Goal: Information Seeking & Learning: Learn about a topic

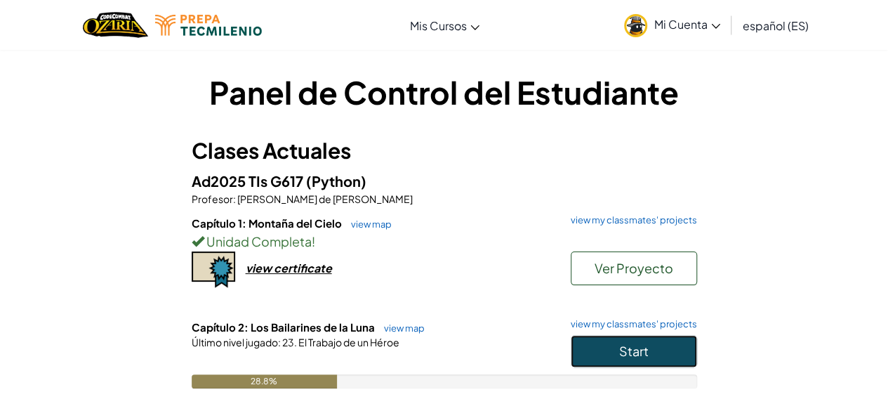
click at [666, 356] on button "Start" at bounding box center [634, 351] width 126 height 32
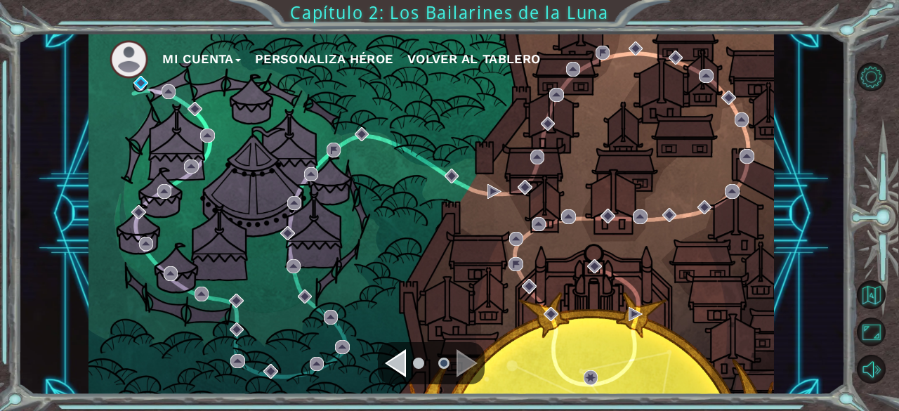
click at [385, 364] on div "Navigate to the previous page" at bounding box center [395, 363] width 21 height 28
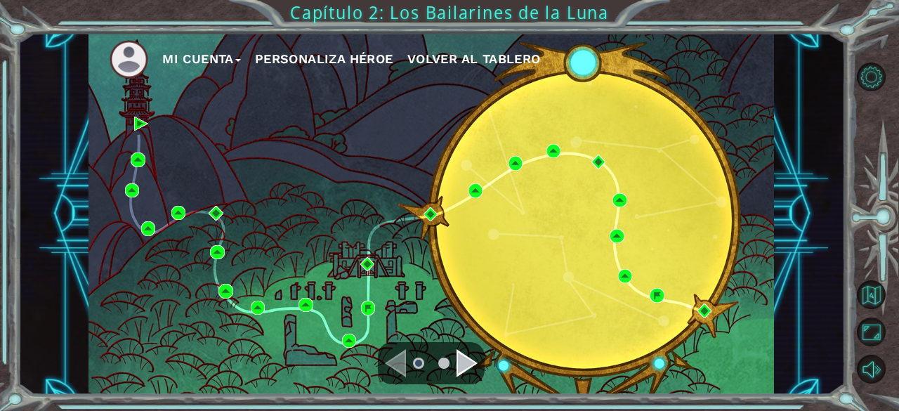
click at [474, 364] on div "Navigate to the next page" at bounding box center [466, 363] width 21 height 28
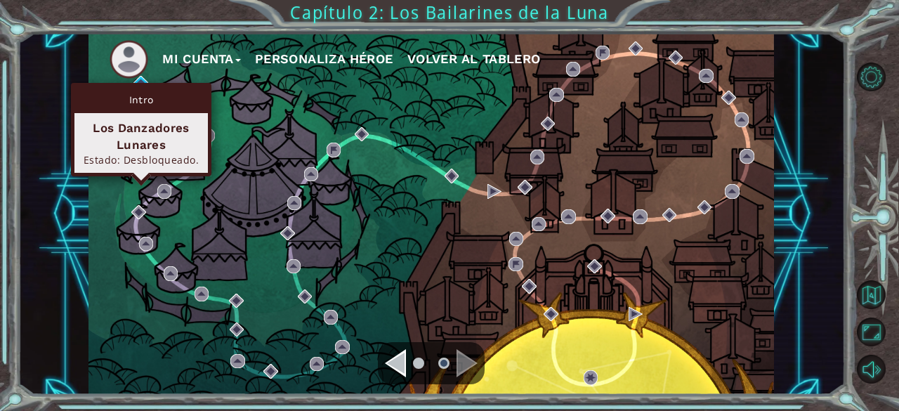
click at [142, 83] on div "Intro Los Danzadores Lunares Estado: Desbloqueado." at bounding box center [141, 129] width 140 height 93
click at [143, 78] on img at bounding box center [140, 83] width 14 height 14
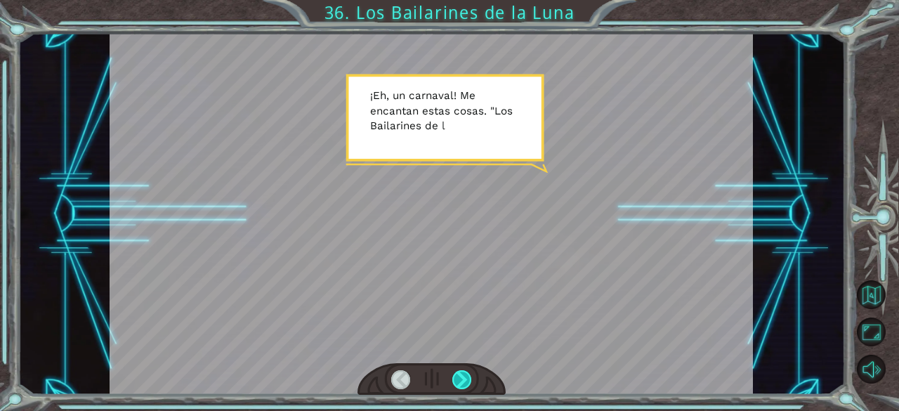
click at [471, 382] on div at bounding box center [462, 380] width 20 height 20
click at [470, 381] on div at bounding box center [462, 380] width 20 height 20
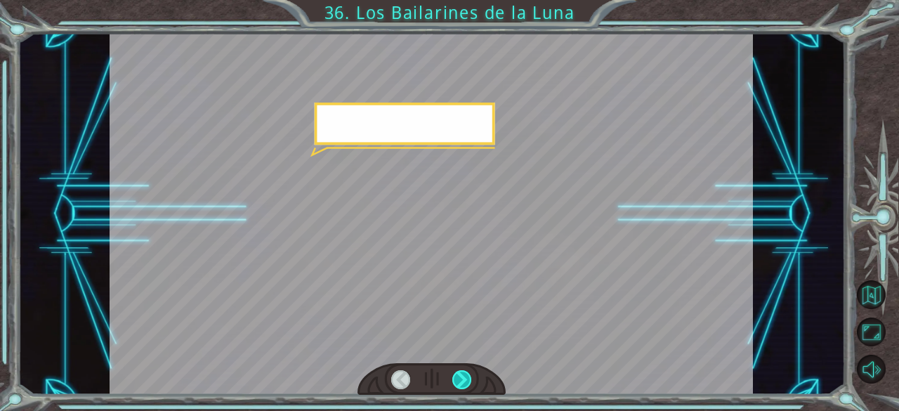
click at [470, 381] on div at bounding box center [462, 380] width 20 height 20
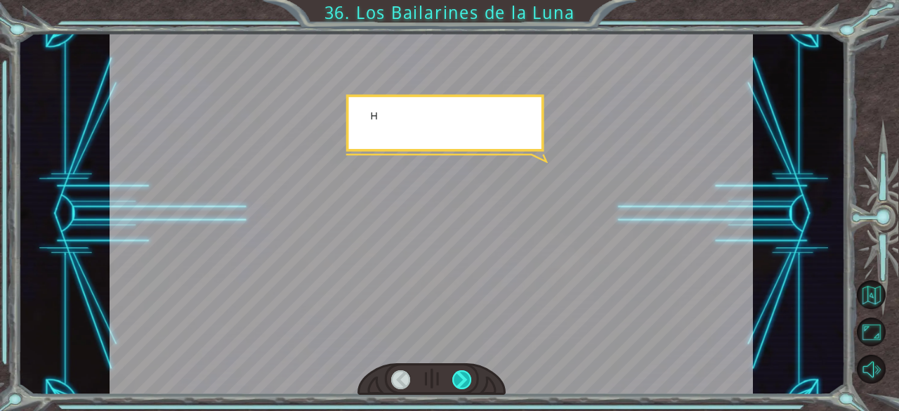
click at [470, 381] on div at bounding box center [462, 380] width 20 height 20
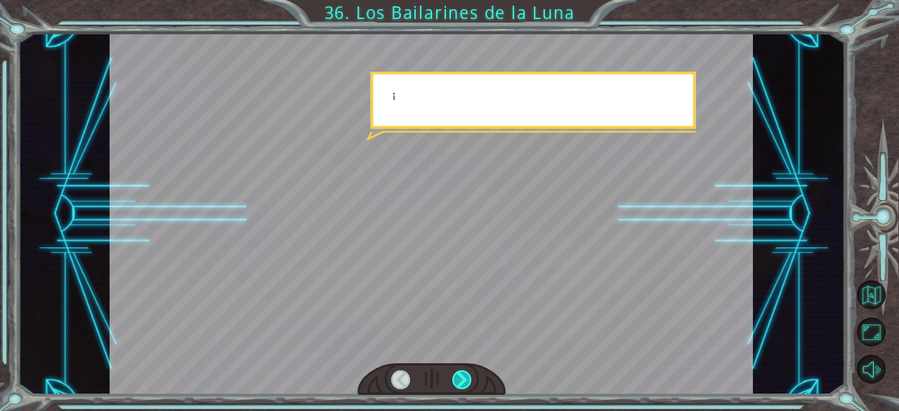
click at [470, 381] on div at bounding box center [462, 380] width 20 height 20
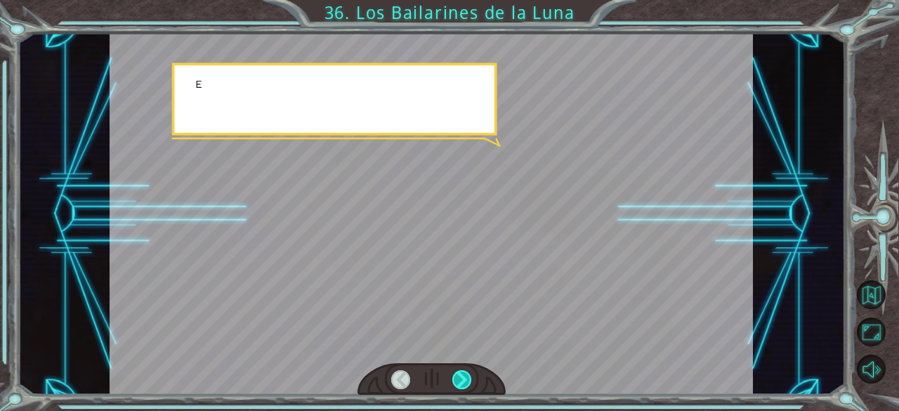
click at [470, 381] on div at bounding box center [462, 380] width 20 height 20
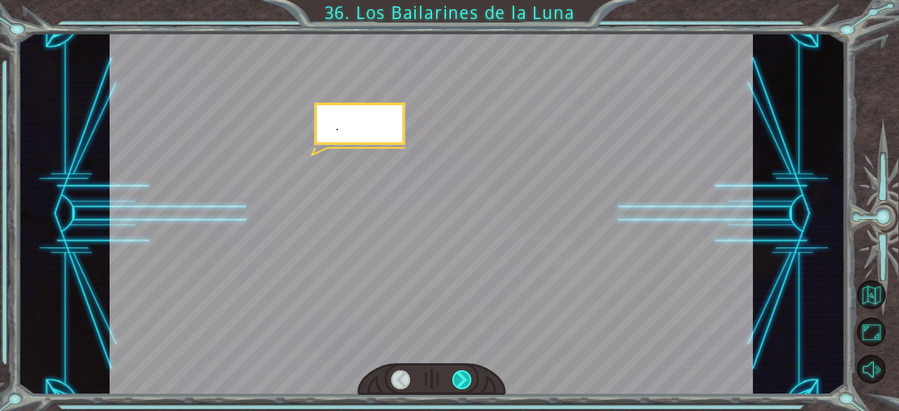
click at [470, 381] on div at bounding box center [462, 380] width 20 height 20
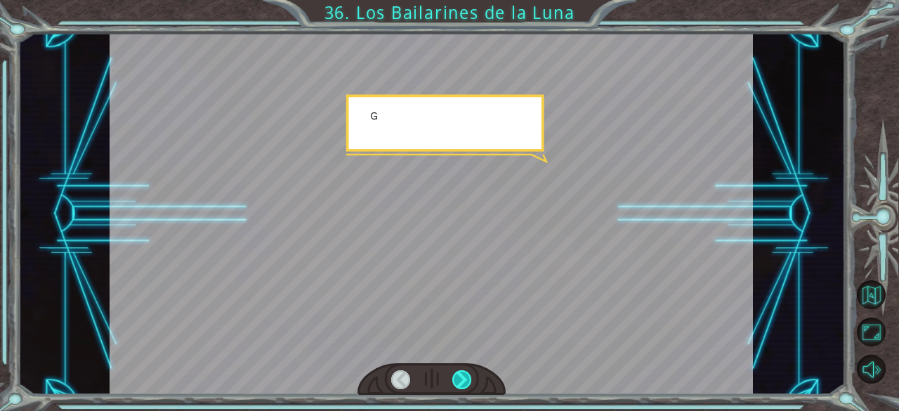
click at [470, 381] on div at bounding box center [462, 380] width 20 height 20
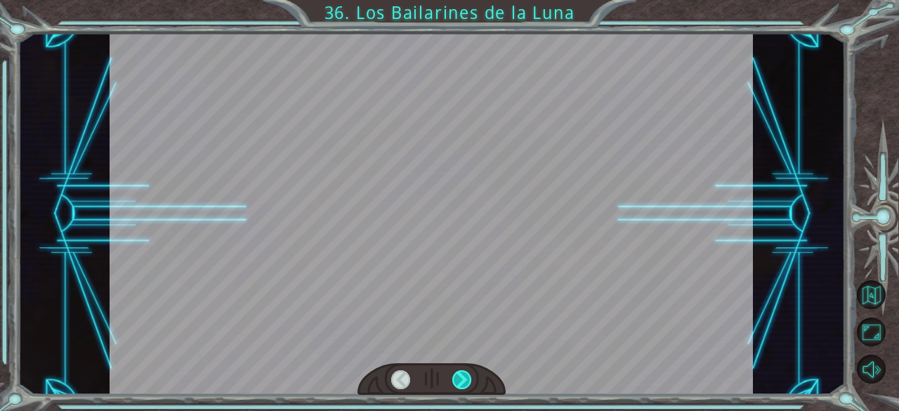
click at [470, 381] on div at bounding box center [462, 380] width 20 height 20
click at [470, 0] on div "Temporary Text ¡ E h , u n c a r n a v a l ! M e e n c a n t a n e s t a s c o …" at bounding box center [449, 0] width 899 height 0
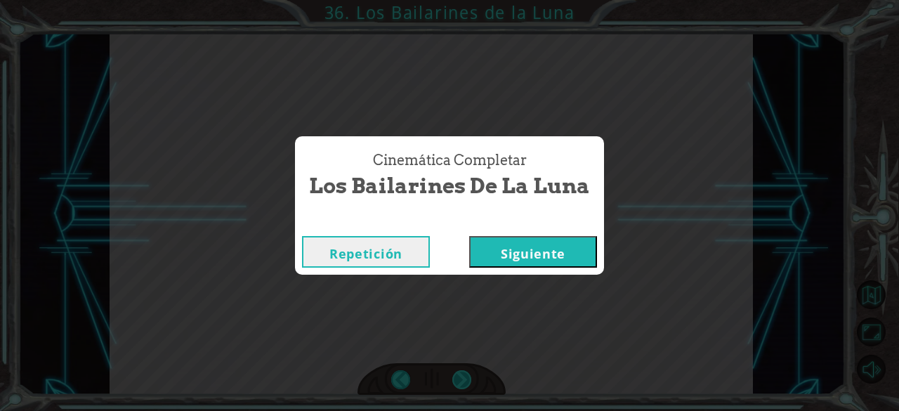
click at [470, 381] on div "Cinemática Completar Los Bailarines de [PERSON_NAME] Repetición [GEOGRAPHIC_DAT…" at bounding box center [449, 205] width 899 height 411
click at [558, 248] on button "Siguiente" at bounding box center [533, 252] width 128 height 32
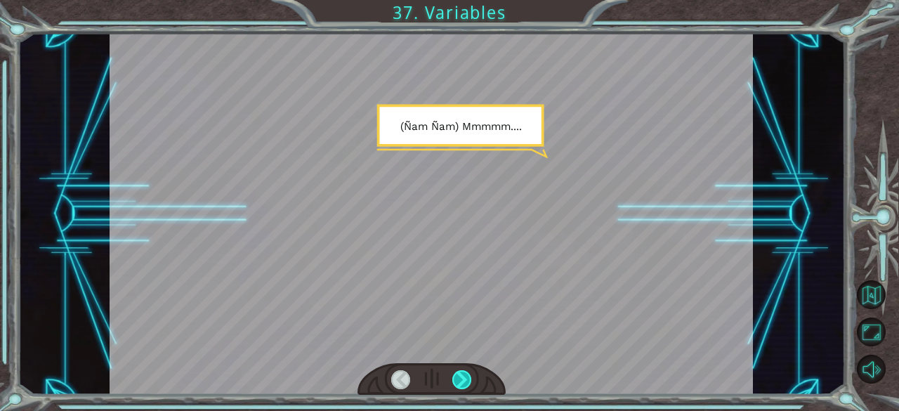
click at [463, 384] on div at bounding box center [462, 380] width 20 height 20
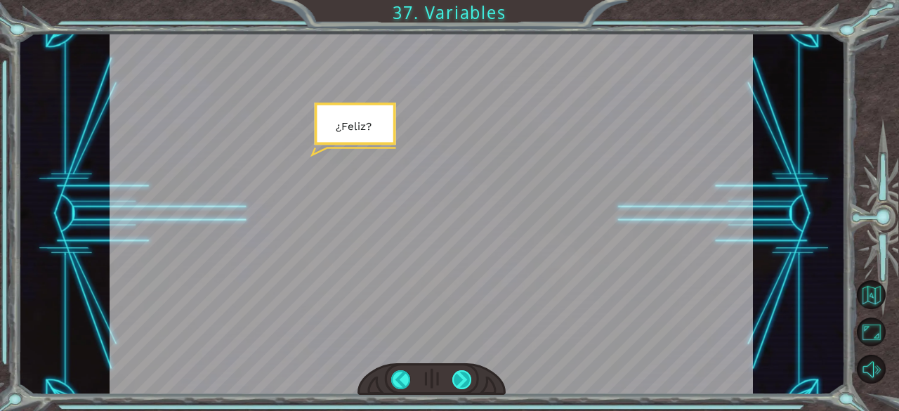
click at [463, 384] on div at bounding box center [462, 380] width 20 height 20
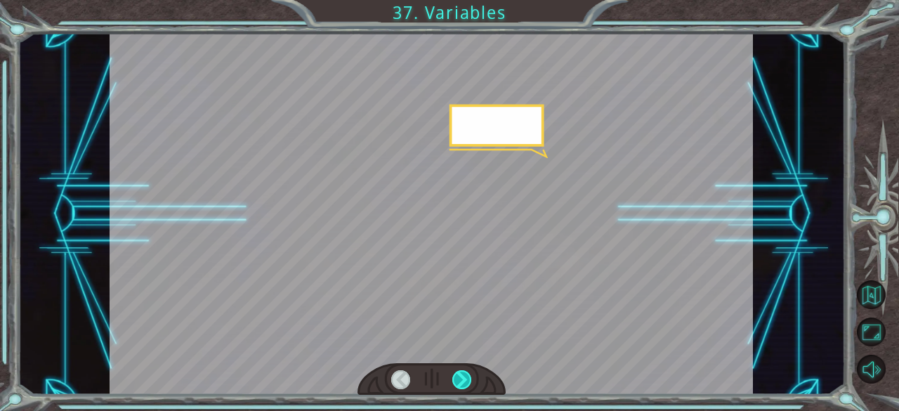
click at [463, 384] on div at bounding box center [462, 380] width 20 height 20
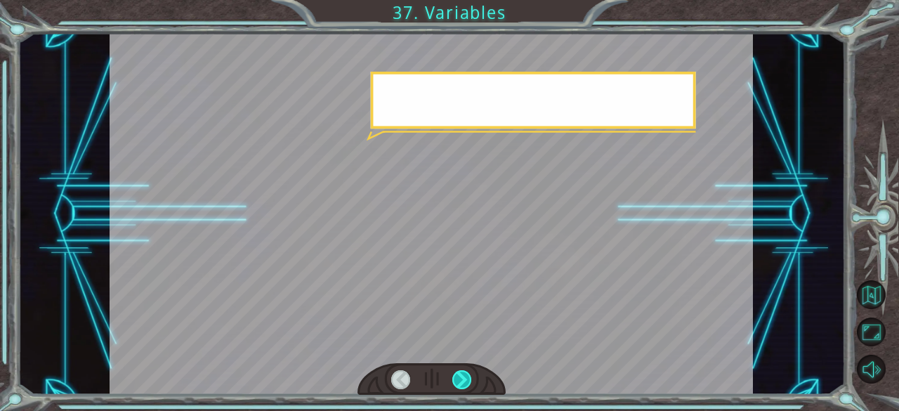
click at [463, 384] on div at bounding box center [462, 380] width 20 height 20
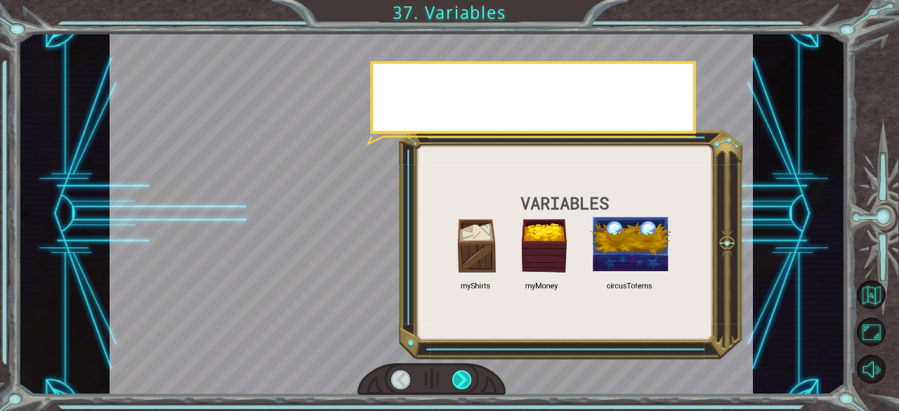
click at [463, 384] on div at bounding box center [462, 380] width 20 height 20
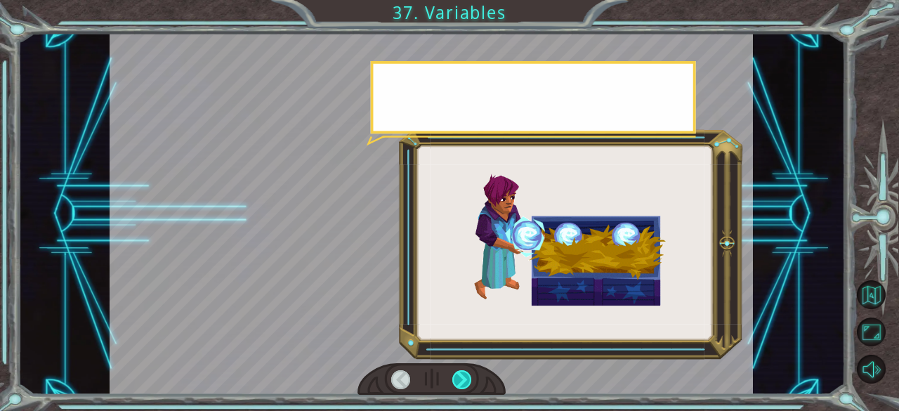
click at [463, 384] on div at bounding box center [462, 380] width 20 height 20
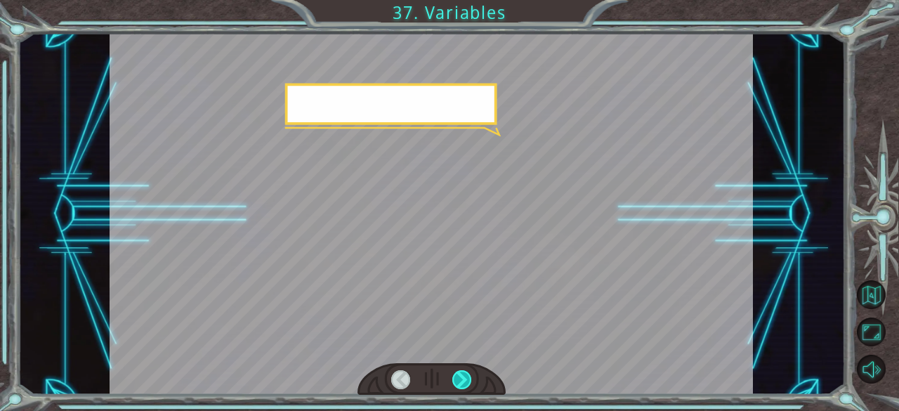
click at [463, 384] on div at bounding box center [462, 380] width 20 height 20
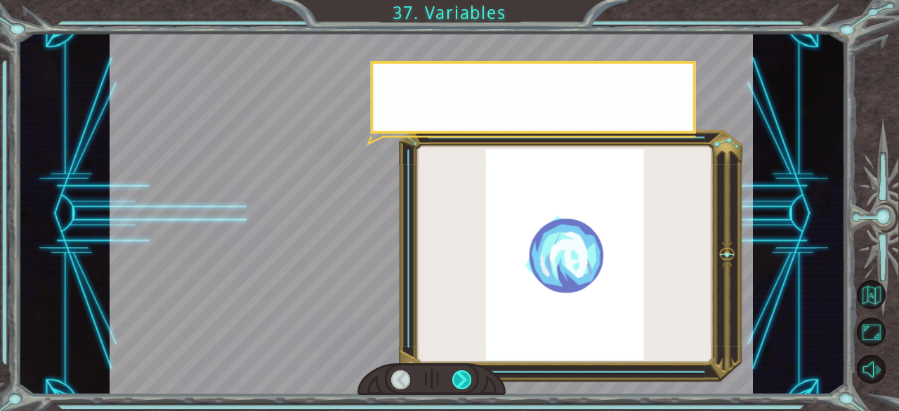
click at [463, 384] on div at bounding box center [462, 380] width 20 height 20
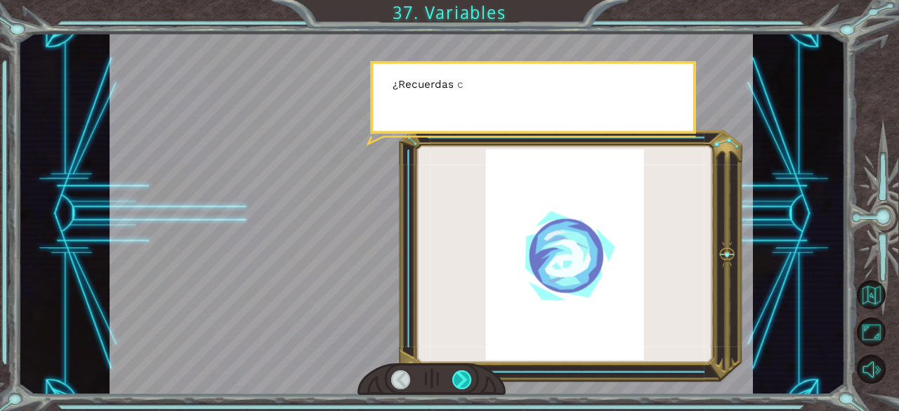
click at [463, 384] on div at bounding box center [462, 380] width 20 height 20
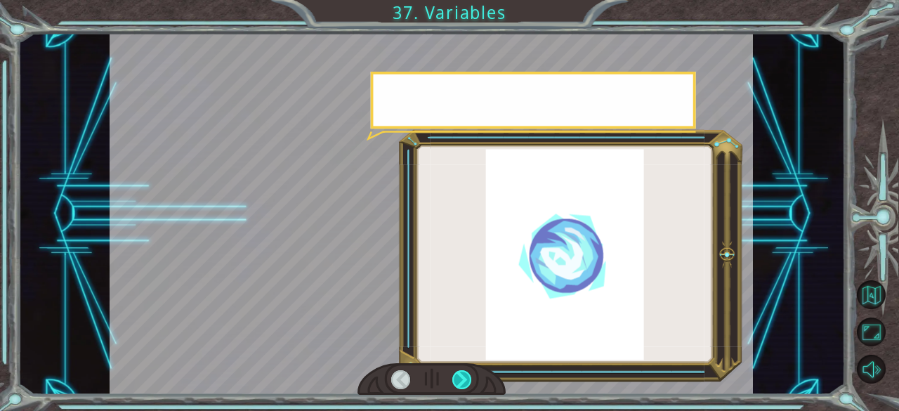
click at [463, 384] on div at bounding box center [462, 380] width 20 height 20
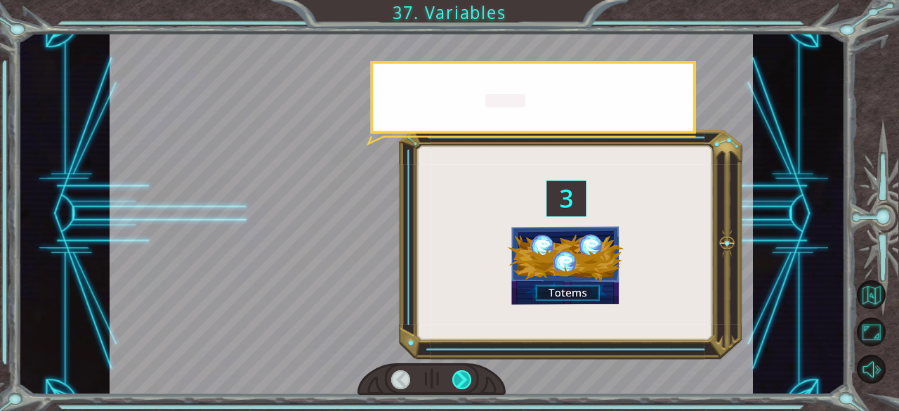
click at [463, 384] on div at bounding box center [462, 380] width 20 height 20
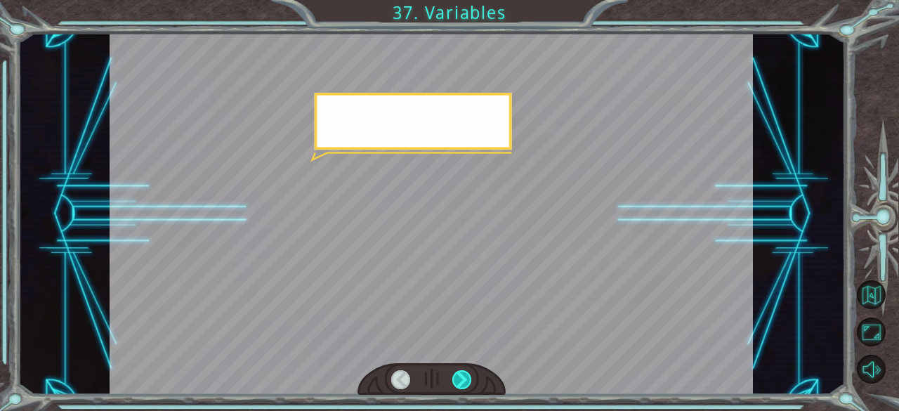
click at [463, 384] on div at bounding box center [462, 380] width 20 height 20
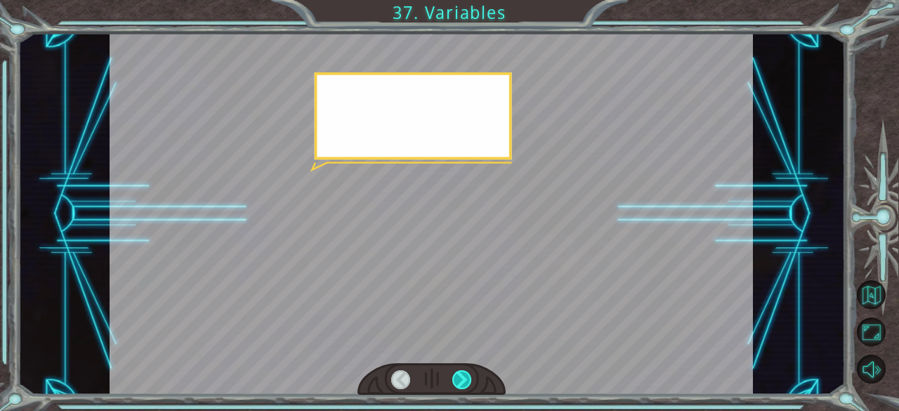
click at [463, 384] on div at bounding box center [462, 380] width 20 height 20
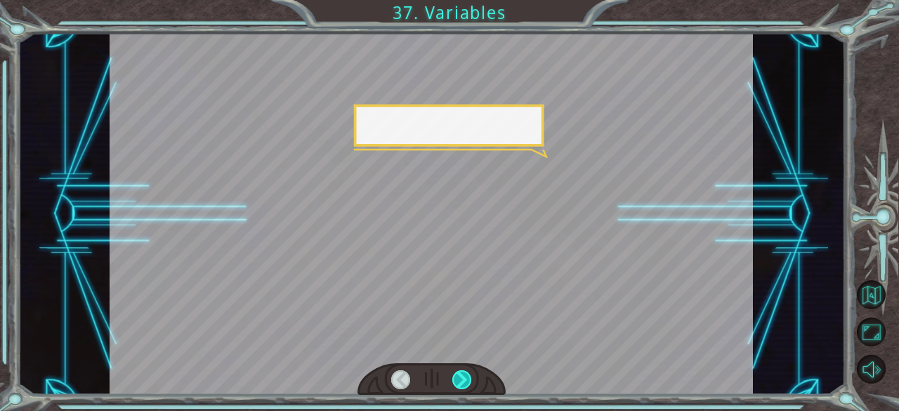
click at [463, 384] on div at bounding box center [462, 380] width 20 height 20
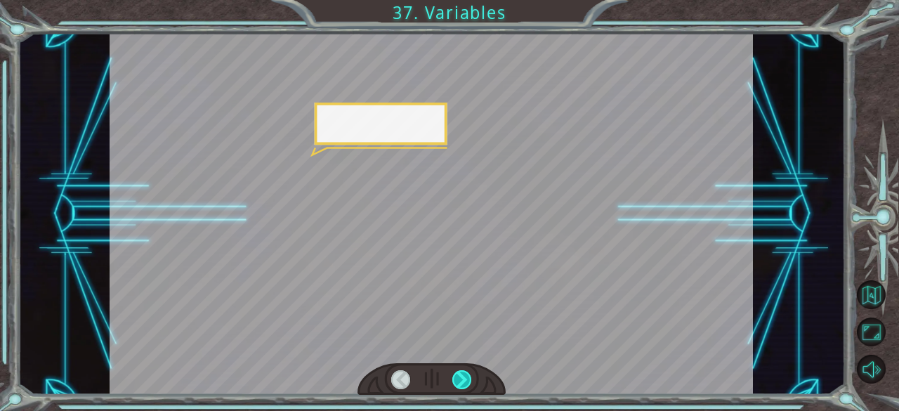
click at [463, 384] on div at bounding box center [462, 380] width 20 height 20
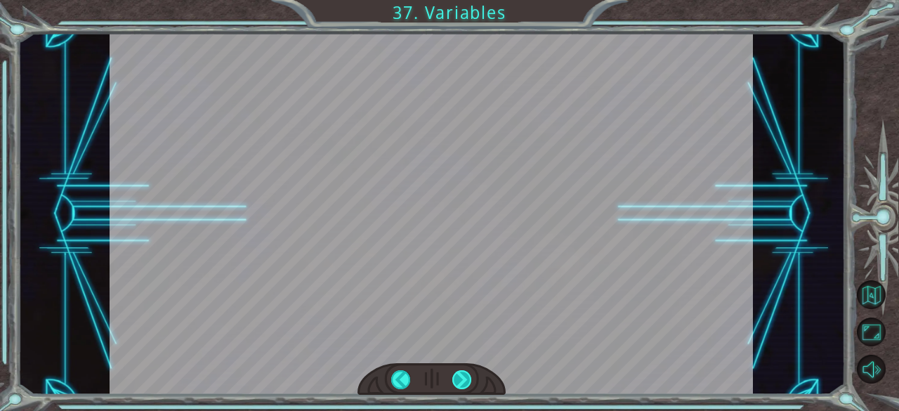
click at [463, 0] on div "( Ñ a m Ñ a m ) M m m m m . . . . ¿ F e l i z ? M u h - h u h . B i e n . Y a q…" at bounding box center [449, 0] width 899 height 0
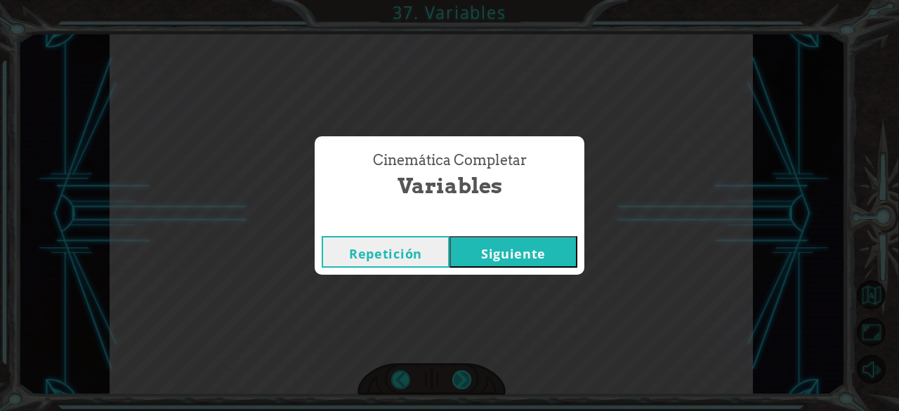
click at [463, 384] on div "Cinemática Completar Variables Repetición [GEOGRAPHIC_DATA]" at bounding box center [449, 205] width 899 height 411
drag, startPoint x: 463, startPoint y: 384, endPoint x: 508, endPoint y: 255, distance: 136.6
click at [508, 255] on div "Cinemática Completar Variables Repetición [GEOGRAPHIC_DATA]" at bounding box center [449, 205] width 899 height 411
click at [508, 255] on button "Siguiente" at bounding box center [513, 252] width 128 height 32
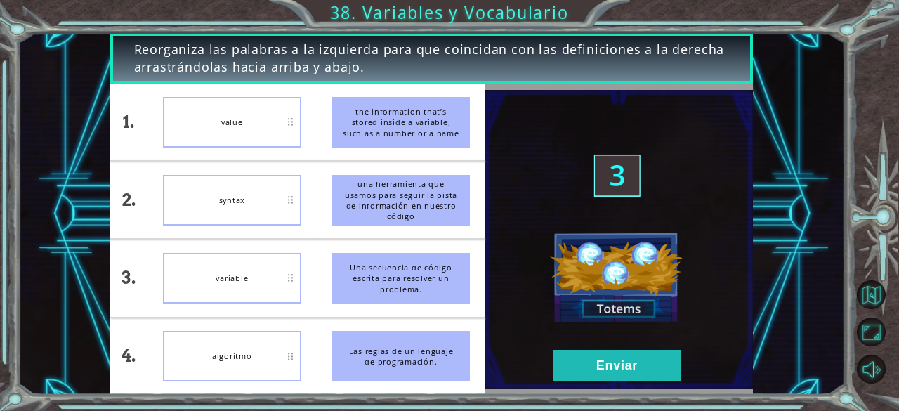
drag, startPoint x: 388, startPoint y: 132, endPoint x: 393, endPoint y: 164, distance: 32.0
click at [393, 164] on ul "the information that’s stored inside a variable, such as a number or a name una…" at bounding box center [401, 239] width 169 height 310
click at [393, 164] on li "una herramienta que usamos para seguir la pista de información en nuestro código" at bounding box center [401, 199] width 169 height 77
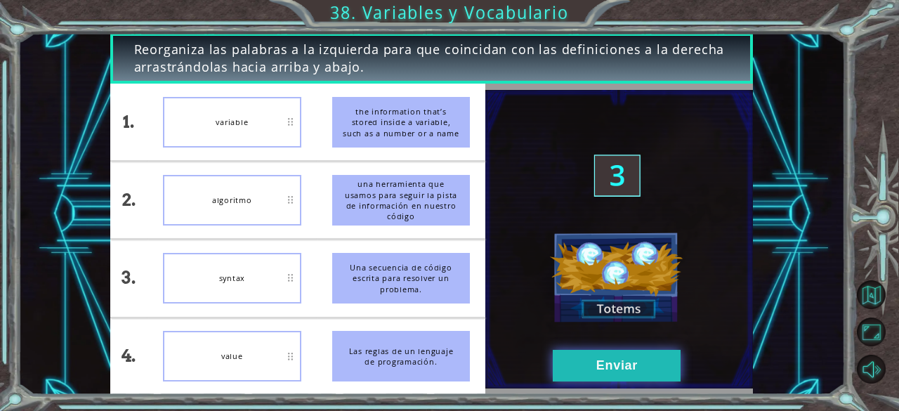
click at [561, 356] on button "Enviar" at bounding box center [617, 366] width 128 height 32
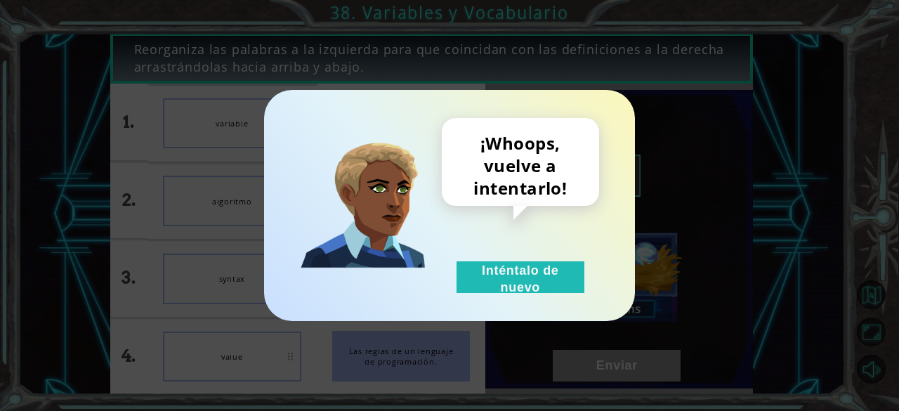
click at [527, 261] on button "Inténtalo de nuevo" at bounding box center [520, 277] width 128 height 32
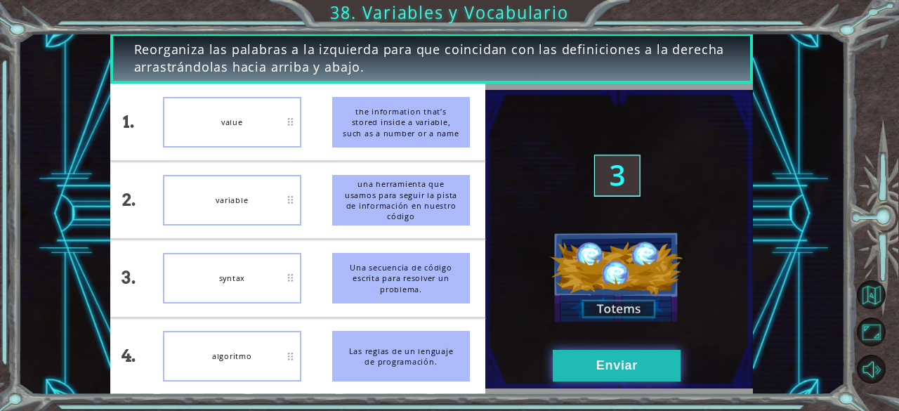
click at [560, 369] on button "Enviar" at bounding box center [617, 366] width 128 height 32
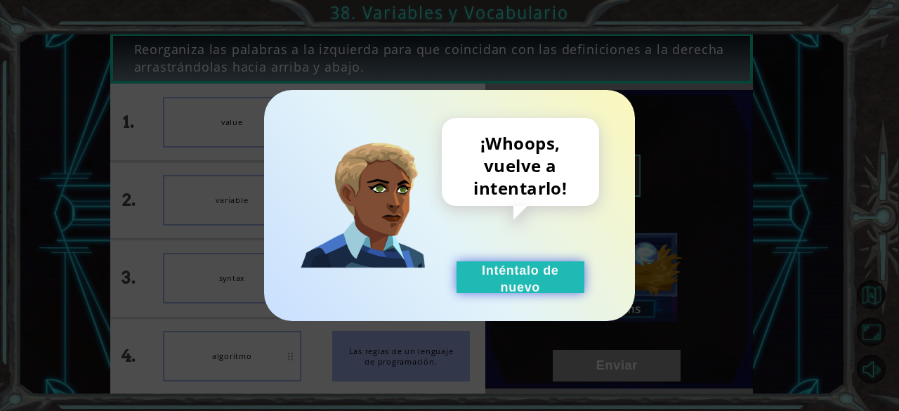
click at [569, 289] on button "Inténtalo de nuevo" at bounding box center [520, 277] width 128 height 32
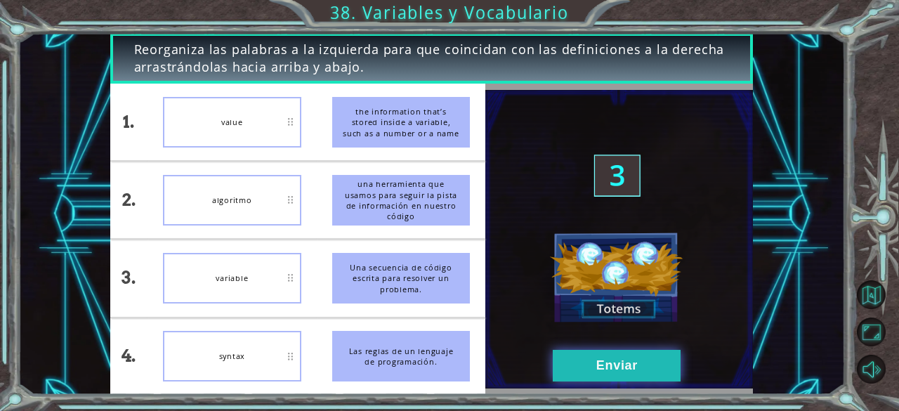
click at [576, 363] on button "Enviar" at bounding box center [617, 366] width 128 height 32
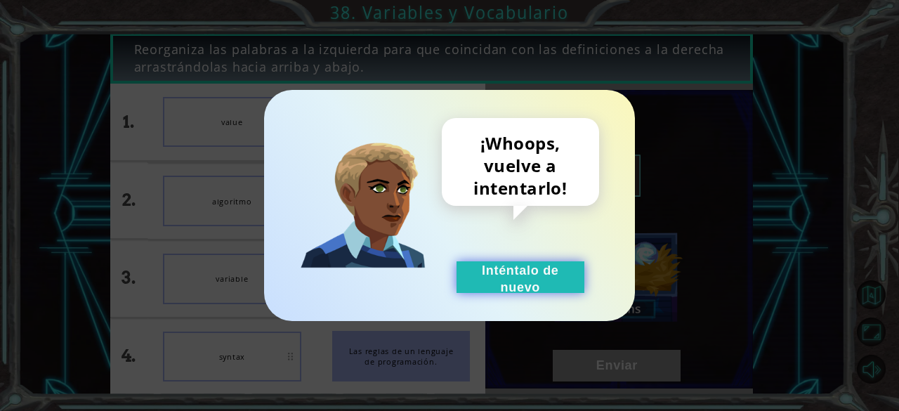
click at [538, 277] on button "Inténtalo de nuevo" at bounding box center [520, 277] width 128 height 32
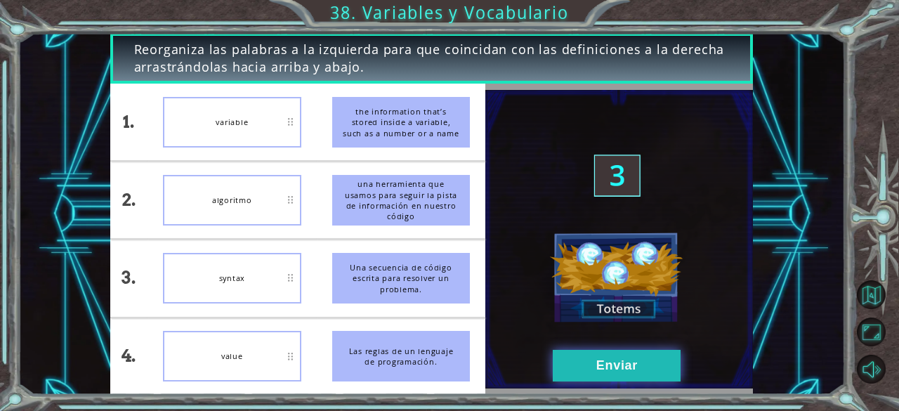
click at [580, 370] on button "Enviar" at bounding box center [617, 366] width 128 height 32
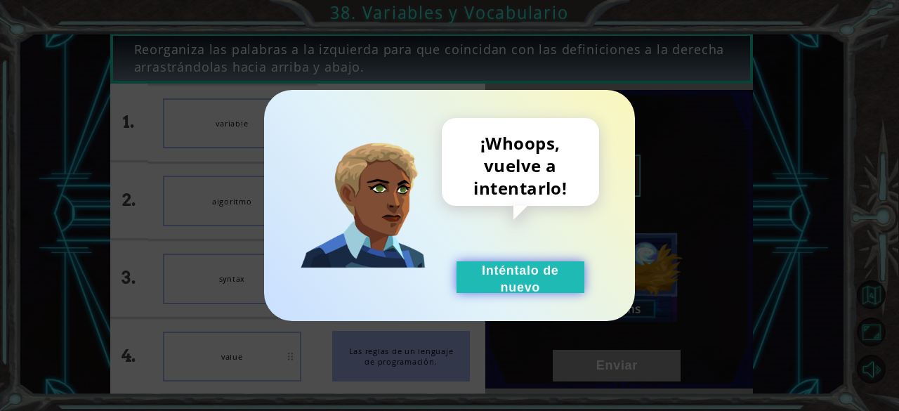
click at [503, 275] on button "Inténtalo de nuevo" at bounding box center [520, 277] width 128 height 32
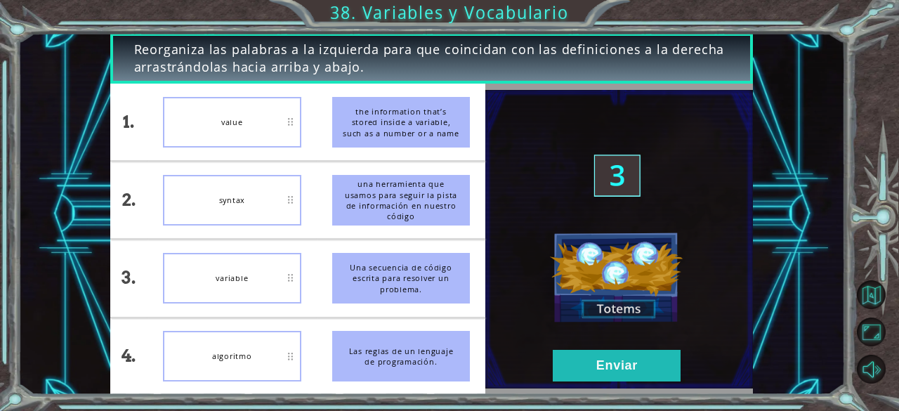
click at [236, 136] on div "value" at bounding box center [232, 122] width 138 height 51
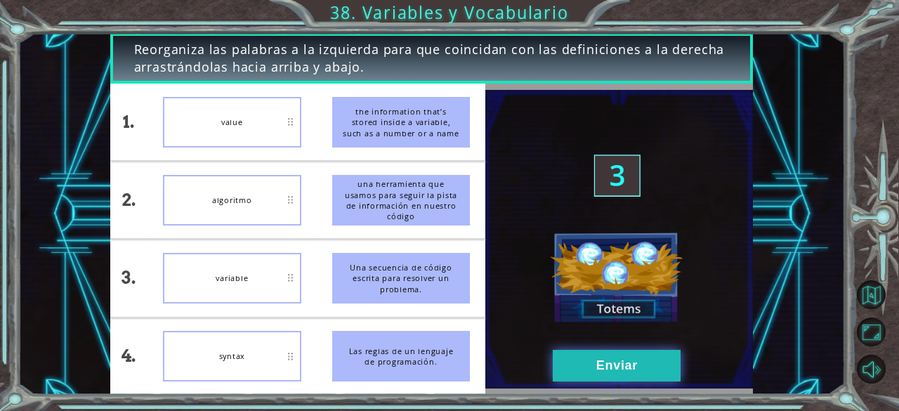
click at [591, 374] on button "Enviar" at bounding box center [617, 366] width 128 height 32
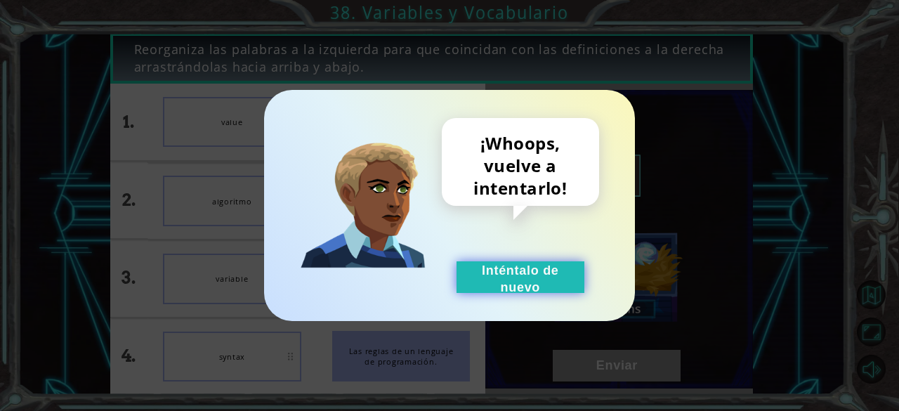
click at [521, 262] on button "Inténtalo de nuevo" at bounding box center [520, 277] width 128 height 32
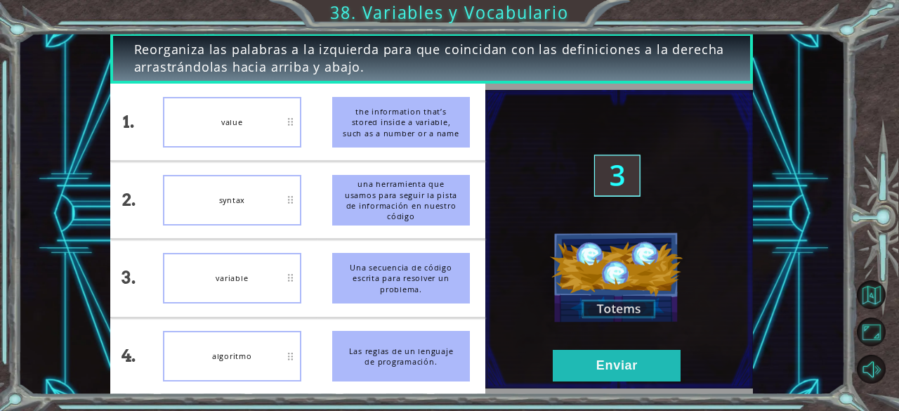
drag, startPoint x: 347, startPoint y: 119, endPoint x: 466, endPoint y: 135, distance: 120.4
click at [466, 135] on div "the information that’s stored inside a variable, such as a number or a name" at bounding box center [401, 122] width 138 height 51
drag, startPoint x: 466, startPoint y: 135, endPoint x: 312, endPoint y: 77, distance: 165.1
click at [312, 77] on div "Reorganiza las palabras a la izquierda para que coincidan con las definiciones …" at bounding box center [431, 214] width 643 height 362
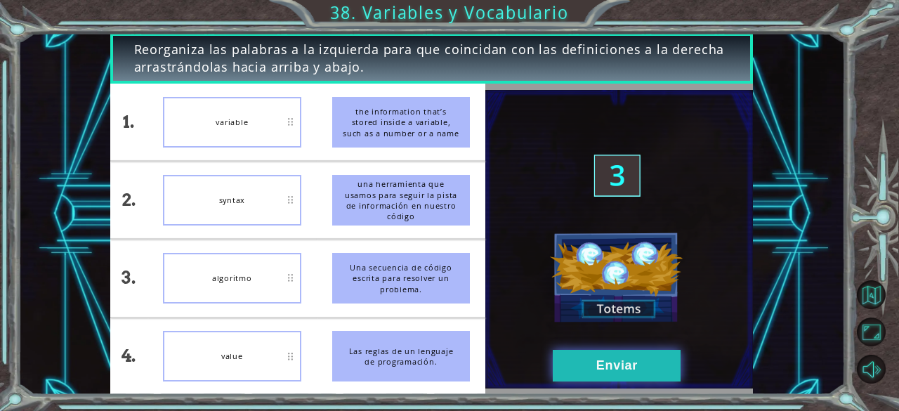
click at [587, 363] on button "Enviar" at bounding box center [617, 366] width 128 height 32
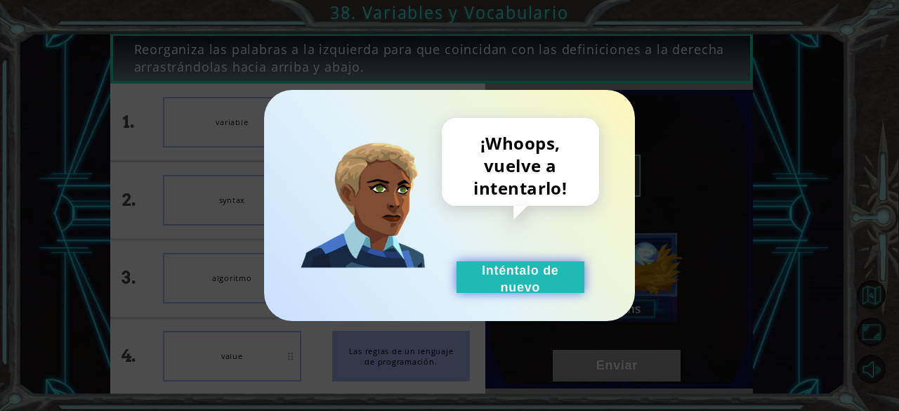
click at [530, 273] on button "Inténtalo de nuevo" at bounding box center [520, 277] width 128 height 32
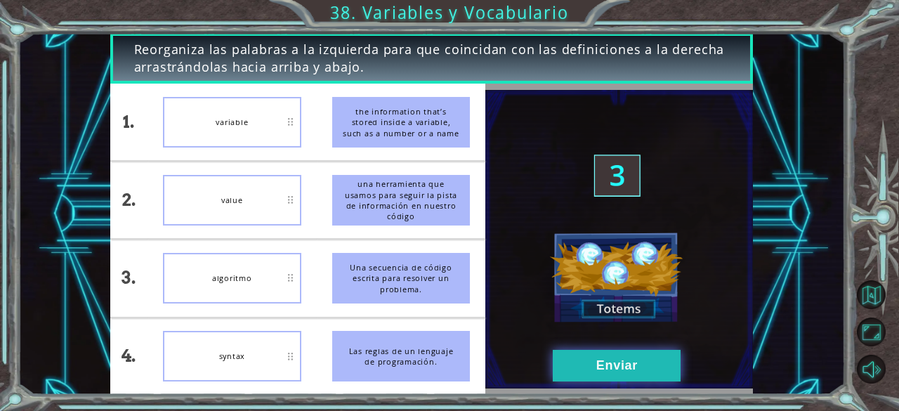
click at [594, 350] on button "Enviar" at bounding box center [617, 366] width 128 height 32
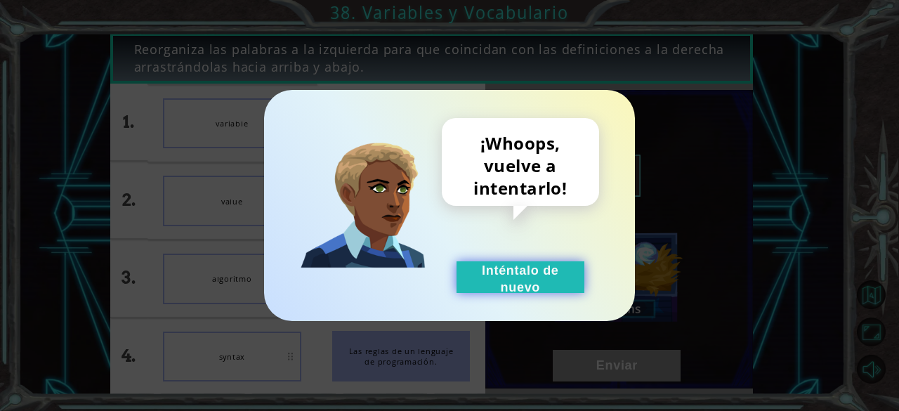
click at [492, 272] on button "Inténtalo de nuevo" at bounding box center [520, 277] width 128 height 32
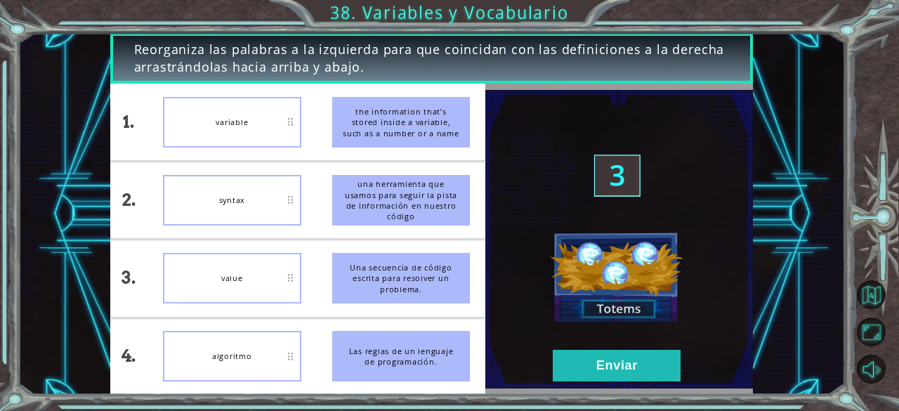
click at [249, 94] on li "variable" at bounding box center [231, 122] width 169 height 77
drag, startPoint x: 379, startPoint y: 112, endPoint x: 381, endPoint y: 185, distance: 72.3
click at [381, 185] on ul "the information that’s stored inside a variable, such as a number or a name una…" at bounding box center [401, 239] width 169 height 310
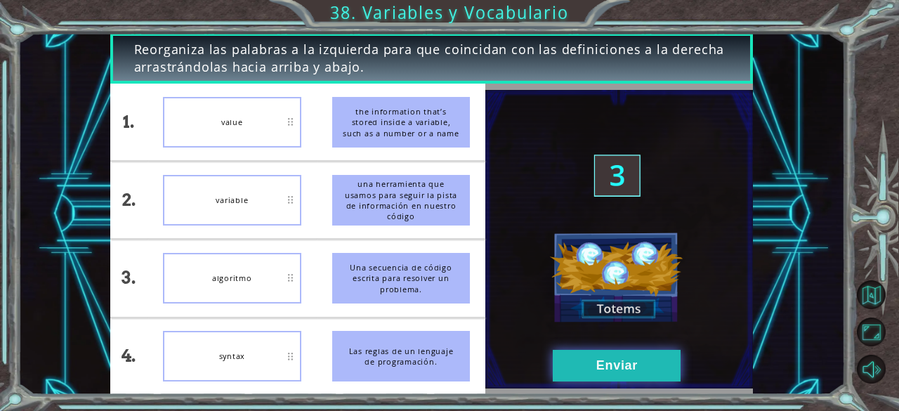
click at [615, 368] on button "Enviar" at bounding box center [617, 366] width 128 height 32
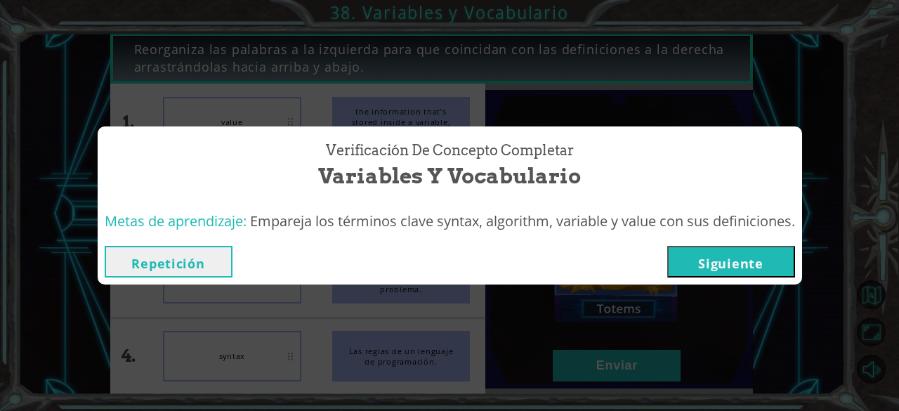
click at [727, 273] on button "Siguiente" at bounding box center [731, 262] width 128 height 32
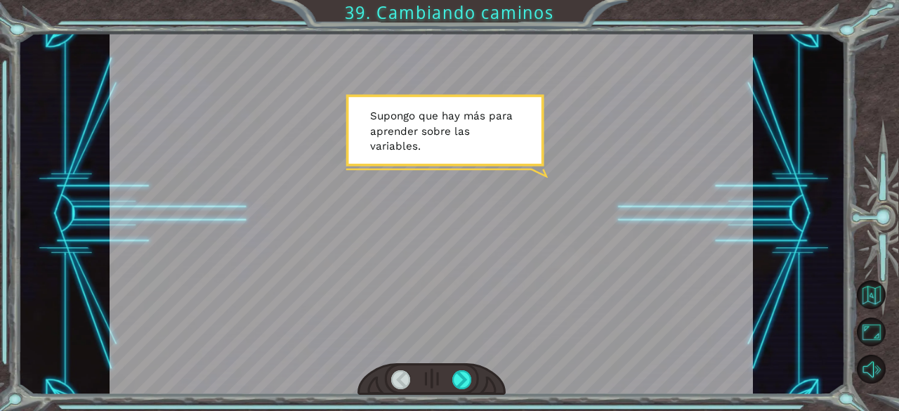
click at [727, 273] on div at bounding box center [431, 214] width 643 height 362
click at [453, 371] on div at bounding box center [462, 380] width 20 height 20
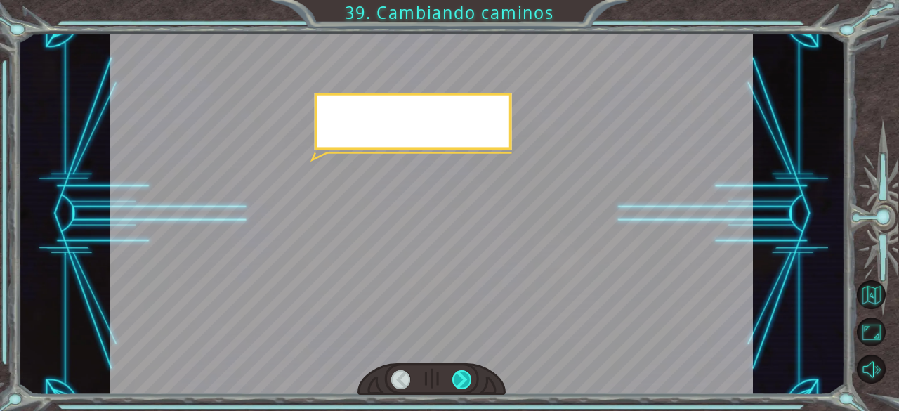
click at [453, 371] on div at bounding box center [462, 380] width 20 height 20
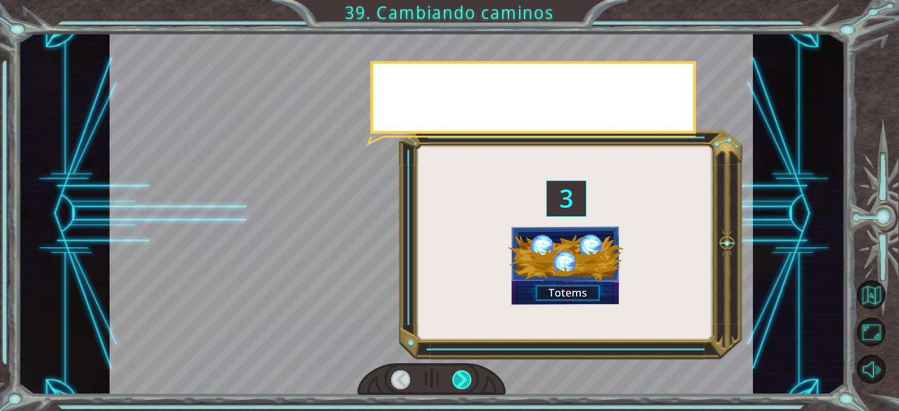
click at [453, 371] on div at bounding box center [462, 380] width 20 height 20
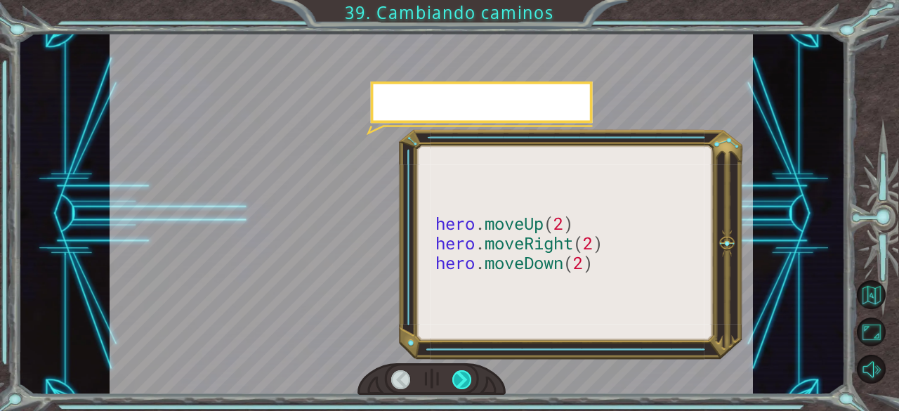
click at [453, 371] on div at bounding box center [462, 380] width 20 height 20
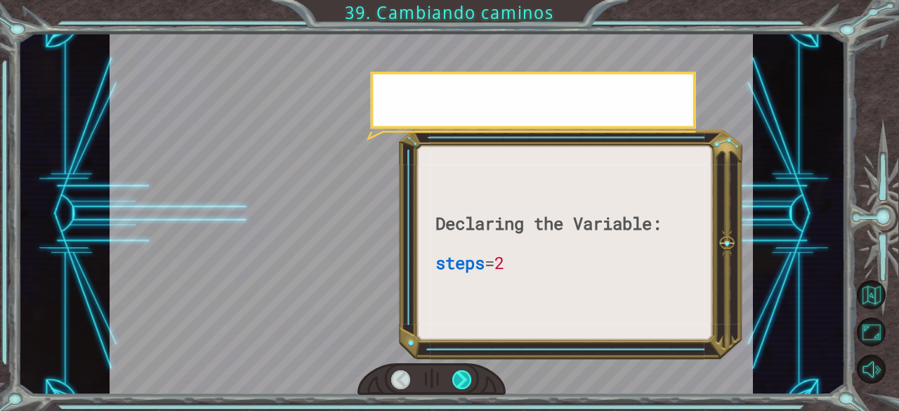
click at [453, 371] on div at bounding box center [462, 380] width 20 height 20
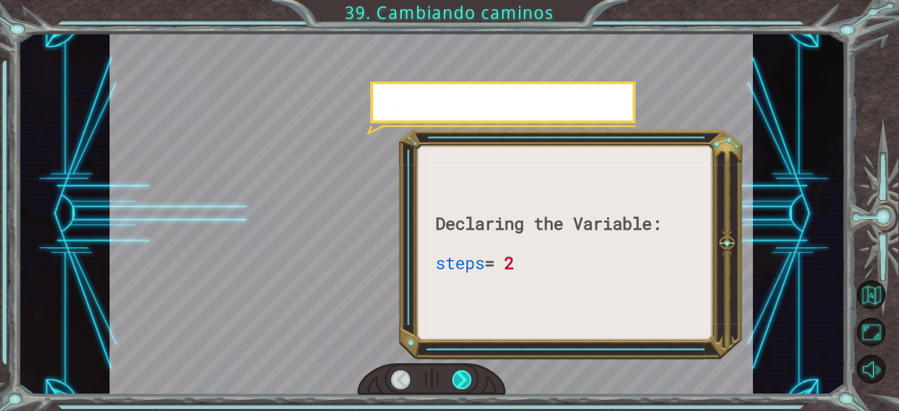
click at [453, 371] on div at bounding box center [462, 380] width 20 height 20
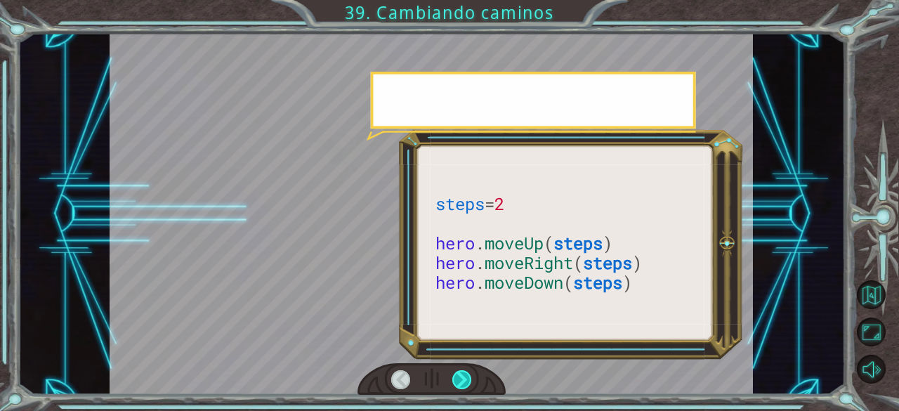
click at [453, 371] on div at bounding box center [462, 380] width 20 height 20
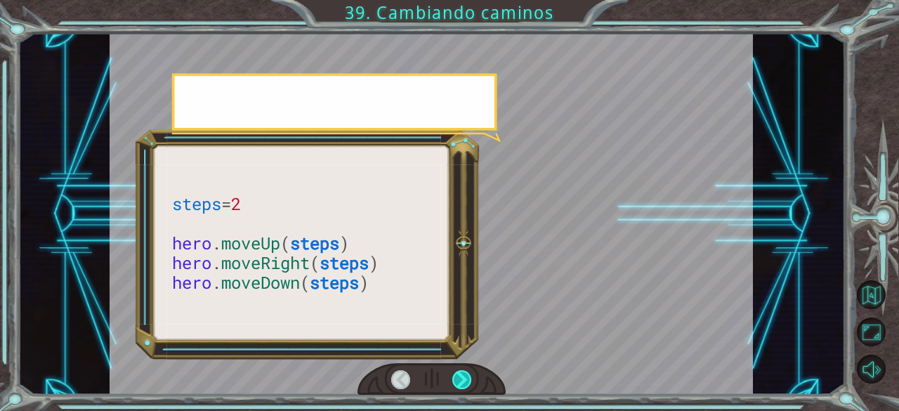
click at [453, 371] on div at bounding box center [462, 380] width 20 height 20
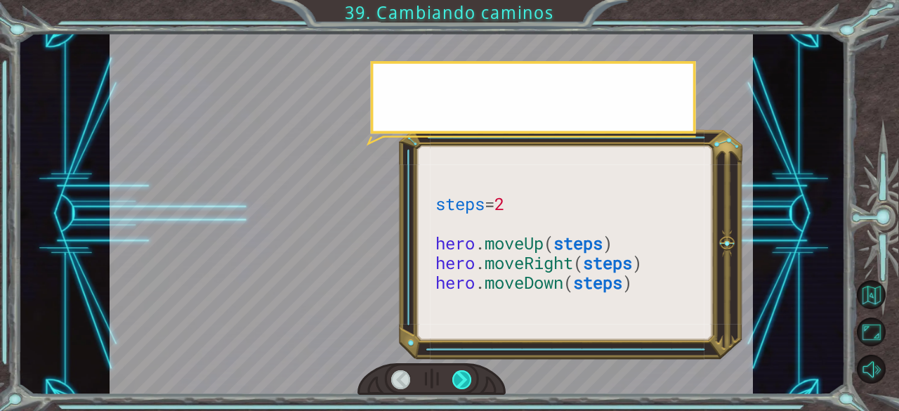
click at [453, 371] on div at bounding box center [462, 380] width 20 height 20
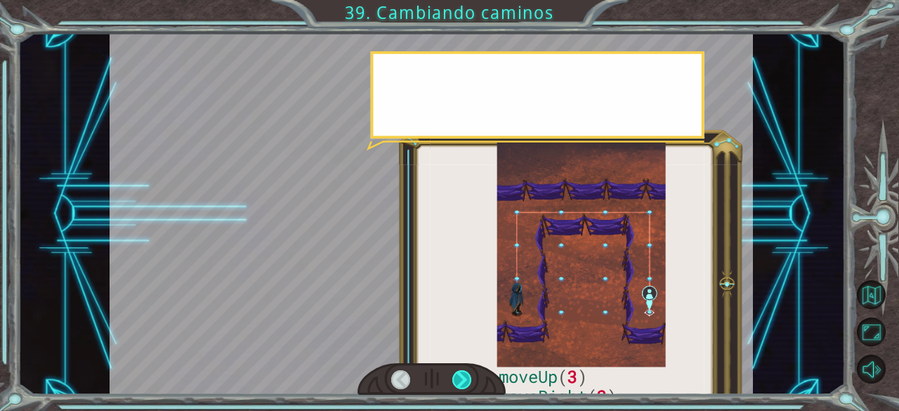
click at [453, 371] on div at bounding box center [462, 380] width 20 height 20
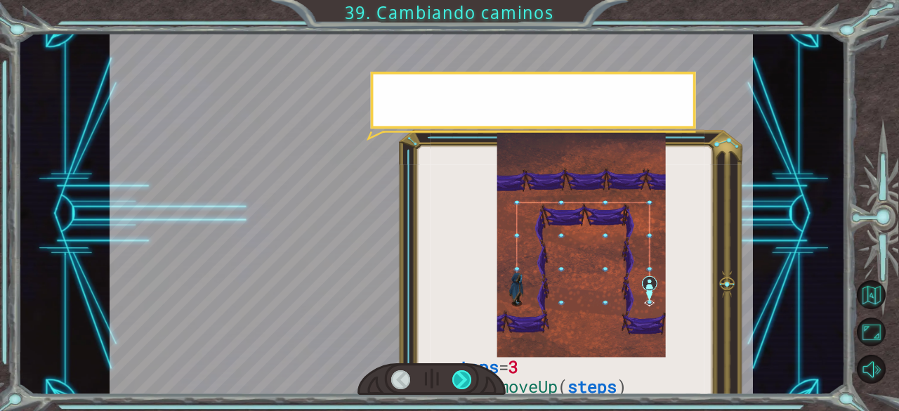
click at [453, 371] on div at bounding box center [462, 380] width 20 height 20
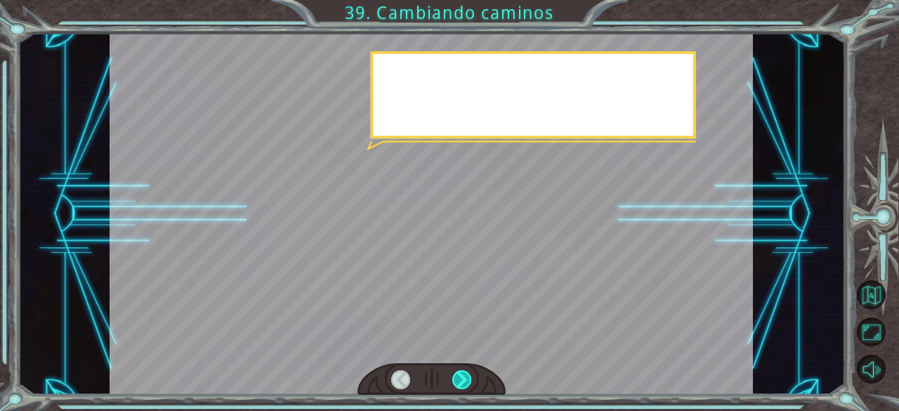
click at [453, 371] on div at bounding box center [462, 380] width 20 height 20
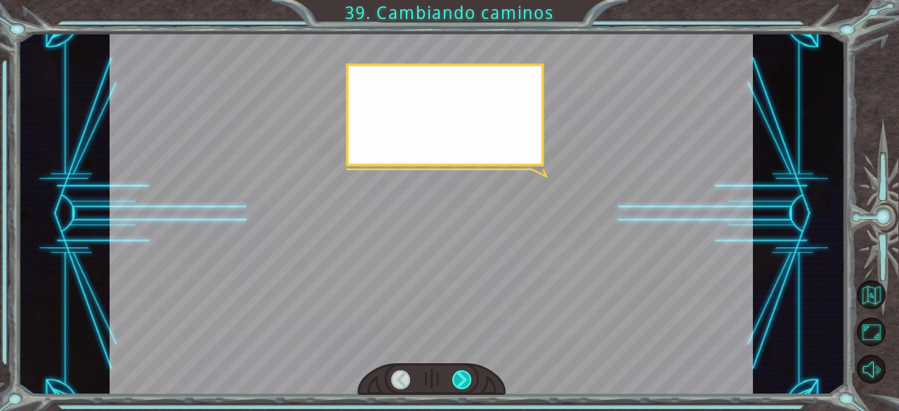
click at [453, 371] on div at bounding box center [462, 380] width 20 height 20
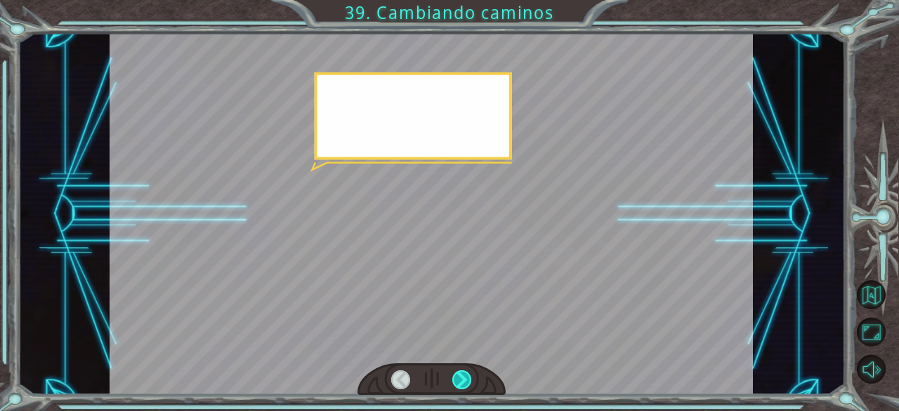
click at [453, 371] on div at bounding box center [462, 380] width 20 height 20
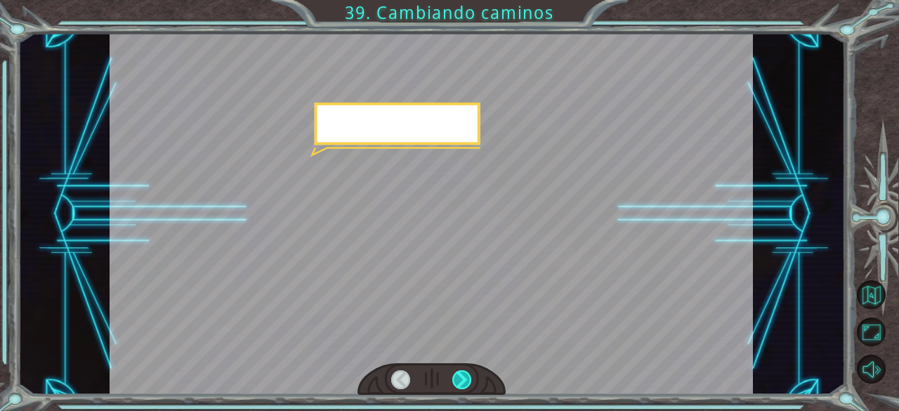
click at [453, 371] on div at bounding box center [462, 380] width 20 height 20
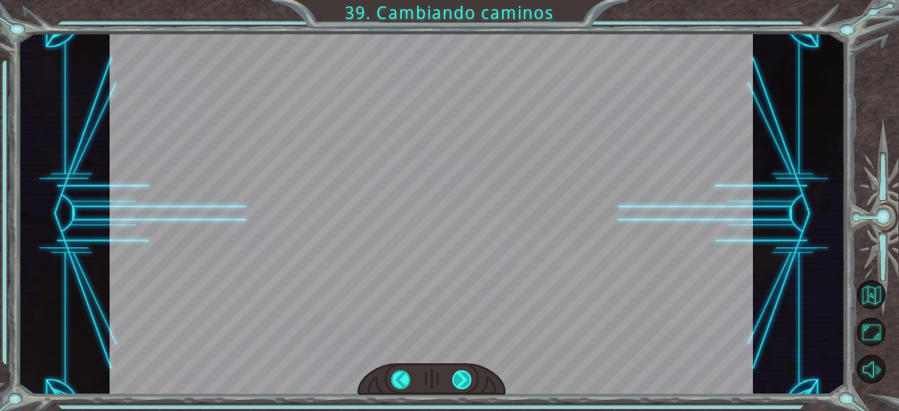
click at [453, 0] on div "steps = 3 hero . moveUp ( steps ) hero . moveRight ( steps ) hero . moveDown ( …" at bounding box center [449, 0] width 899 height 0
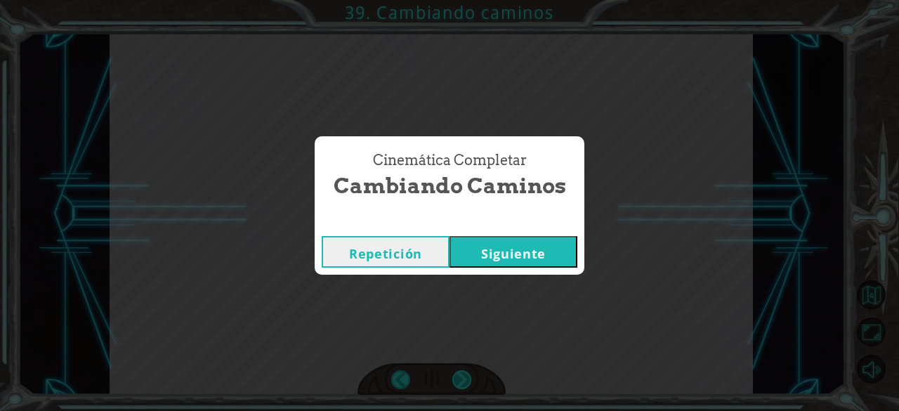
click at [453, 371] on div "Cinemática Completar Cambiando caminos Repetición [GEOGRAPHIC_DATA]" at bounding box center [449, 205] width 899 height 411
drag, startPoint x: 453, startPoint y: 371, endPoint x: 510, endPoint y: 251, distance: 132.9
click at [510, 251] on div "Cinemática Completar Cambiando caminos Repetición [GEOGRAPHIC_DATA]" at bounding box center [449, 205] width 899 height 411
click at [510, 251] on button "Siguiente" at bounding box center [513, 252] width 128 height 32
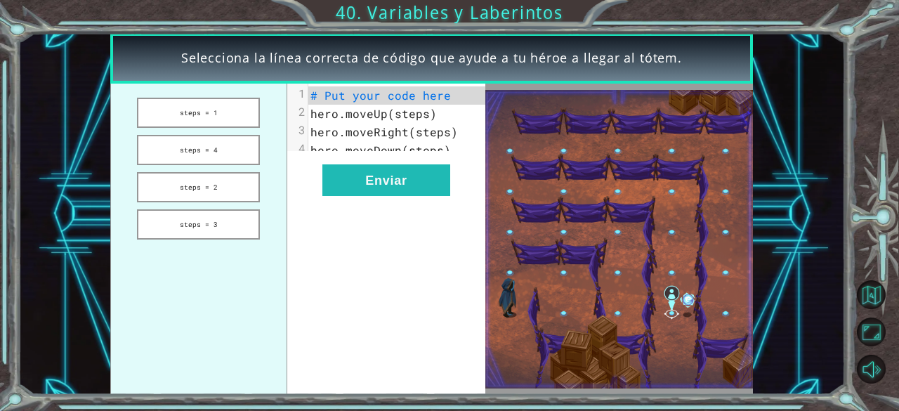
drag, startPoint x: 235, startPoint y: 119, endPoint x: 334, endPoint y: 128, distance: 100.1
click at [334, 128] on div "steps = 1 steps = 4 steps = 2 steps = 3 xxxxxxxxxx 4 1 # Put your code here 2 h…" at bounding box center [298, 239] width 376 height 310
click at [394, 119] on span "hero.moveUp(steps)" at bounding box center [373, 113] width 126 height 15
drag, startPoint x: 418, startPoint y: 116, endPoint x: 308, endPoint y: 131, distance: 111.9
click at [308, 131] on div "1 # Put your code here 2 hero.moveUp(steps) 3 hero.moveRight(steps) 4 hero.move…" at bounding box center [402, 122] width 189 height 73
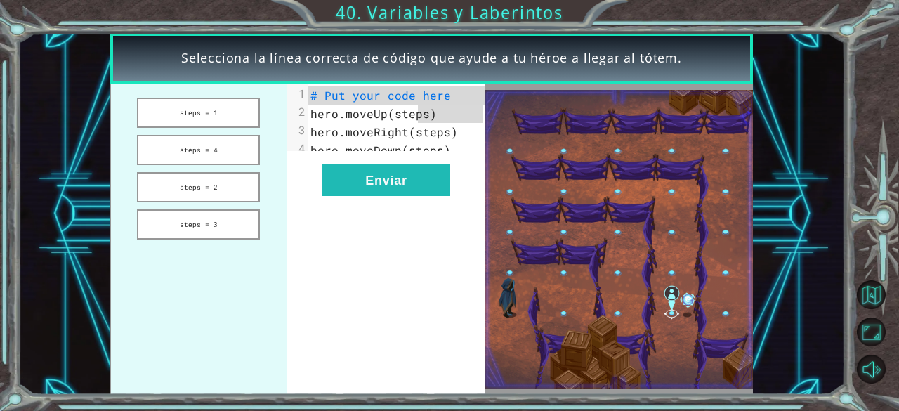
click at [360, 165] on div "x 1 # Put your code here 2 hero.moveUp(steps) 3 hero.moveRight(steps) 4 hero.mo…" at bounding box center [386, 239] width 199 height 310
click at [388, 144] on span "hero.moveDown(steps)" at bounding box center [380, 150] width 140 height 15
drag, startPoint x: 223, startPoint y: 192, endPoint x: 225, endPoint y: 144, distance: 47.8
click at [225, 144] on ul "steps = 1 steps = 4 steps = 2 steps = 3" at bounding box center [198, 239] width 177 height 310
click at [227, 114] on button "steps = 1" at bounding box center [198, 113] width 123 height 30
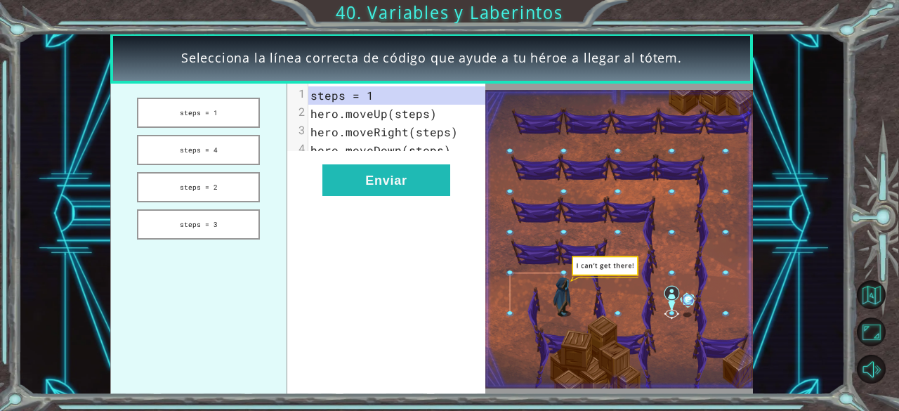
click at [418, 124] on pre "hero.moveRight(steps)" at bounding box center [402, 132] width 189 height 18
click at [240, 144] on button "steps = 4" at bounding box center [198, 150] width 123 height 30
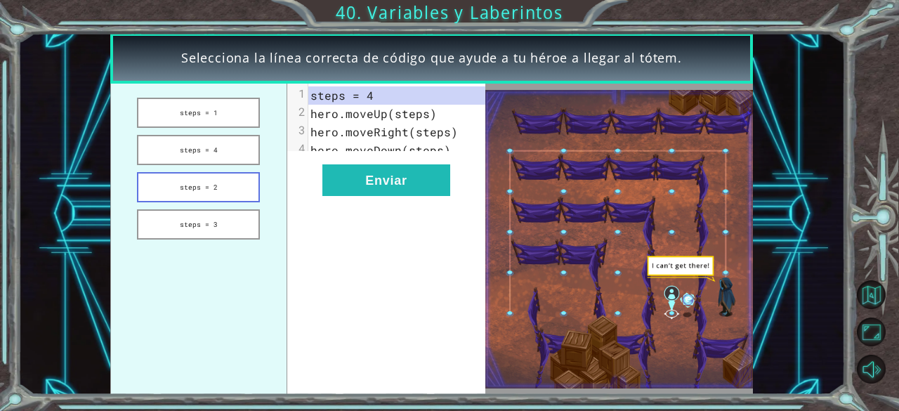
click at [242, 182] on button "steps = 2" at bounding box center [198, 187] width 123 height 30
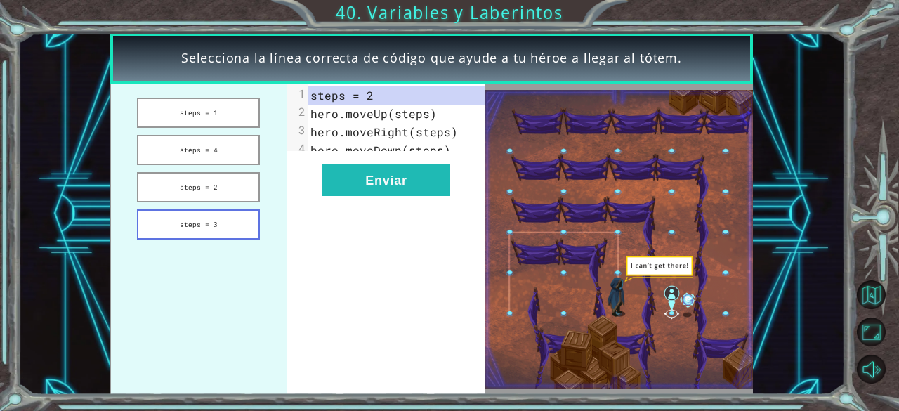
click at [233, 212] on button "steps = 3" at bounding box center [198, 224] width 123 height 30
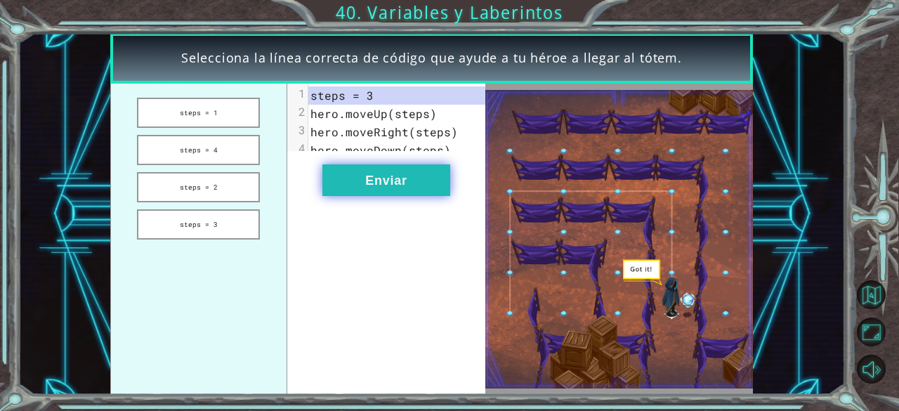
click at [392, 194] on button "Enviar" at bounding box center [386, 180] width 128 height 32
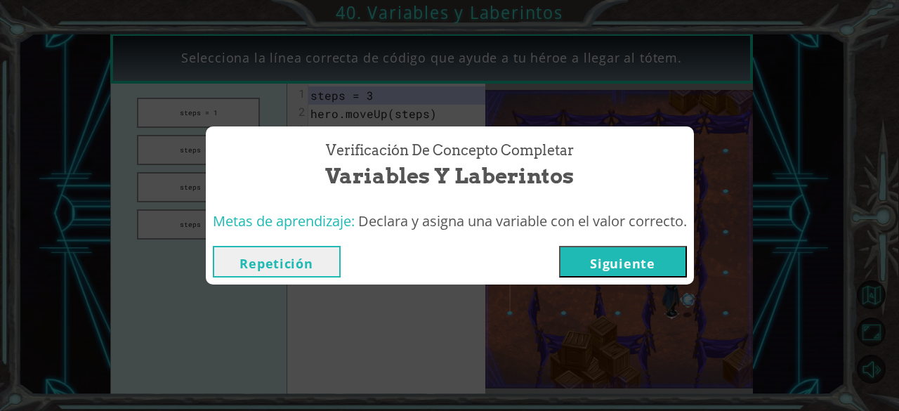
click at [624, 275] on button "Siguiente" at bounding box center [623, 262] width 128 height 32
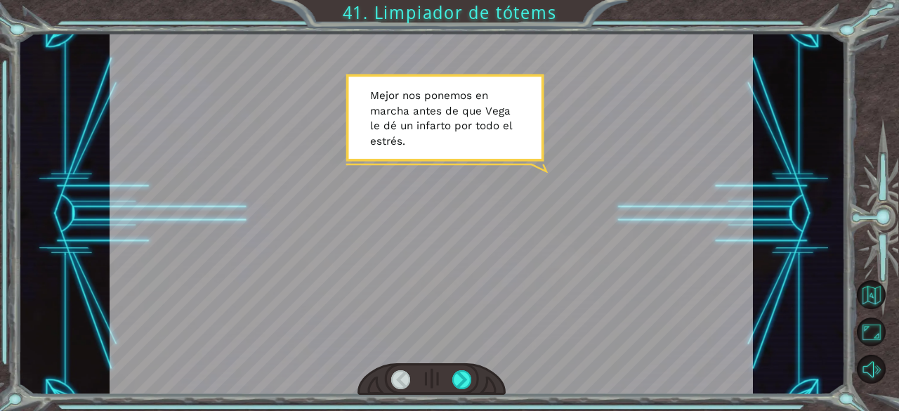
click at [475, 390] on div at bounding box center [431, 379] width 148 height 32
click at [462, 381] on div at bounding box center [462, 380] width 20 height 20
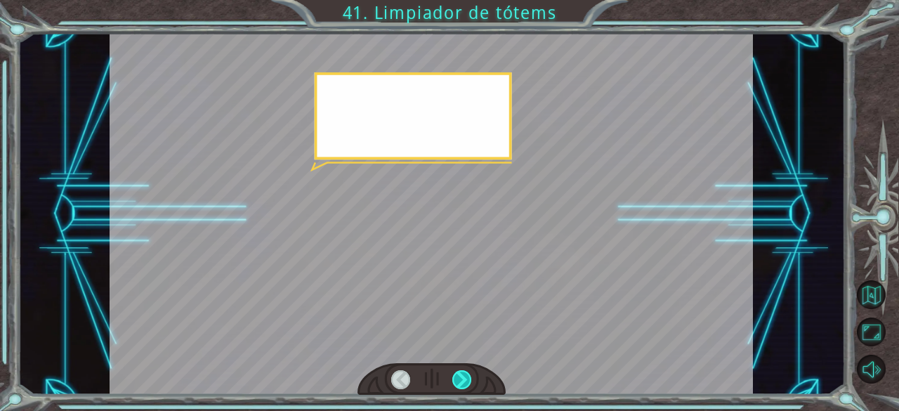
click at [462, 381] on div at bounding box center [462, 380] width 20 height 20
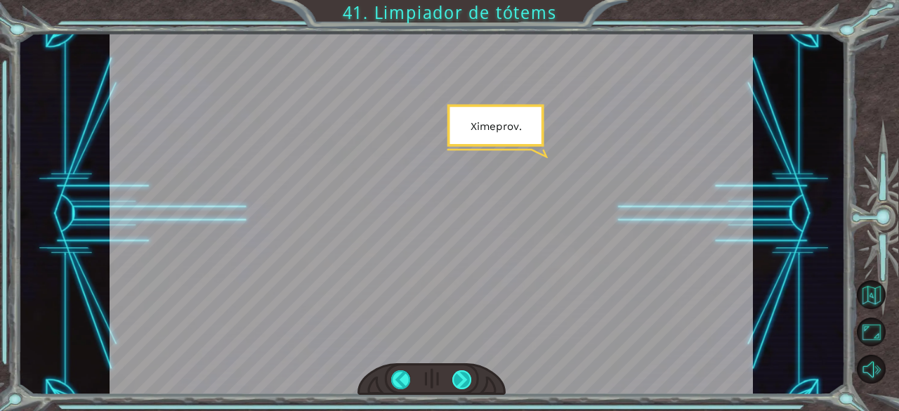
click at [462, 381] on div at bounding box center [462, 380] width 20 height 20
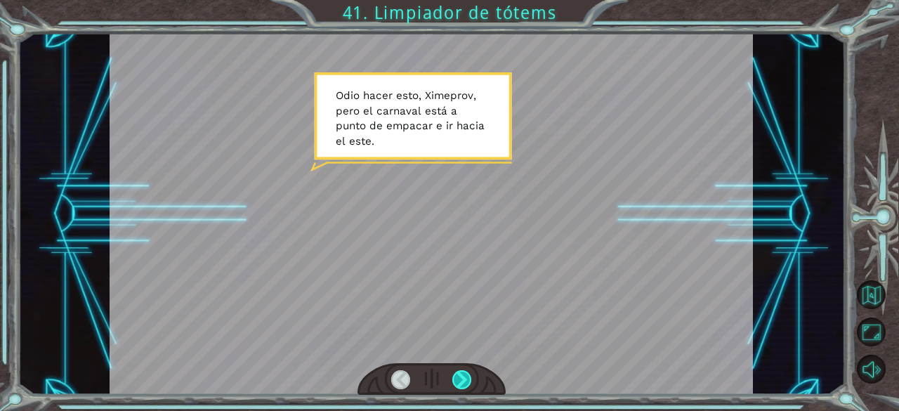
click at [462, 381] on div at bounding box center [462, 380] width 20 height 20
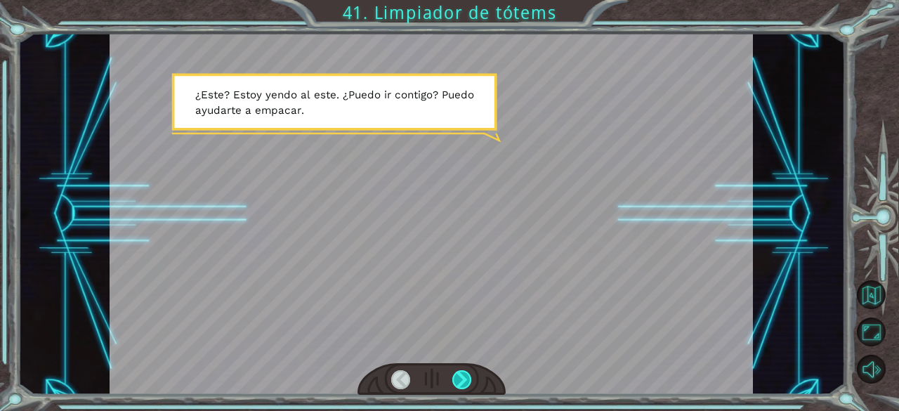
click at [462, 381] on div at bounding box center [462, 380] width 20 height 20
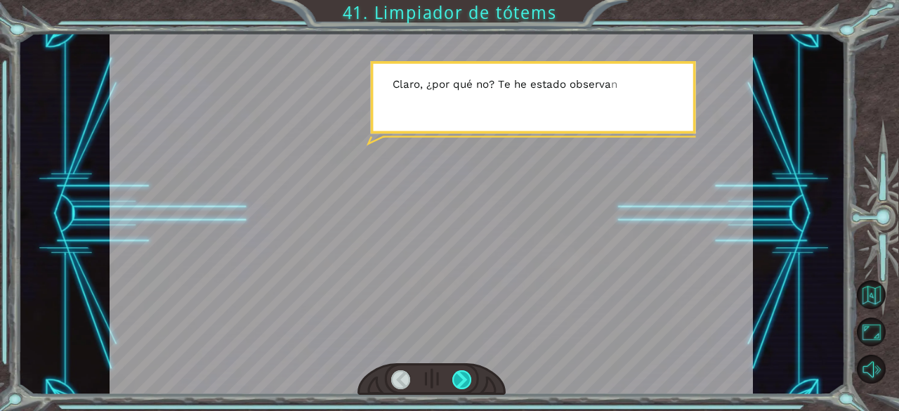
click at [462, 381] on div at bounding box center [462, 380] width 20 height 20
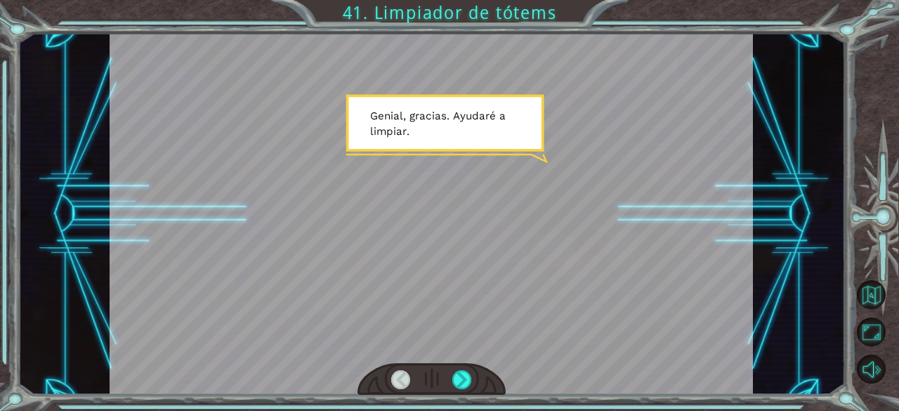
click at [499, 279] on div at bounding box center [431, 214] width 643 height 362
click at [458, 376] on div at bounding box center [462, 380] width 20 height 20
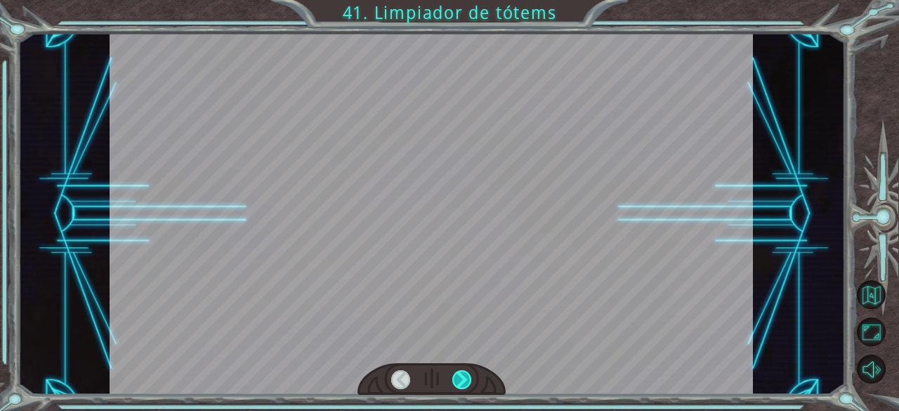
drag, startPoint x: 496, startPoint y: 273, endPoint x: 464, endPoint y: 381, distance: 112.7
click at [464, 381] on div at bounding box center [431, 214] width 643 height 362
click at [464, 381] on div at bounding box center [462, 380] width 20 height 20
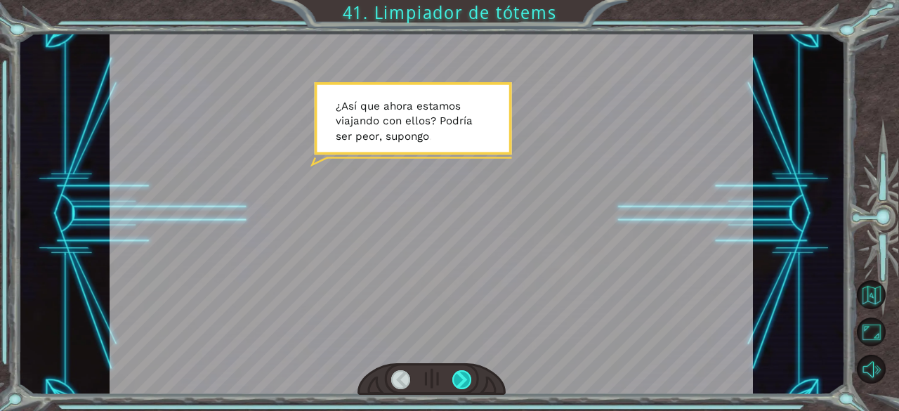
click at [464, 381] on div at bounding box center [462, 380] width 20 height 20
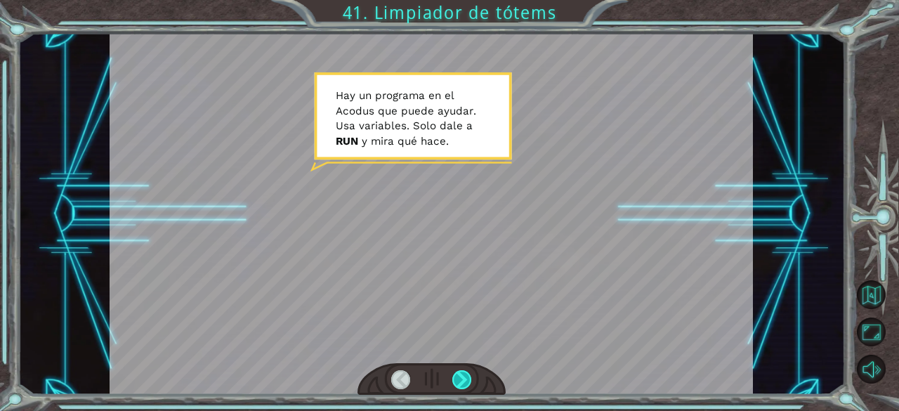
click at [464, 381] on div at bounding box center [462, 380] width 20 height 20
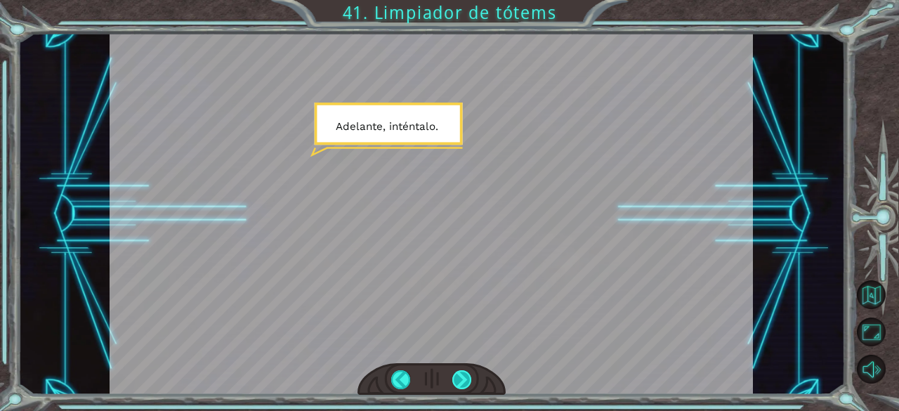
click at [464, 381] on div at bounding box center [462, 380] width 20 height 20
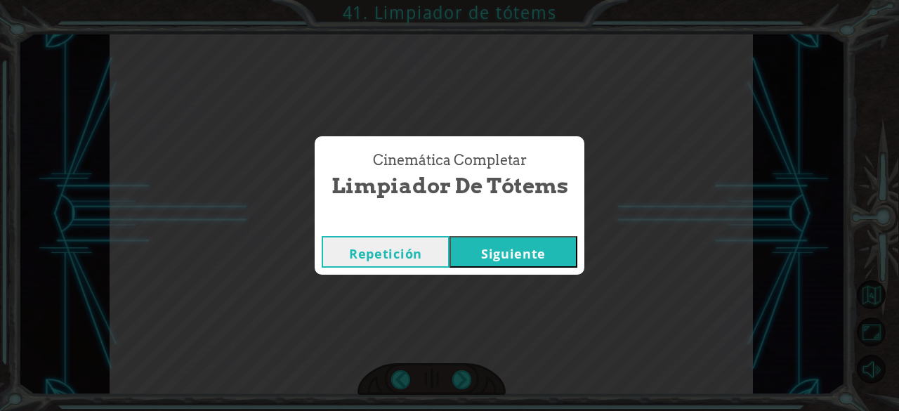
click at [546, 266] on button "Siguiente" at bounding box center [513, 252] width 128 height 32
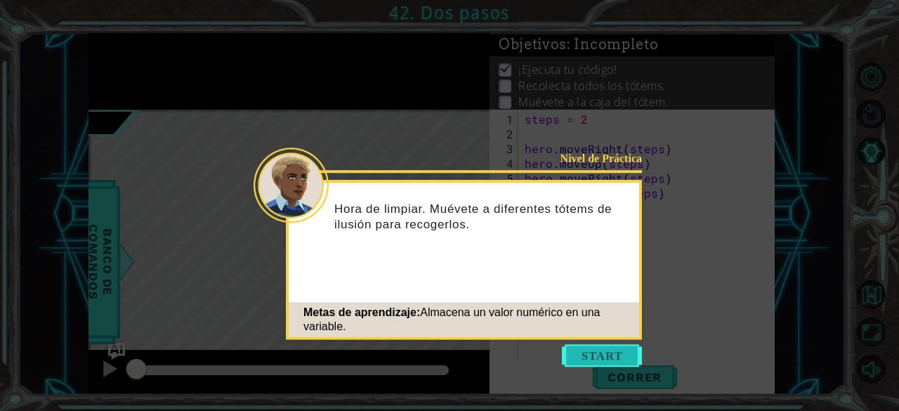
click at [595, 350] on button "Start" at bounding box center [602, 355] width 80 height 22
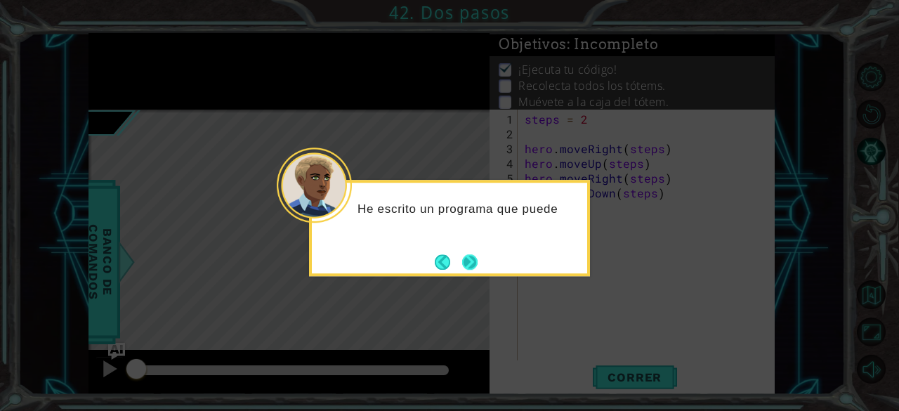
click at [469, 272] on button "Next" at bounding box center [469, 261] width 20 height 20
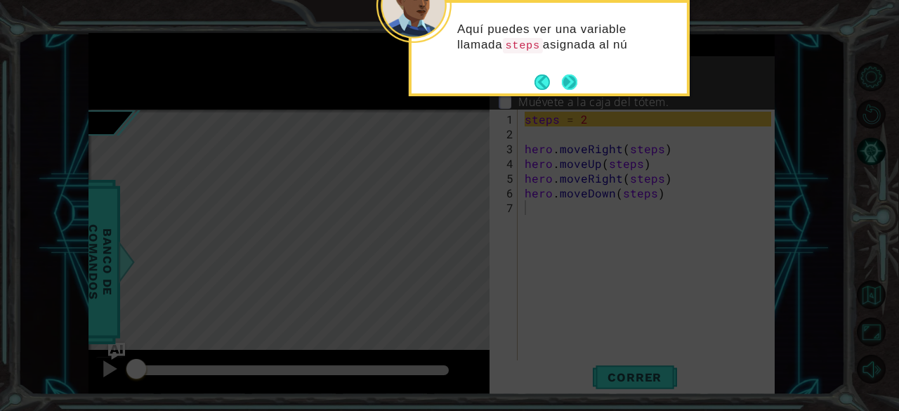
click at [569, 71] on div "Aquí puedes ver una variable llamada steps asignada al nú" at bounding box center [548, 44] width 275 height 72
click at [569, 79] on button "Next" at bounding box center [569, 82] width 22 height 22
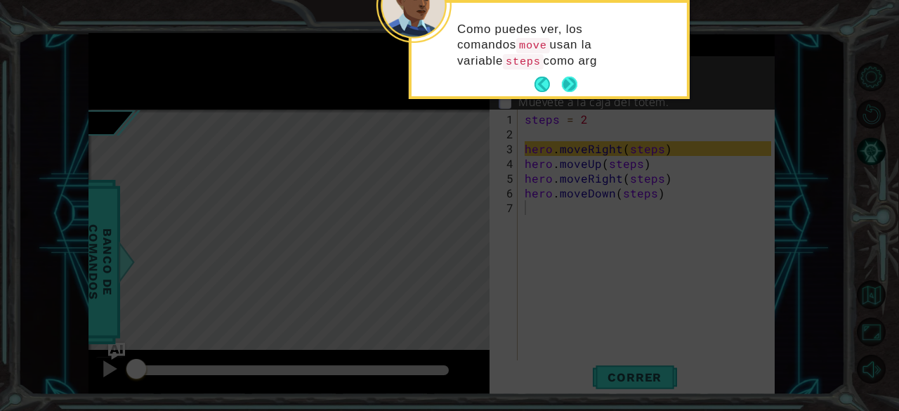
click at [569, 81] on button "Next" at bounding box center [570, 85] width 24 height 24
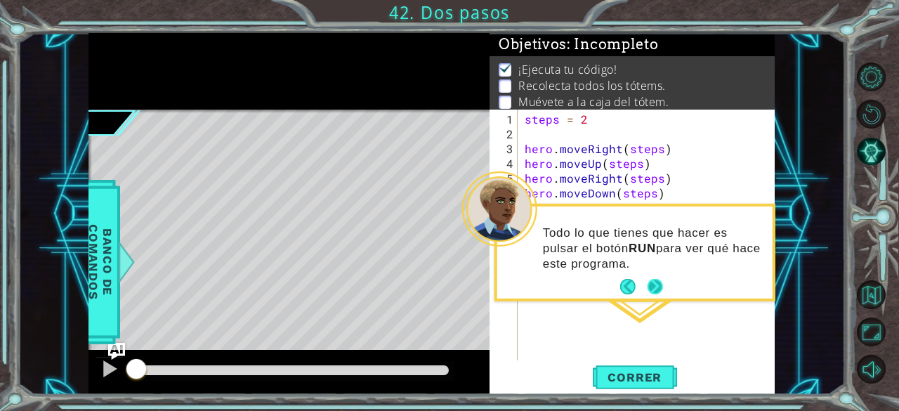
click at [655, 290] on button "Next" at bounding box center [655, 287] width 22 height 22
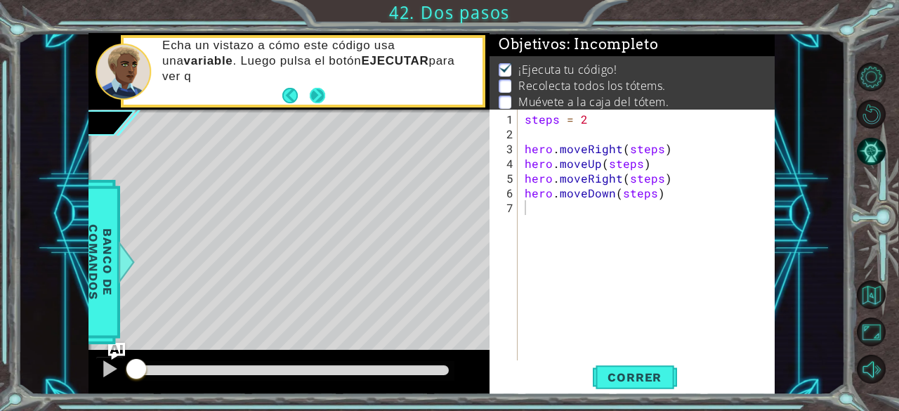
click at [318, 91] on button "Next" at bounding box center [317, 95] width 16 height 16
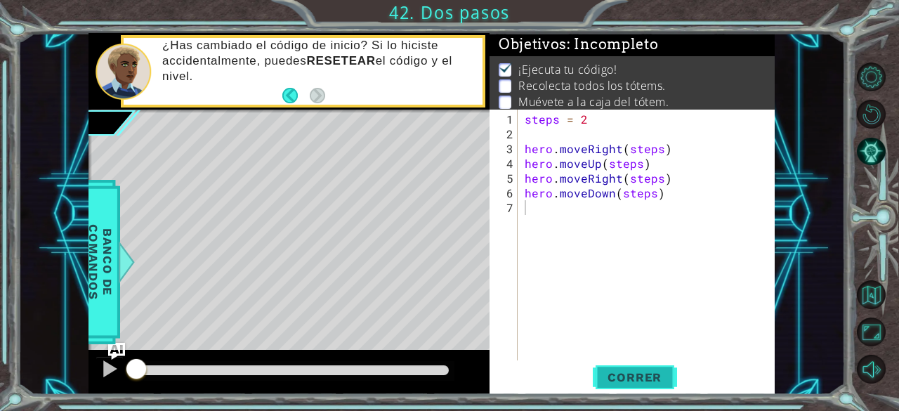
click at [615, 376] on span "Correr" at bounding box center [634, 377] width 82 height 14
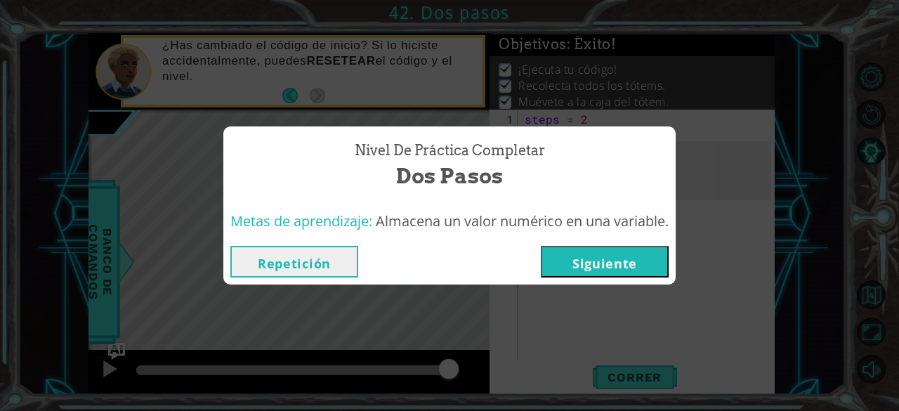
click at [586, 255] on button "Siguiente" at bounding box center [605, 262] width 128 height 32
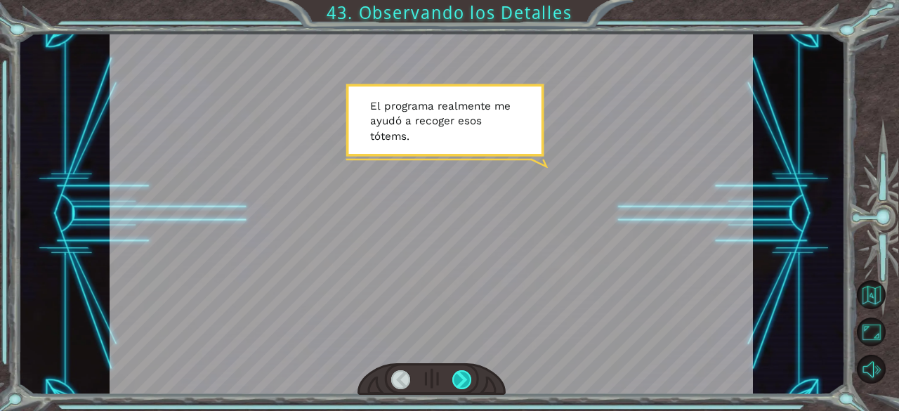
click at [454, 389] on div at bounding box center [462, 380] width 20 height 20
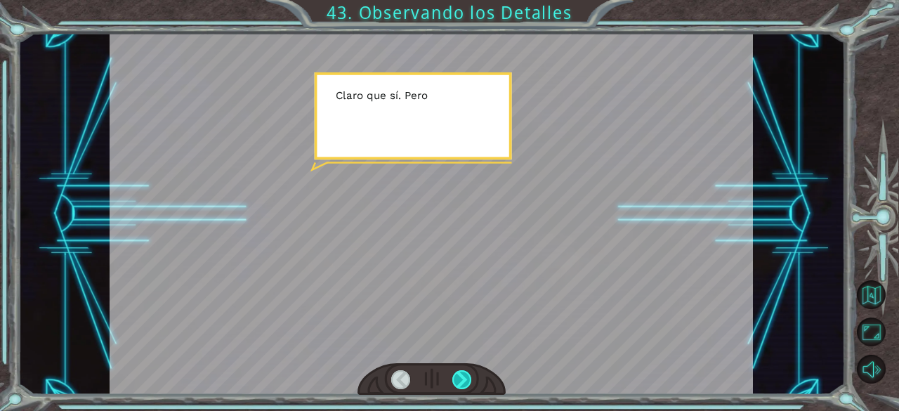
click at [454, 389] on div at bounding box center [462, 380] width 20 height 20
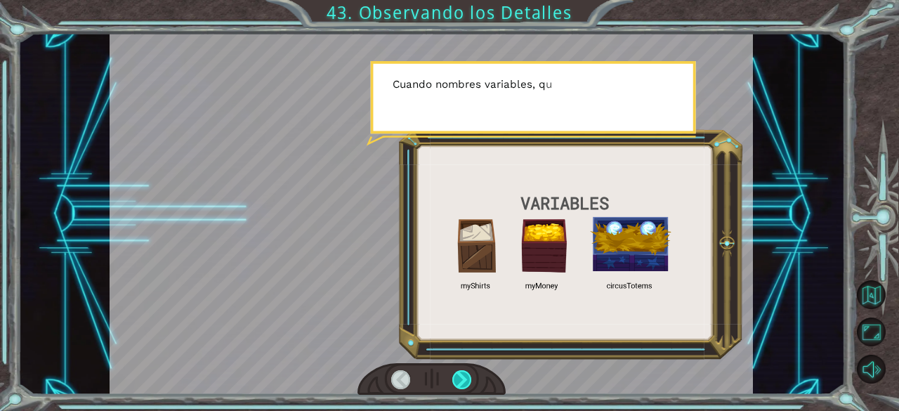
click at [454, 389] on div at bounding box center [462, 380] width 20 height 20
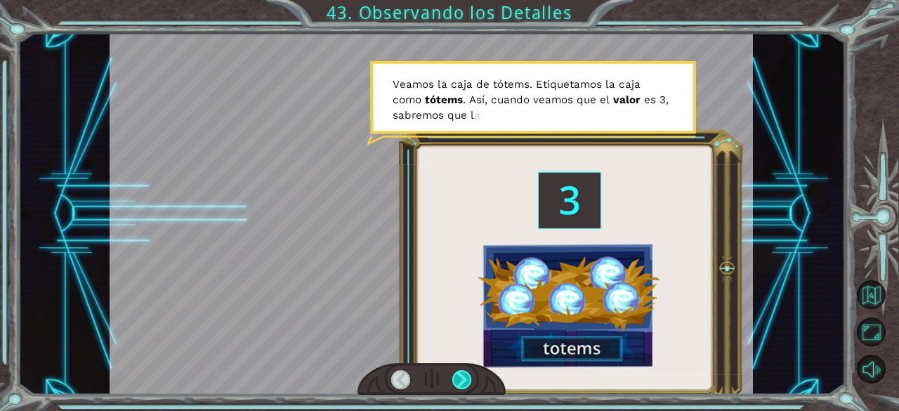
click at [454, 389] on div at bounding box center [462, 380] width 20 height 20
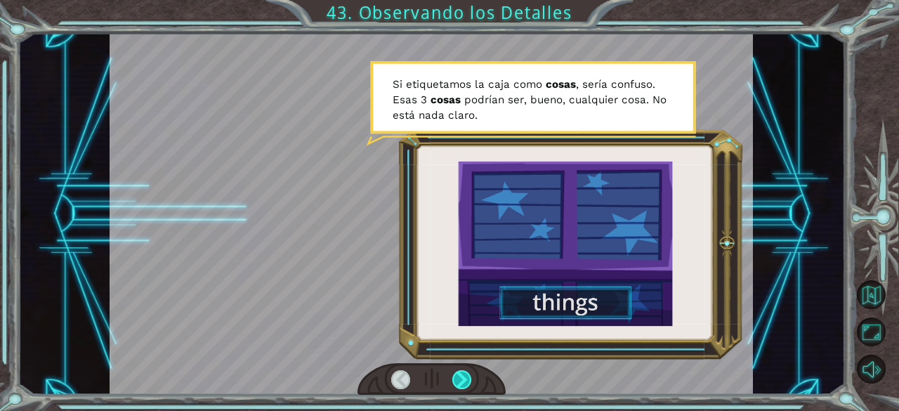
click at [454, 389] on div at bounding box center [462, 380] width 20 height 20
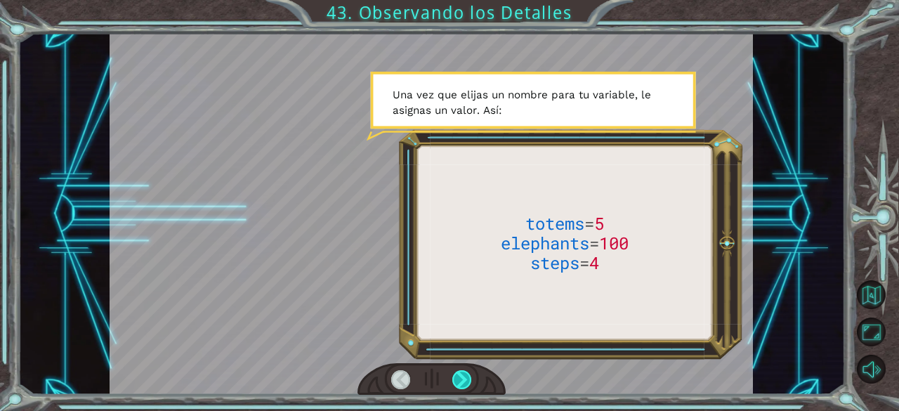
click at [454, 389] on div at bounding box center [462, 380] width 20 height 20
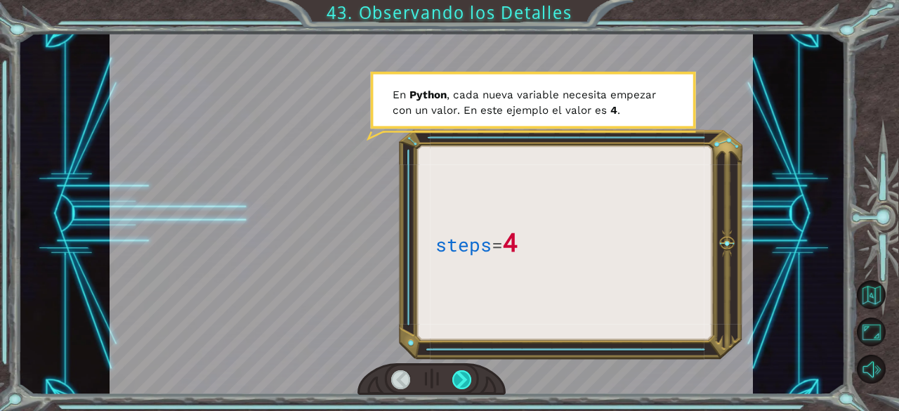
click at [454, 389] on div at bounding box center [462, 380] width 20 height 20
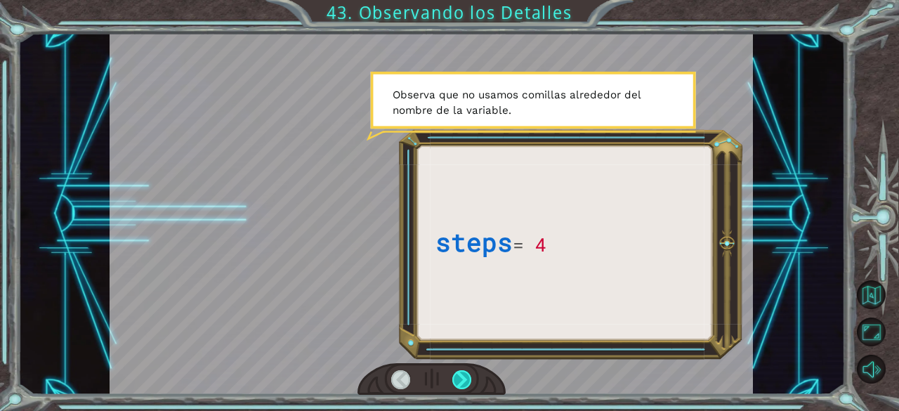
click at [454, 389] on div at bounding box center [462, 380] width 20 height 20
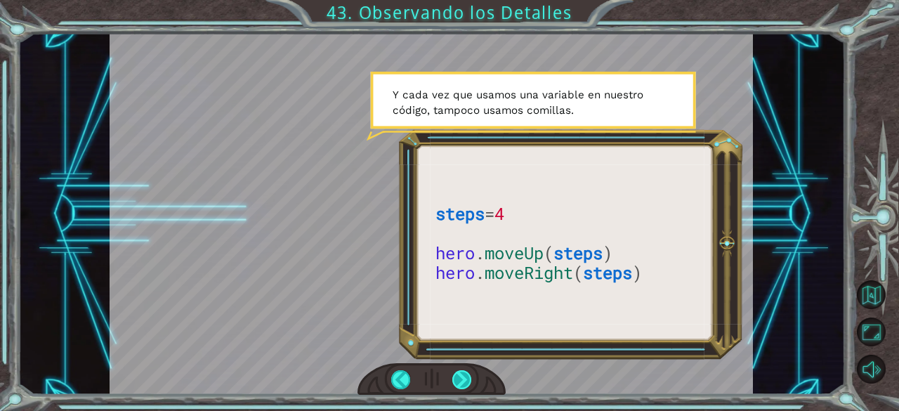
click at [454, 371] on div at bounding box center [462, 380] width 20 height 20
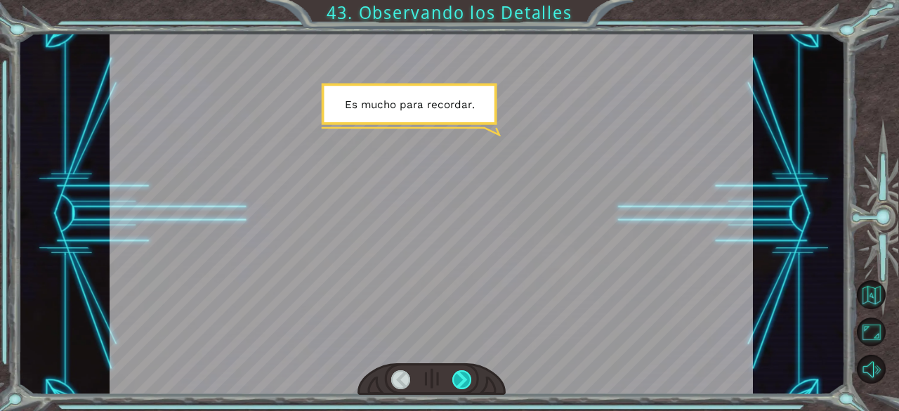
click at [454, 371] on div at bounding box center [462, 380] width 20 height 20
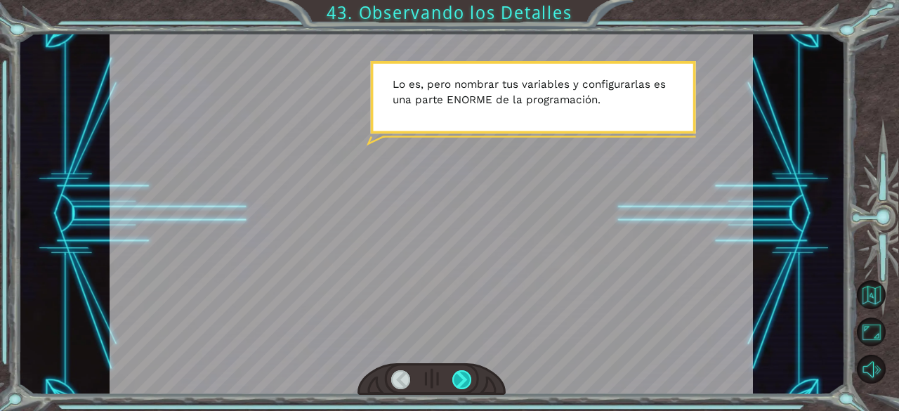
click at [454, 371] on div at bounding box center [462, 380] width 20 height 20
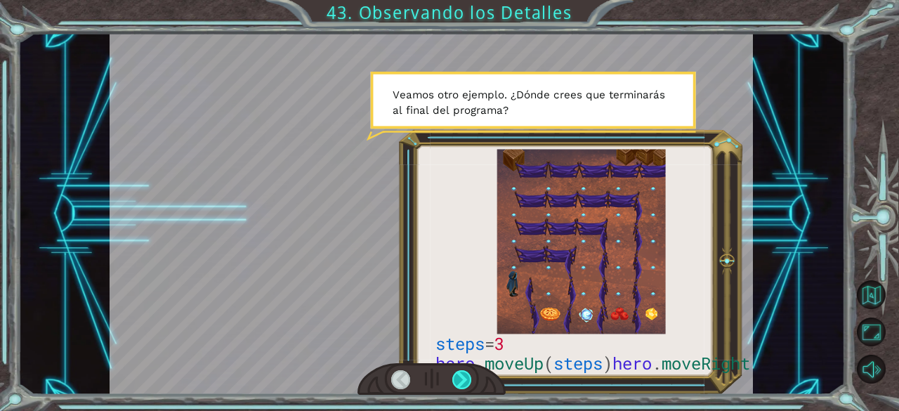
click at [454, 371] on div at bounding box center [462, 380] width 20 height 20
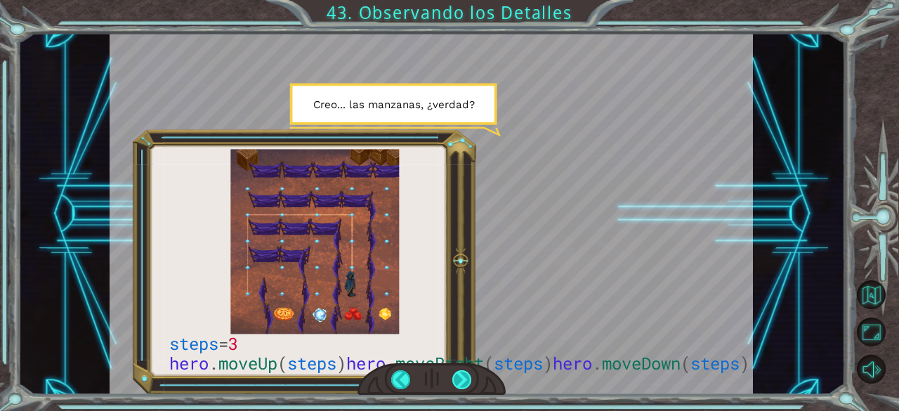
click at [454, 371] on div at bounding box center [462, 380] width 20 height 20
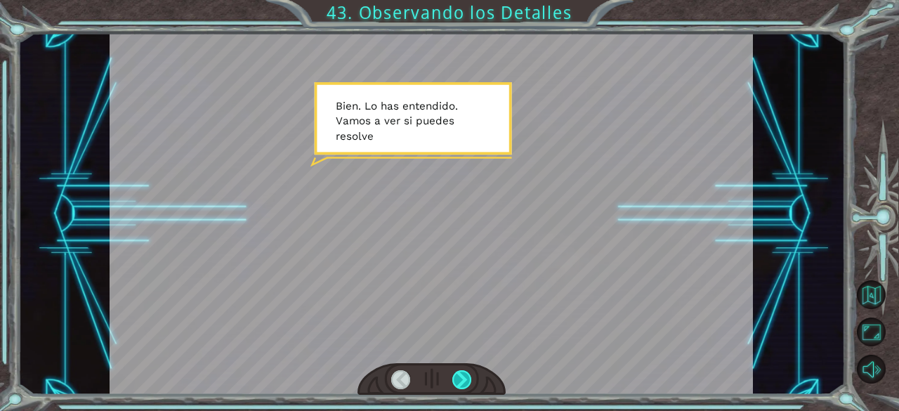
click at [454, 371] on div at bounding box center [462, 380] width 20 height 20
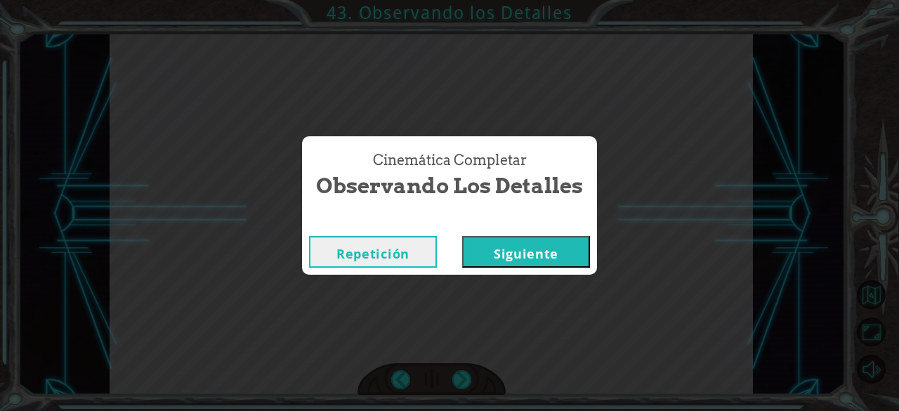
click at [520, 242] on button "Siguiente" at bounding box center [526, 252] width 128 height 32
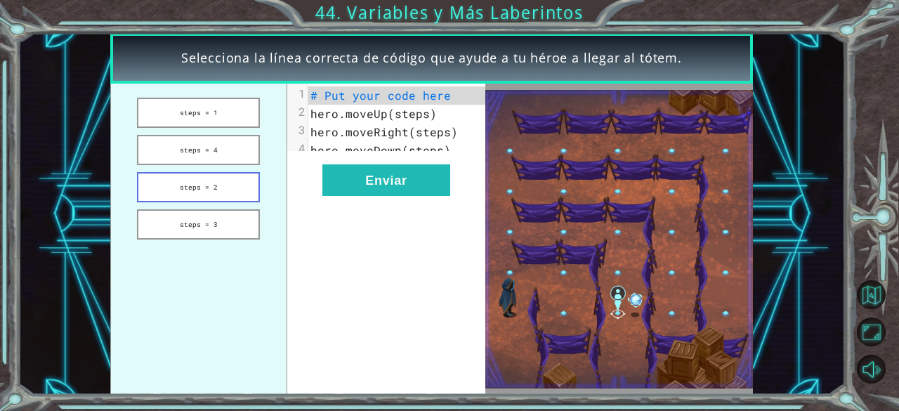
click at [185, 186] on button "steps = 2" at bounding box center [198, 187] width 123 height 30
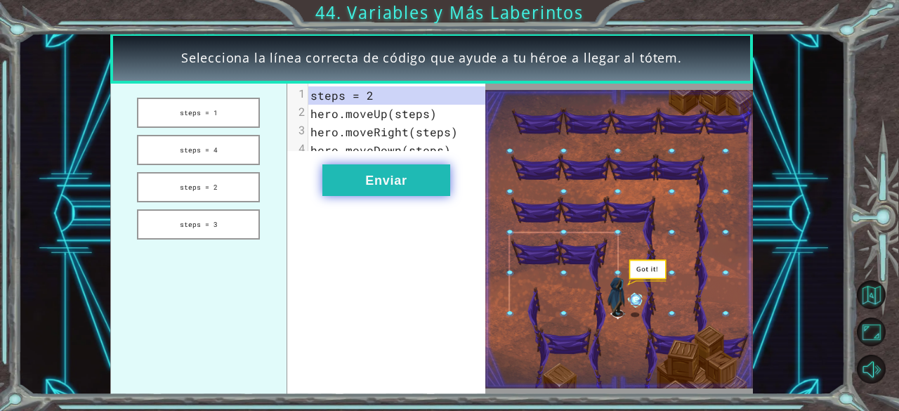
click at [419, 190] on button "Enviar" at bounding box center [386, 180] width 128 height 32
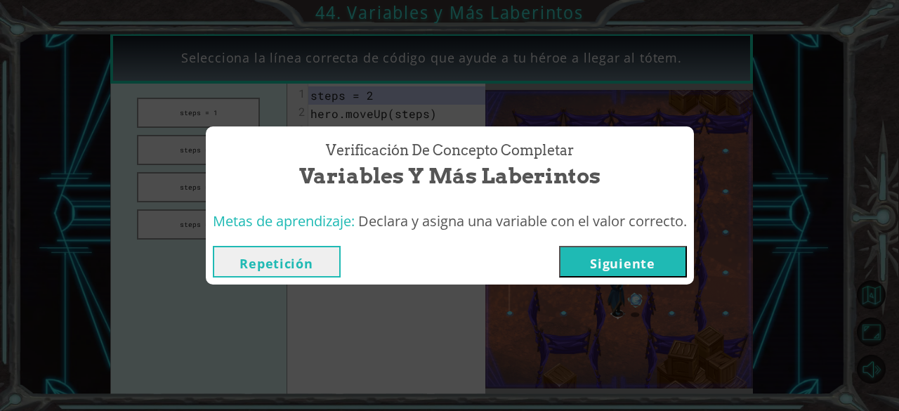
click at [643, 262] on button "Siguiente" at bounding box center [623, 262] width 128 height 32
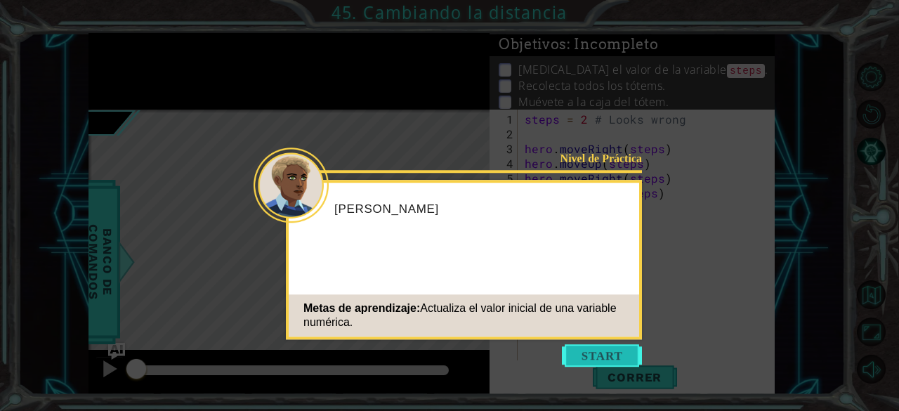
click at [614, 358] on button "Start" at bounding box center [602, 355] width 80 height 22
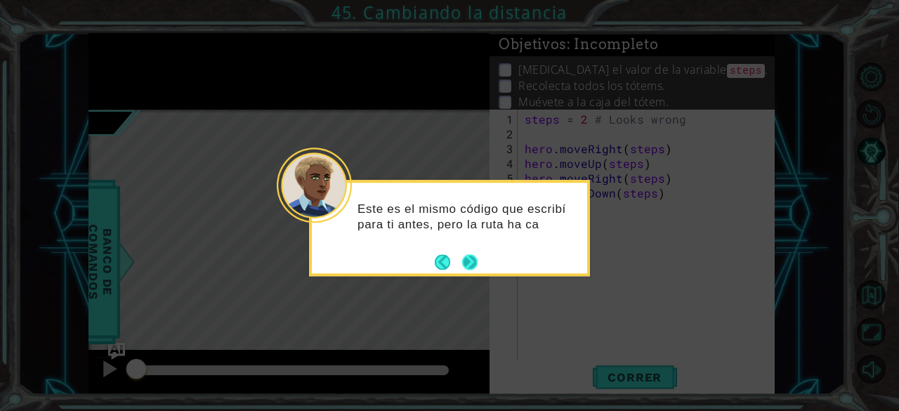
drag, startPoint x: 477, startPoint y: 270, endPoint x: 466, endPoint y: 263, distance: 12.7
click at [466, 263] on button "Next" at bounding box center [470, 262] width 18 height 18
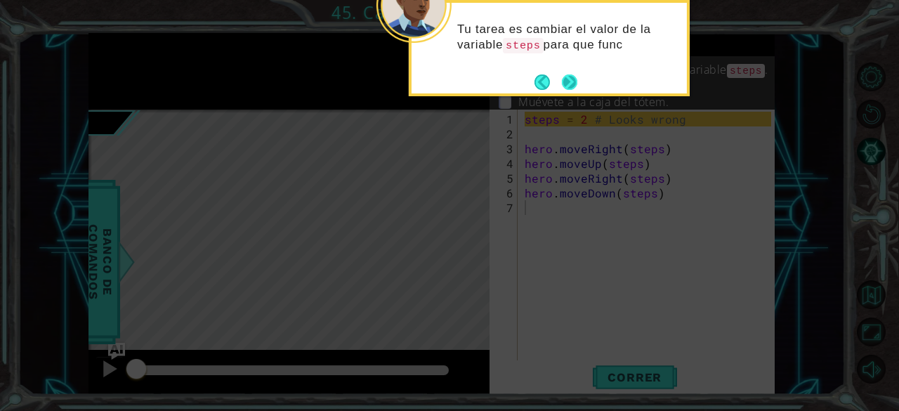
click at [574, 79] on button "Next" at bounding box center [570, 82] width 24 height 24
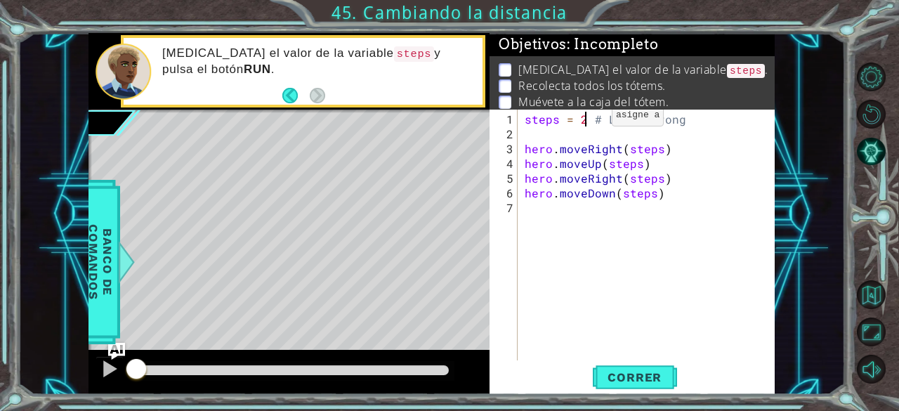
click at [587, 121] on div "steps = 2 # Looks wrong hero . moveRight ( steps ) hero . moveUp ( steps ) hero…" at bounding box center [650, 252] width 257 height 280
type textarea "steps = 3 # Looks wrong"
click at [657, 366] on button "Correr" at bounding box center [635, 377] width 84 height 29
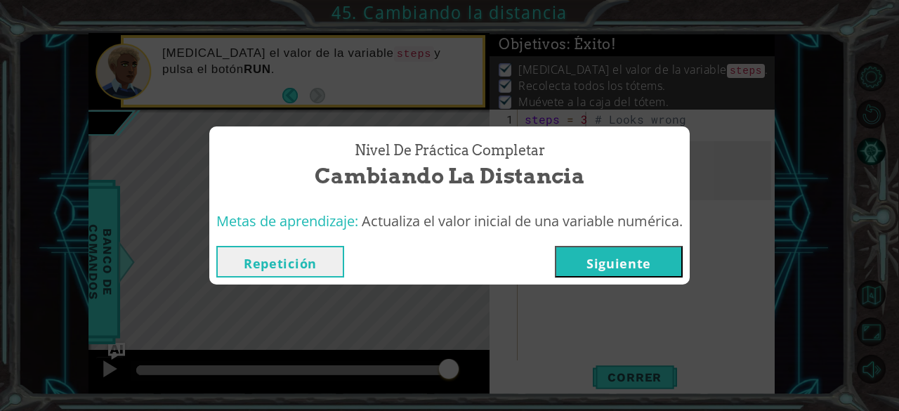
click at [635, 254] on button "Siguiente" at bounding box center [619, 262] width 128 height 32
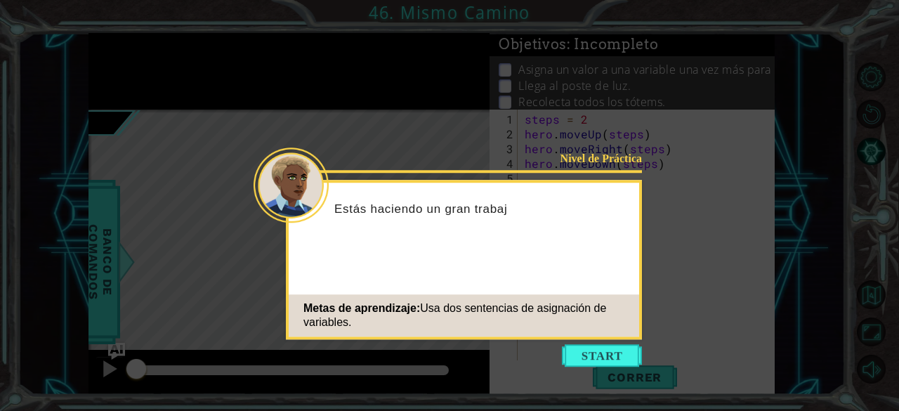
click at [609, 336] on div "Metas de aprendizaje: Usa dos sentencias de asignación de variables." at bounding box center [464, 315] width 350 height 42
click at [609, 351] on button "Start" at bounding box center [602, 355] width 80 height 22
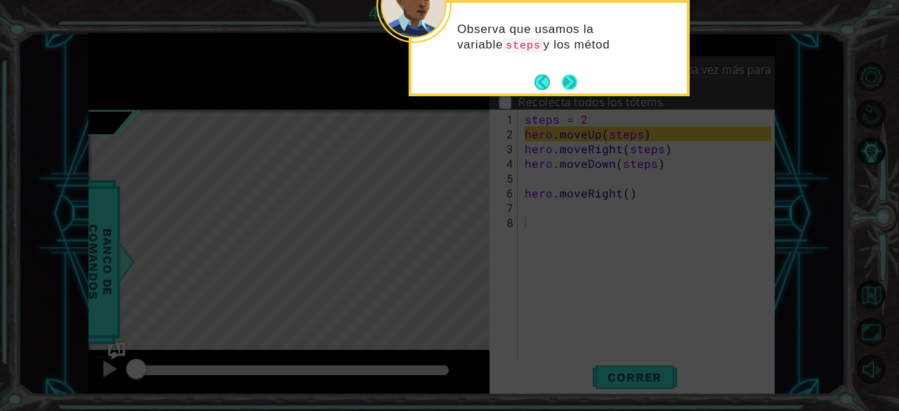
click at [573, 84] on button "Next" at bounding box center [569, 82] width 22 height 22
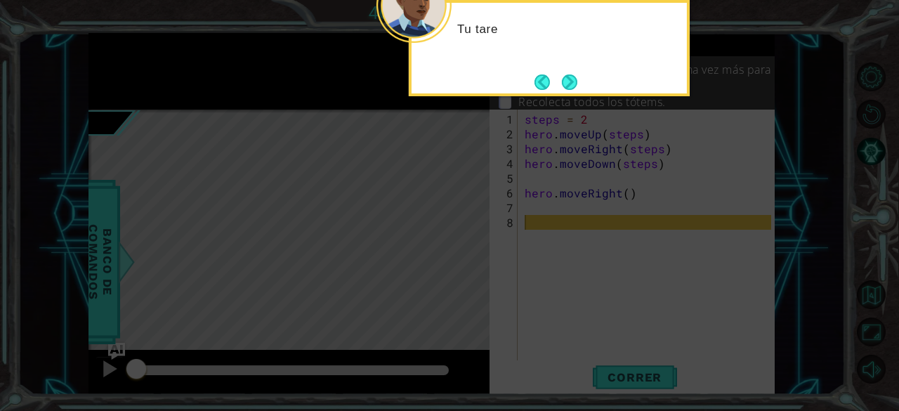
click at [573, 84] on button "Next" at bounding box center [569, 82] width 17 height 17
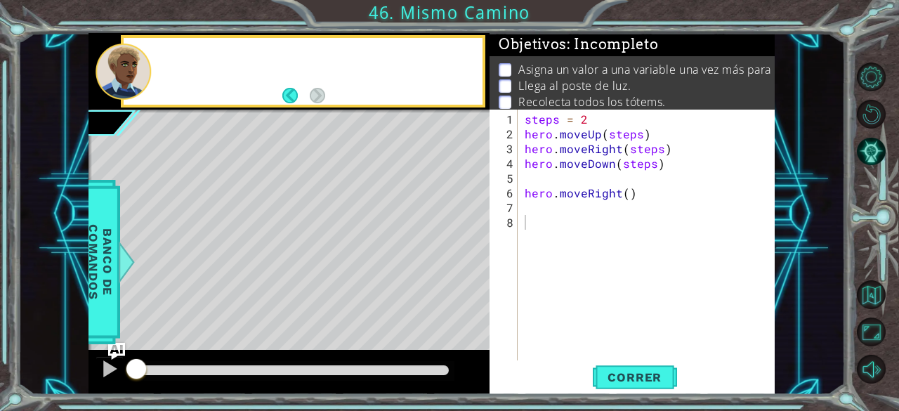
click at [573, 84] on p "Llega al poste de luz." at bounding box center [574, 85] width 112 height 15
type textarea "hero.moveRight()"
click at [581, 188] on div "steps = 2 hero . moveUp ( steps ) hero . moveRight ( steps ) hero . moveDown ( …" at bounding box center [650, 252] width 257 height 280
click at [552, 183] on div "steps = 2 hero . moveUp ( steps ) hero . moveRight ( steps ) hero . moveDown ( …" at bounding box center [650, 252] width 257 height 280
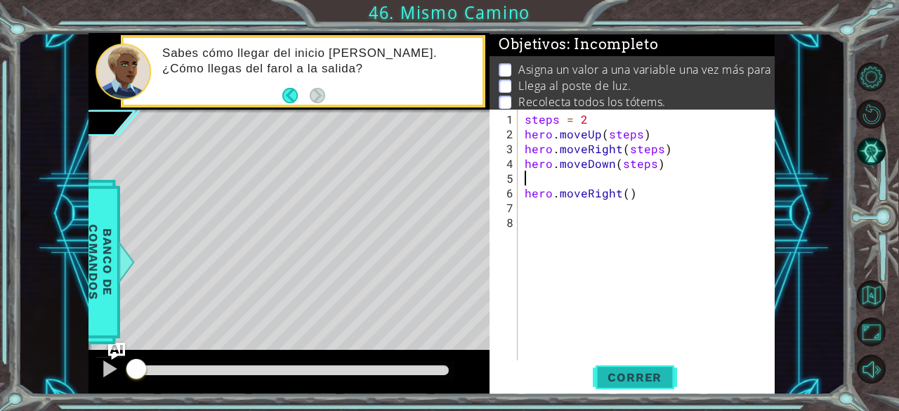
click at [652, 368] on button "Correr" at bounding box center [635, 377] width 84 height 29
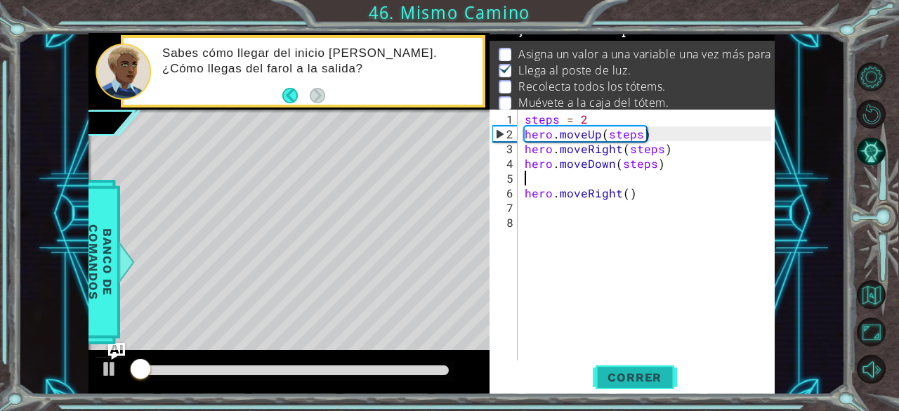
scroll to position [20, 0]
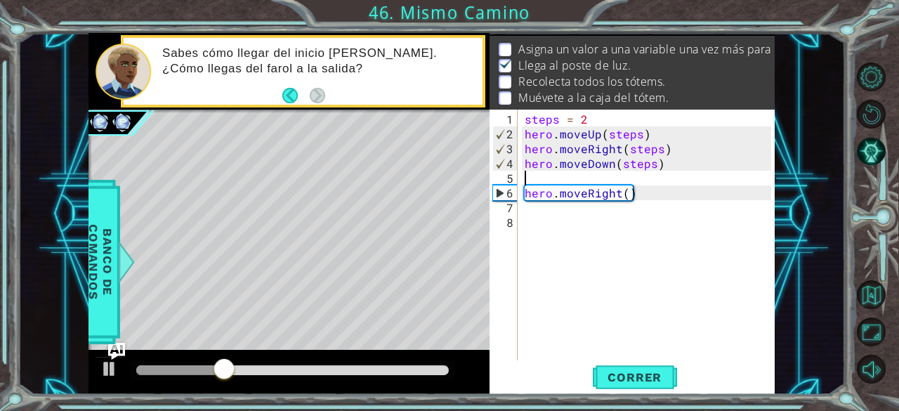
click at [654, 203] on div "steps = 2 hero . moveUp ( steps ) hero . moveRight ( steps ) hero . moveDown ( …" at bounding box center [650, 252] width 257 height 280
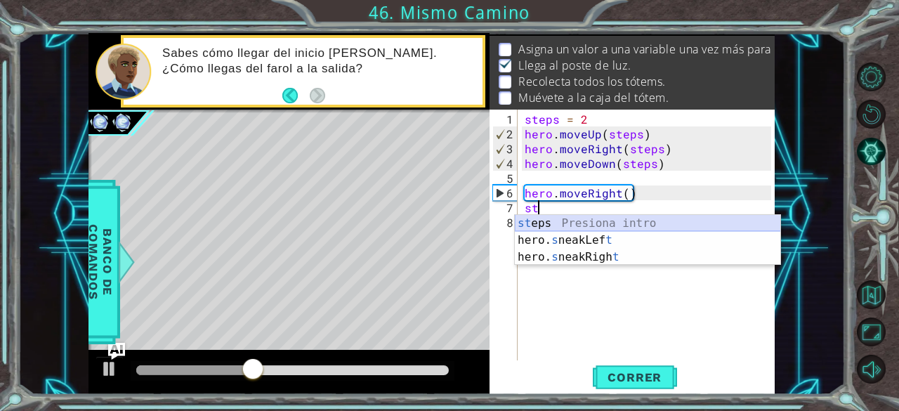
click at [640, 219] on div "st eps Presiona intro hero. s neakLef t Presiona intro hero. s neakRigh t Presi…" at bounding box center [648, 257] width 266 height 84
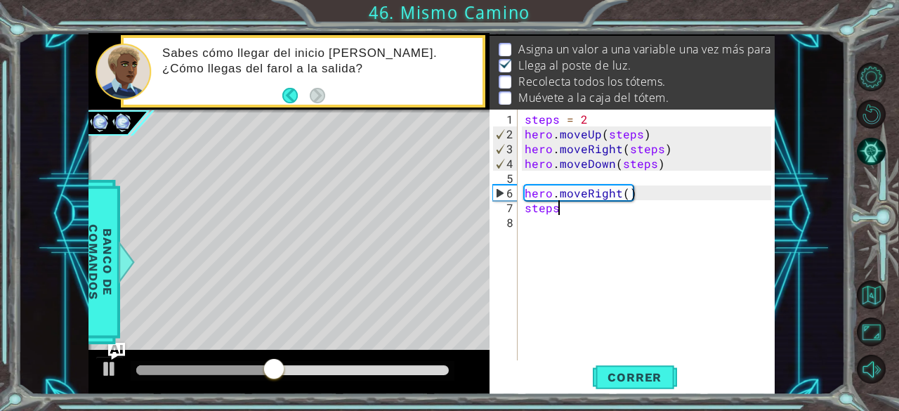
scroll to position [0, 1]
type textarea "steps=3"
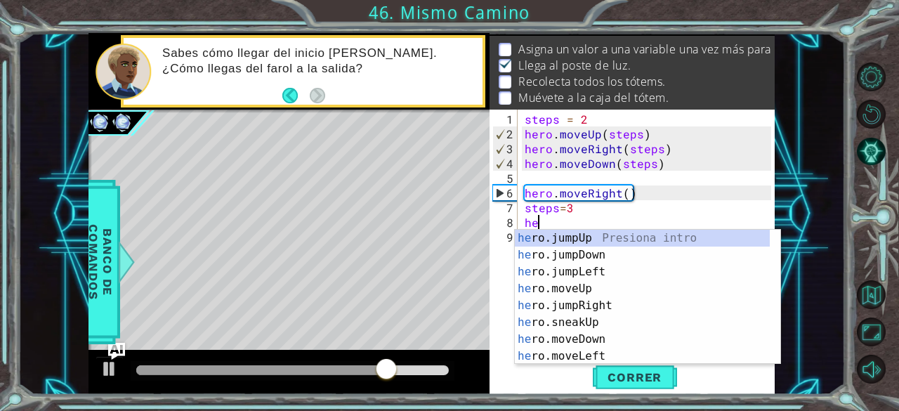
scroll to position [0, 0]
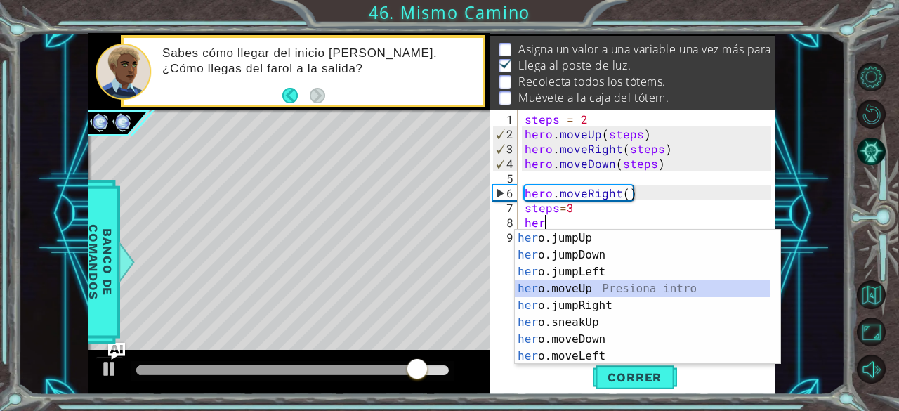
click at [601, 286] on div "her o.jumpUp Presiona intro her o.jumpDown Presiona intro her o.jumpLeft Presio…" at bounding box center [643, 314] width 256 height 169
type textarea "hero.moveUp(1)"
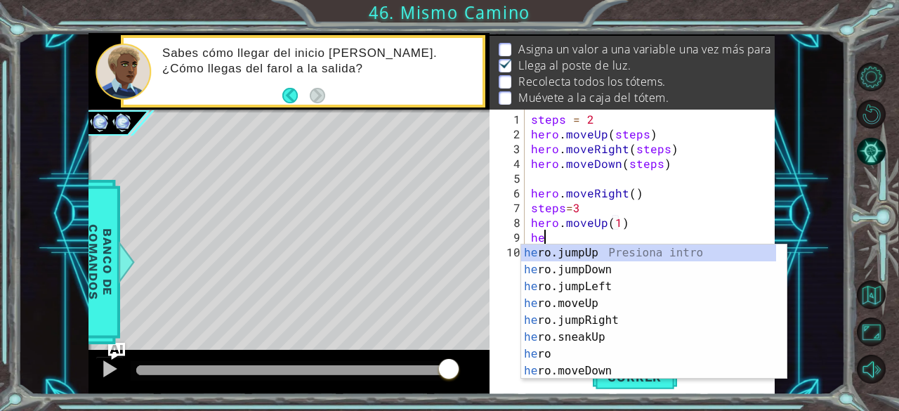
scroll to position [0, 1]
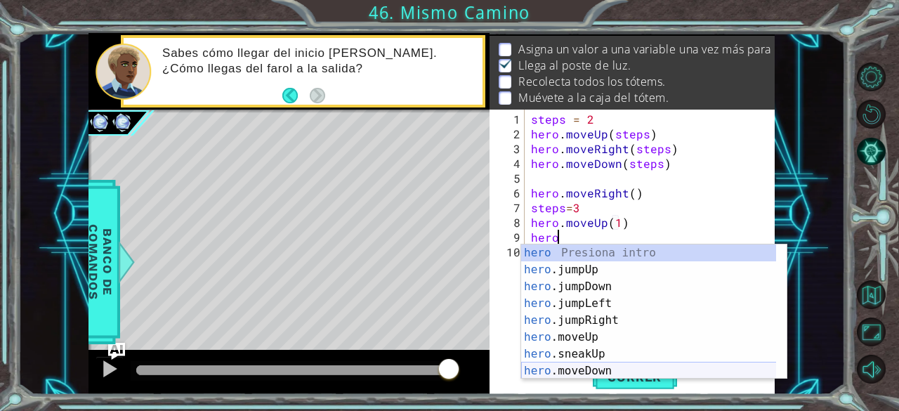
click at [617, 369] on div "hero Presiona intro hero .jumpUp Presiona intro hero .jumpDown Presiona intro h…" at bounding box center [649, 328] width 256 height 169
type textarea "hero.moveDown(1)"
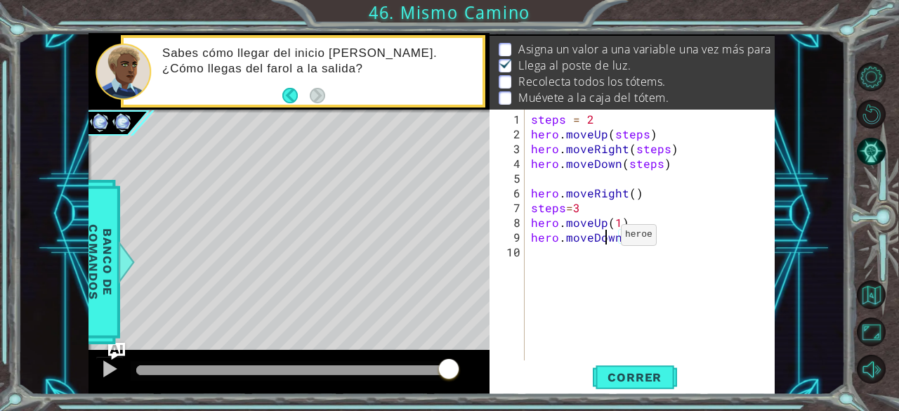
click at [603, 241] on div "steps = 2 hero . moveUp ( steps ) hero . moveRight ( steps ) hero . moveDown ( …" at bounding box center [653, 252] width 251 height 280
click at [595, 242] on div "steps = 2 hero . moveUp ( steps ) hero . moveRight ( steps ) hero . moveDown ( …" at bounding box center [653, 252] width 251 height 280
type textarea "hero.moveDown(1)"
click at [595, 242] on div "steps = 2 hero . moveUp ( steps ) hero . moveRight ( steps ) hero . moveDown ( …" at bounding box center [653, 252] width 251 height 280
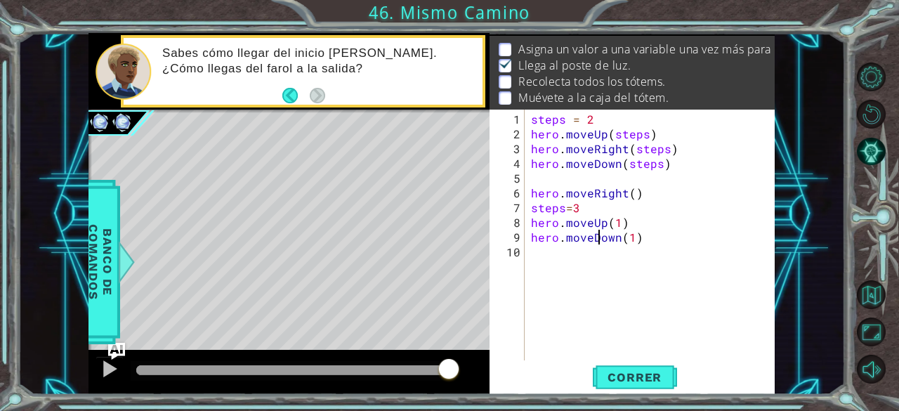
click at [618, 258] on div "steps = 2 hero . moveUp ( steps ) hero . moveRight ( steps ) hero . moveDown ( …" at bounding box center [653, 252] width 251 height 280
click at [620, 230] on div "steps = 2 hero . moveUp ( steps ) hero . moveRight ( steps ) hero . moveDown ( …" at bounding box center [653, 252] width 251 height 280
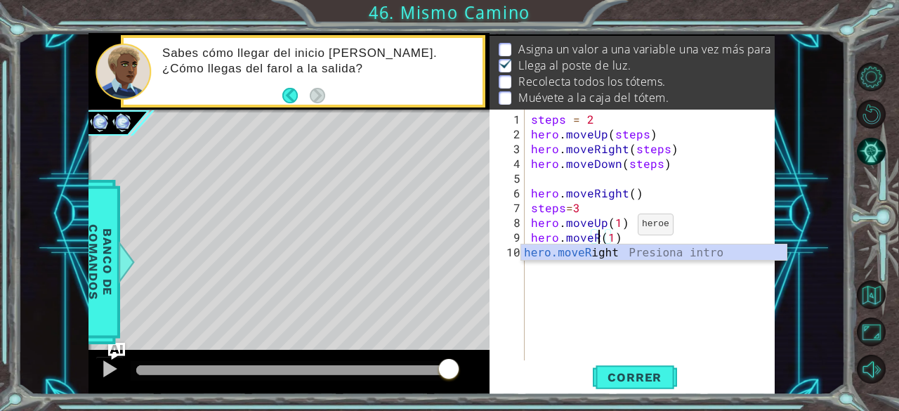
scroll to position [0, 4]
click at [628, 252] on div "hero.moveR ight Presiona intro" at bounding box center [654, 269] width 266 height 51
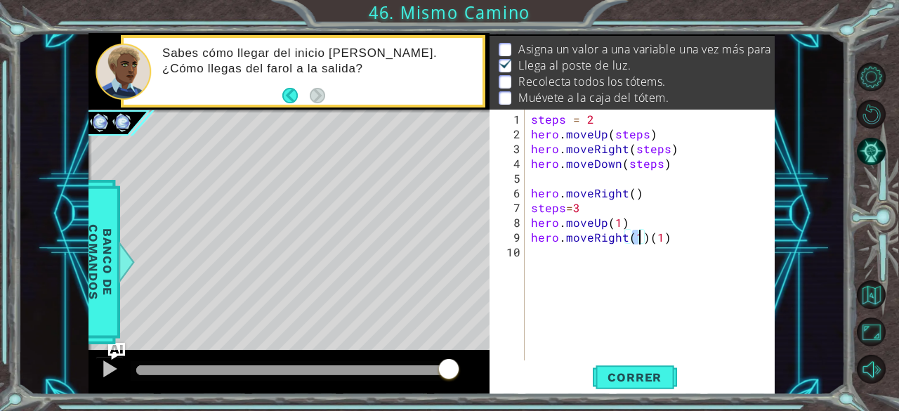
click at [664, 237] on div "steps = 2 hero . moveUp ( steps ) hero . moveRight ( steps ) hero . moveDown ( …" at bounding box center [653, 252] width 251 height 280
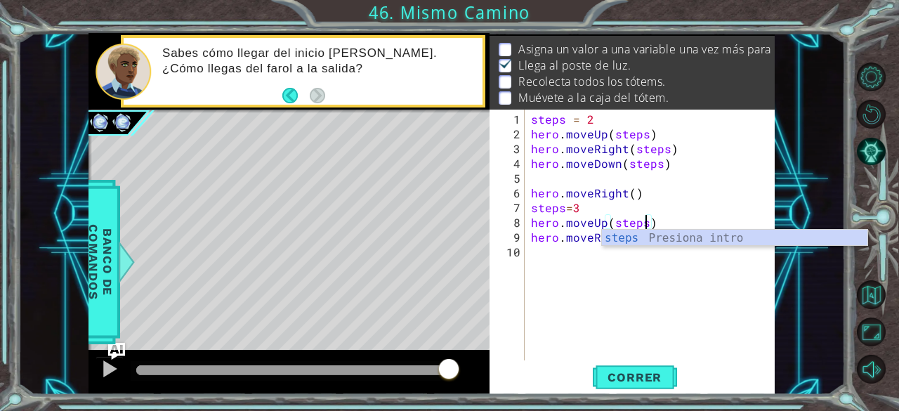
scroll to position [0, 7]
click at [671, 213] on div "steps = 2 hero . moveUp ( steps ) hero . moveRight ( steps ) hero . moveDown ( …" at bounding box center [653, 252] width 251 height 280
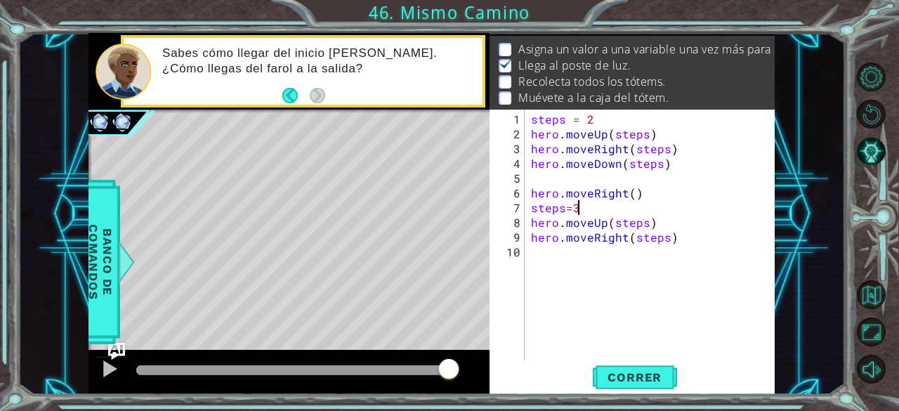
click at [682, 237] on div "steps = 2 hero . moveUp ( steps ) hero . moveRight ( steps ) hero . moveDown ( …" at bounding box center [653, 252] width 251 height 280
type textarea "hero.moveRight(steps)"
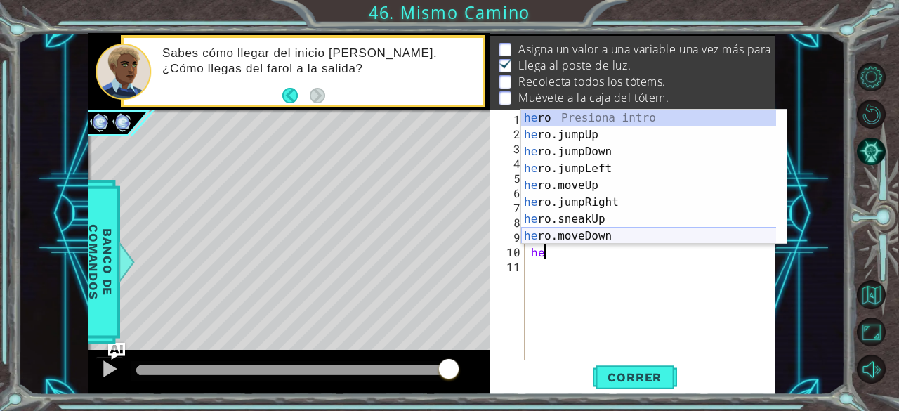
click at [609, 236] on div "he ro Presiona intro he ro.jumpUp Presiona intro he ro.jumpDown Presiona intro …" at bounding box center [649, 194] width 256 height 169
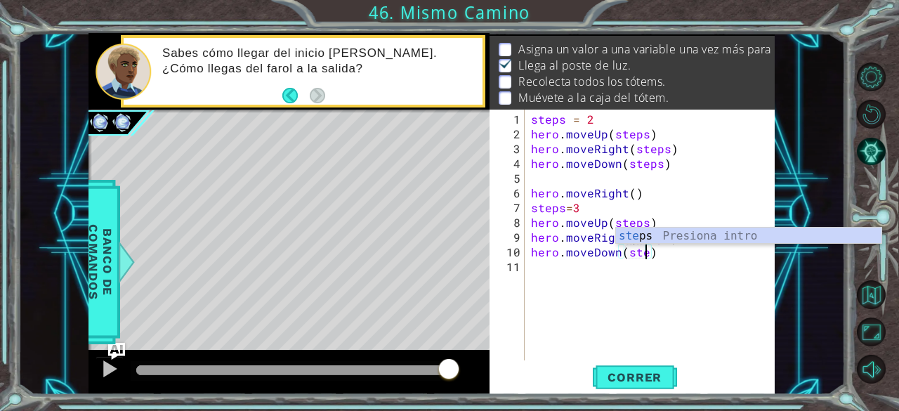
scroll to position [0, 7]
type textarea "hero.moveDown(steps)"
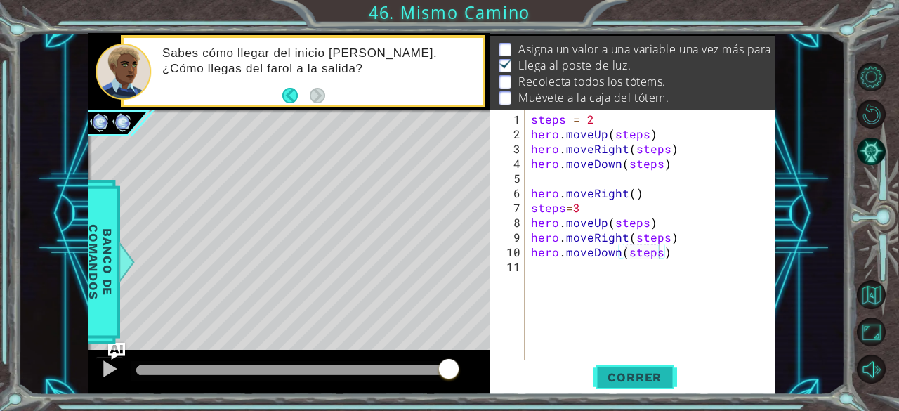
click at [645, 373] on span "Correr" at bounding box center [634, 377] width 82 height 14
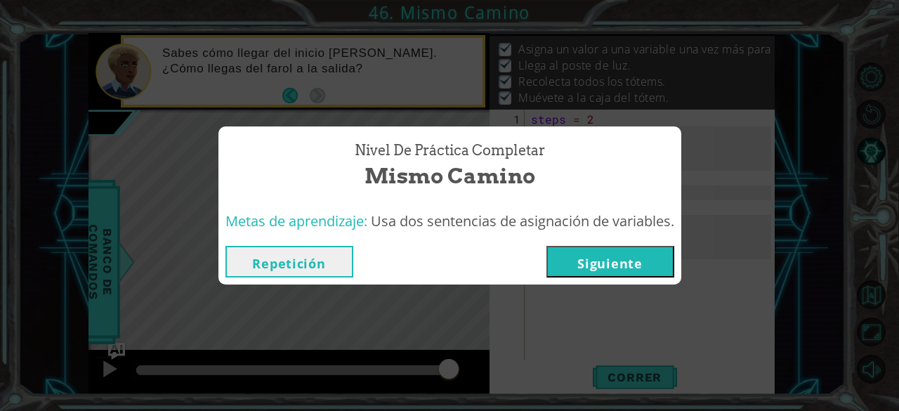
click at [640, 253] on button "Siguiente" at bounding box center [610, 262] width 128 height 32
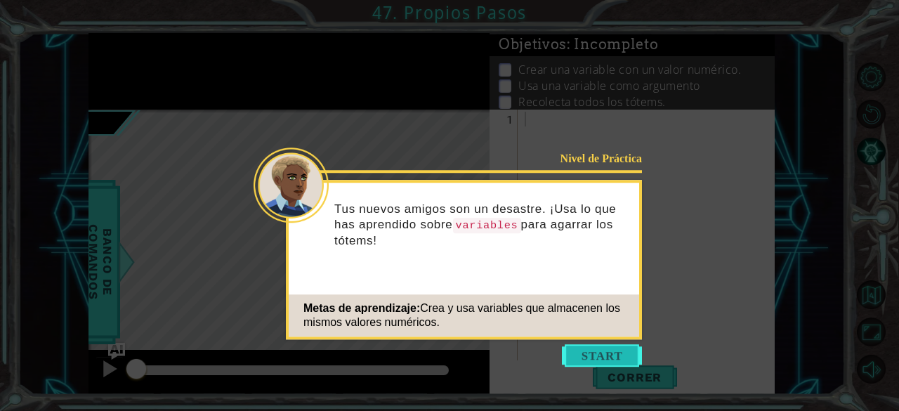
click at [607, 349] on button "Start" at bounding box center [602, 355] width 80 height 22
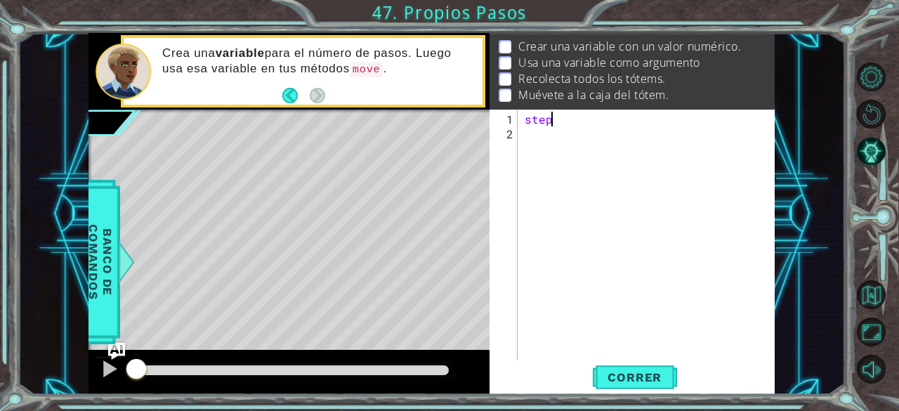
scroll to position [0, 1]
type textarea "steps=3"
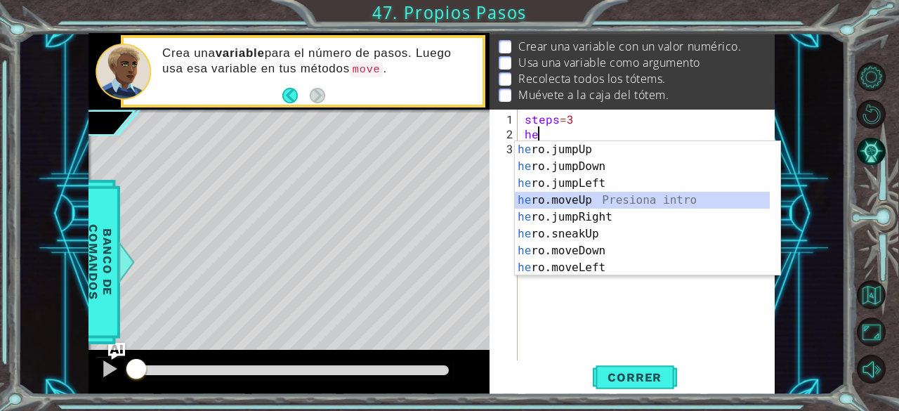
click at [585, 197] on div "he ro.jumpUp Presiona intro he ro.jumpDown Presiona intro he ro.jumpLeft Presio…" at bounding box center [643, 225] width 256 height 169
type textarea "hero.moveUp(1)"
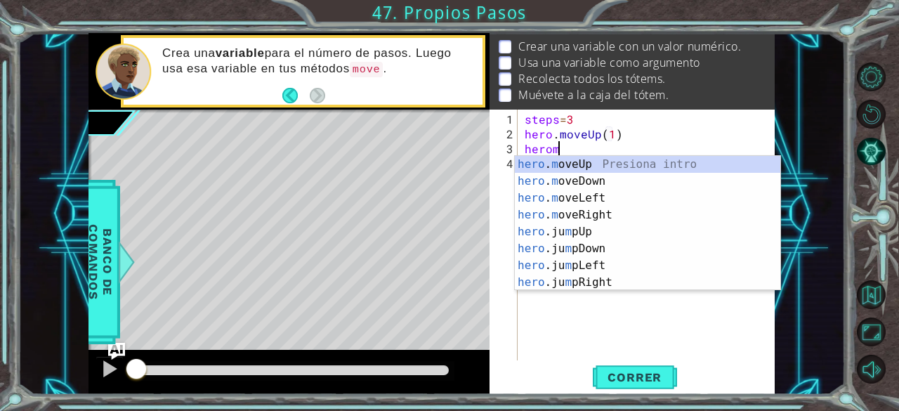
scroll to position [0, 1]
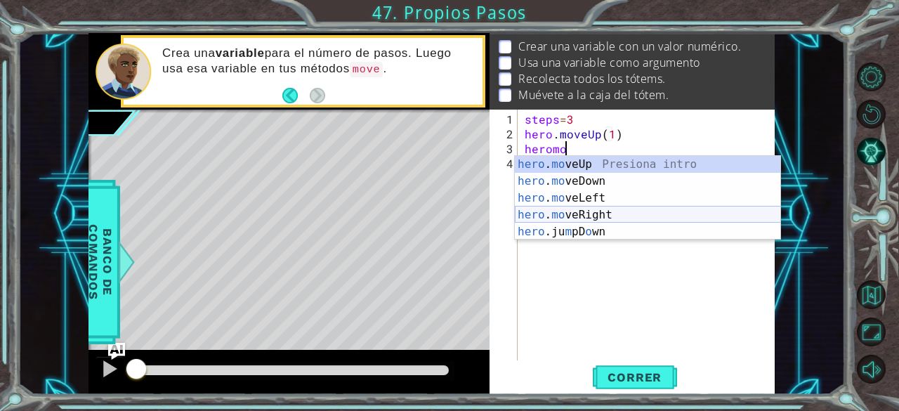
click at [608, 214] on div "hero . mo veUp Presiona intro hero . mo veDown Presiona intro hero . mo veLeft …" at bounding box center [648, 215] width 266 height 118
type textarea "hero.moveRight(1)"
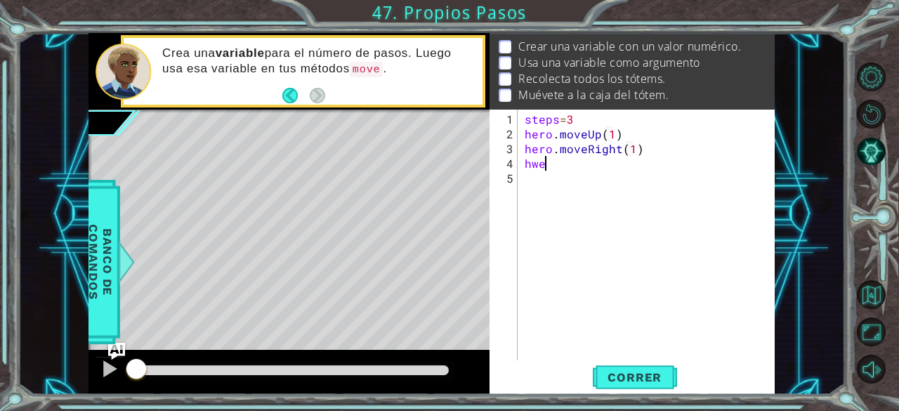
scroll to position [0, 0]
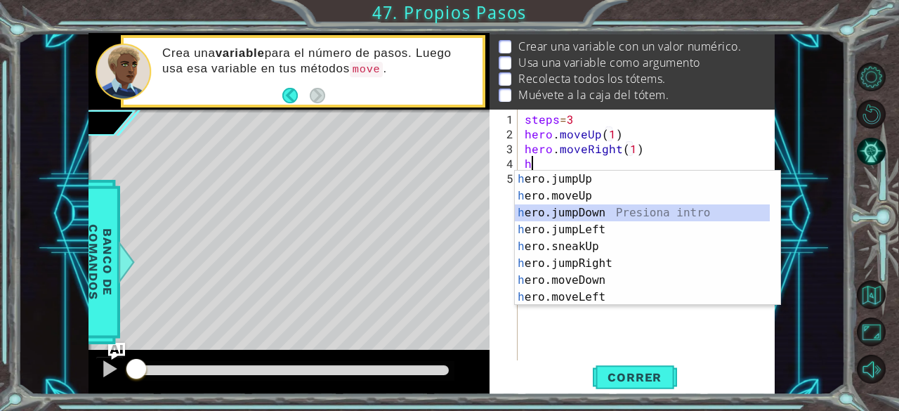
drag, startPoint x: 611, startPoint y: 213, endPoint x: 678, endPoint y: 127, distance: 108.6
click at [678, 127] on body "1 ההההההההההההההההההההההההההההההההההההההההההההההההההההההההההההההההההההההההההההה…" at bounding box center [449, 205] width 899 height 411
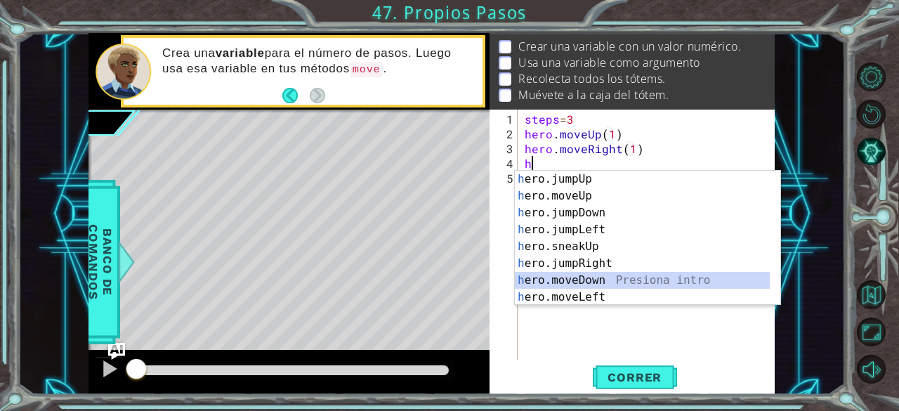
click at [631, 288] on div "h ero.jumpUp Presiona intro h ero.moveUp Presiona intro h ero.jumpDown Presiona…" at bounding box center [643, 255] width 256 height 169
type textarea "hero.moveDown(1)"
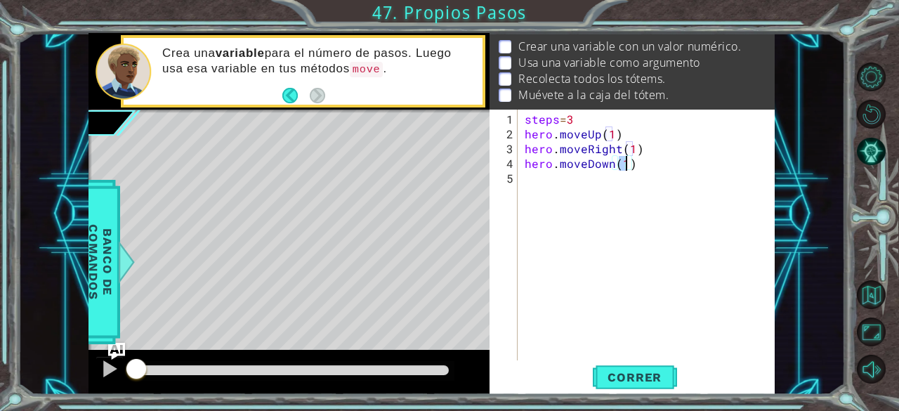
click at [668, 171] on div "steps = 3 hero . moveUp ( 1 ) hero . moveRight ( 1 ) hero . moveDown ( 1 )" at bounding box center [650, 252] width 257 height 280
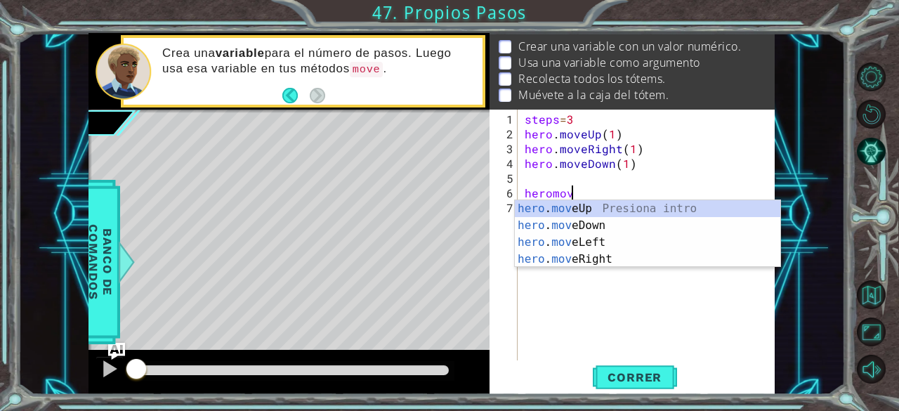
scroll to position [0, 3]
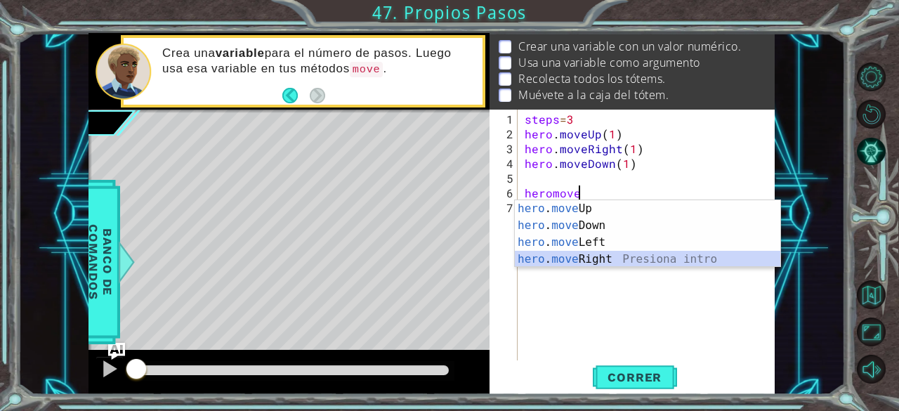
click at [604, 258] on div "hero . move Up Presiona intro hero . move Down Presiona intro hero . move Left …" at bounding box center [648, 250] width 266 height 101
type textarea "hero.moveRight(1)"
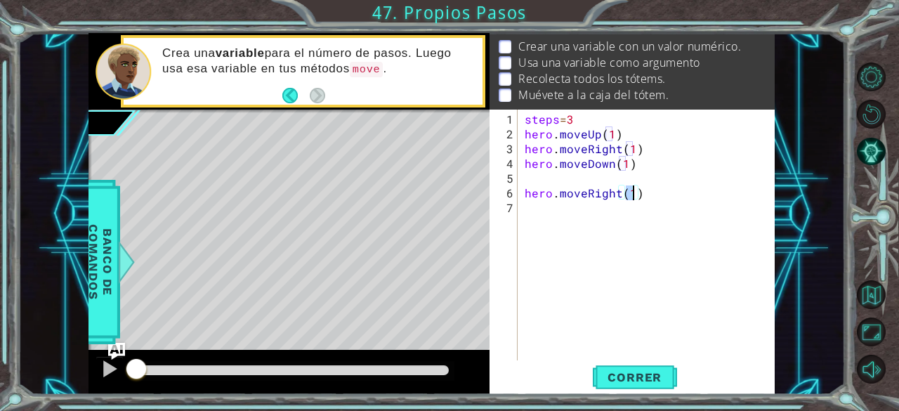
click at [538, 171] on div "steps = 3 hero . moveUp ( 1 ) hero . moveRight ( 1 ) hero . moveDown ( 1 ) hero…" at bounding box center [650, 252] width 257 height 280
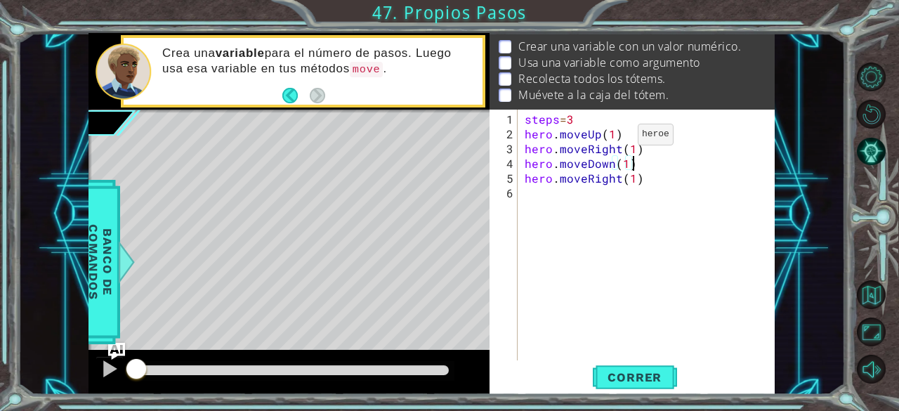
click at [614, 140] on div "steps = 3 hero . moveUp ( 1 ) hero . moveRight ( 1 ) hero . moveDown ( 1 ) hero…" at bounding box center [650, 252] width 257 height 280
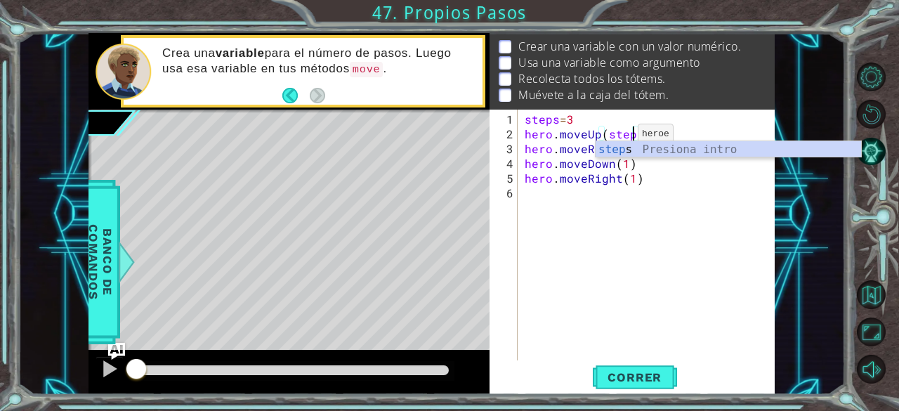
scroll to position [0, 6]
click at [614, 141] on div "steps Presiona intro" at bounding box center [728, 166] width 266 height 51
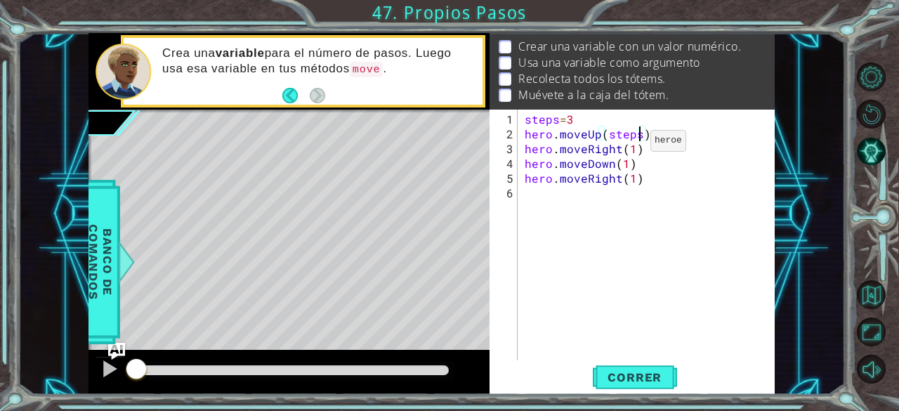
click at [629, 144] on div "steps = 3 hero . moveUp ( steps ) hero . moveRight ( 1 ) hero . moveDown ( 1 ) …" at bounding box center [650, 252] width 257 height 280
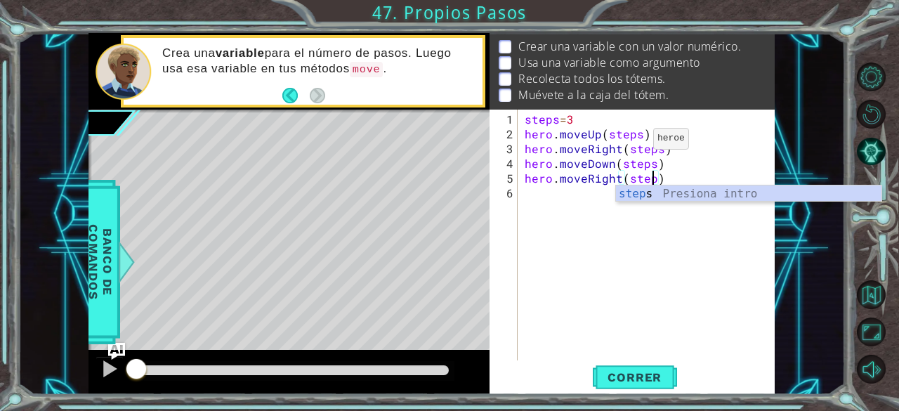
scroll to position [0, 8]
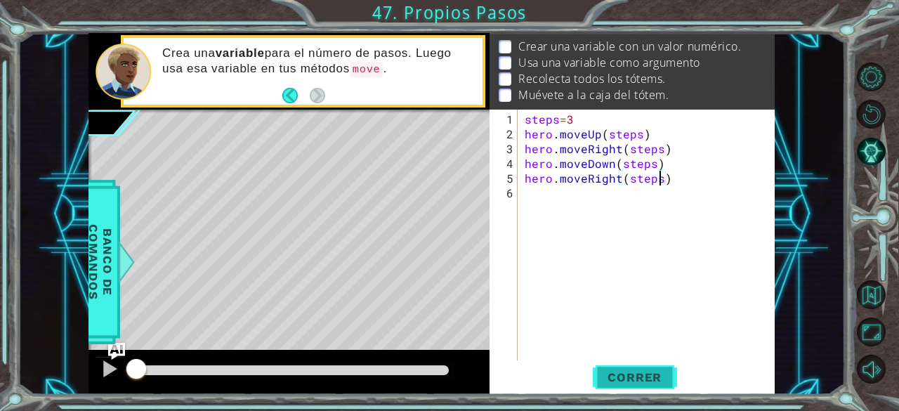
type textarea "hero.moveRight(steps)"
click at [650, 374] on span "Correr" at bounding box center [634, 377] width 82 height 14
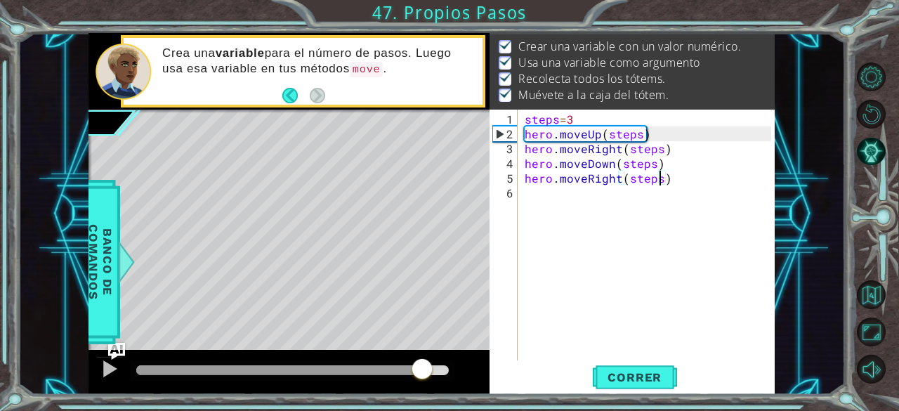
click at [423, 373] on div at bounding box center [292, 370] width 312 height 10
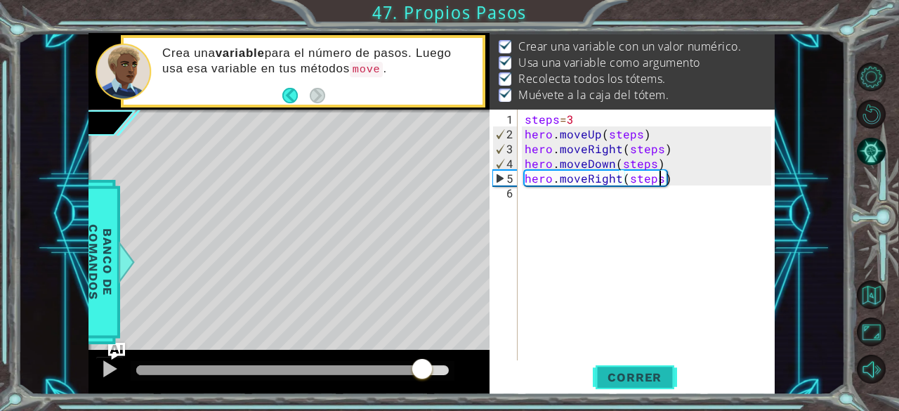
click at [628, 370] on span "Correr" at bounding box center [634, 377] width 82 height 14
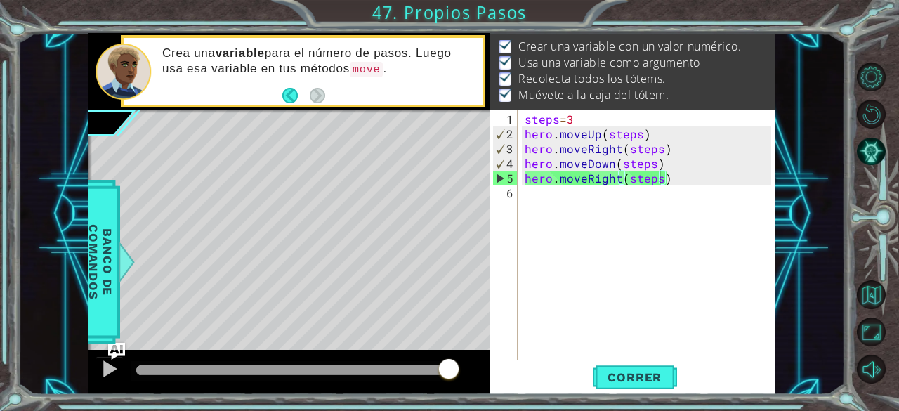
drag, startPoint x: 433, startPoint y: 371, endPoint x: 555, endPoint y: 378, distance: 122.4
click at [555, 378] on body "1 ההההההההההההההההההההההההההההההההההההההההההההההההההההההההההההההההההההההההההההה…" at bounding box center [449, 205] width 899 height 411
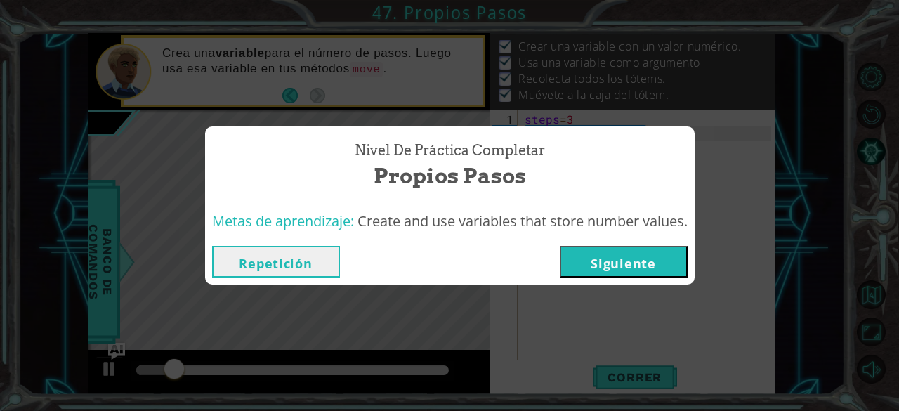
click at [646, 253] on button "Siguiente" at bounding box center [624, 262] width 128 height 32
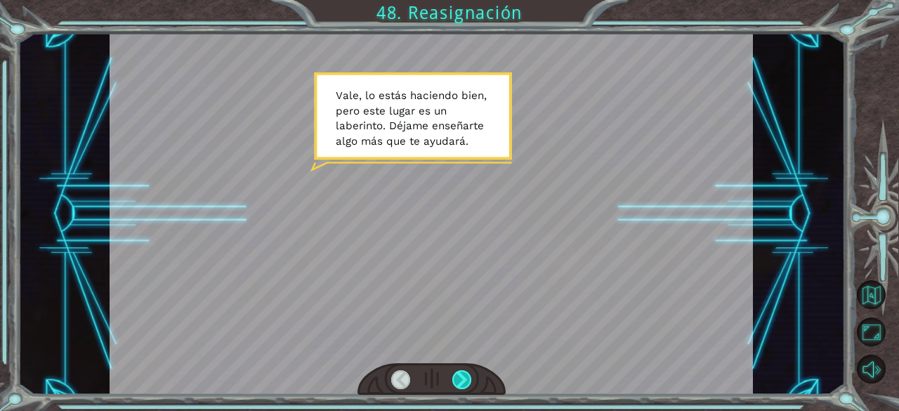
click at [469, 375] on div at bounding box center [462, 380] width 20 height 20
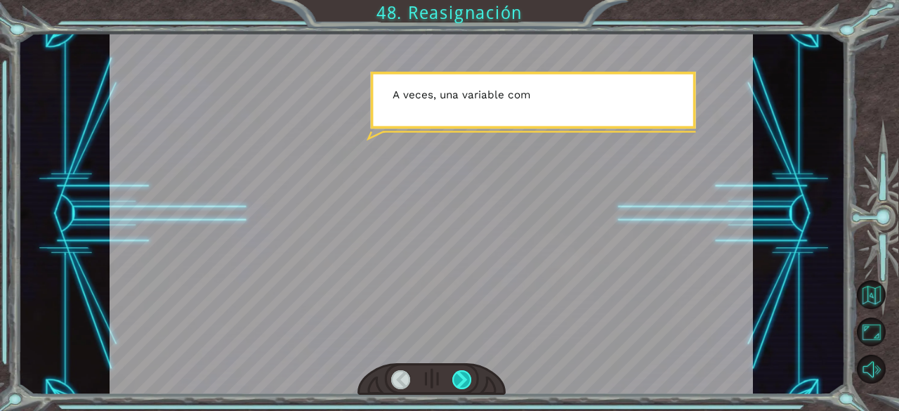
click at [469, 375] on div at bounding box center [462, 380] width 20 height 20
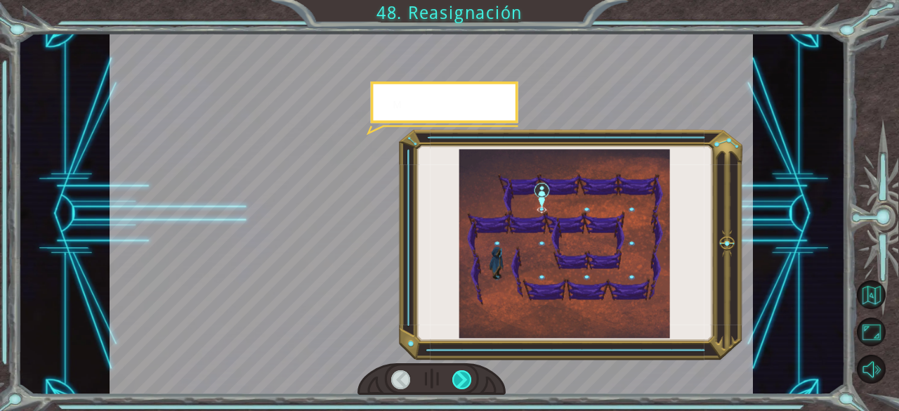
click at [469, 375] on div at bounding box center [462, 380] width 20 height 20
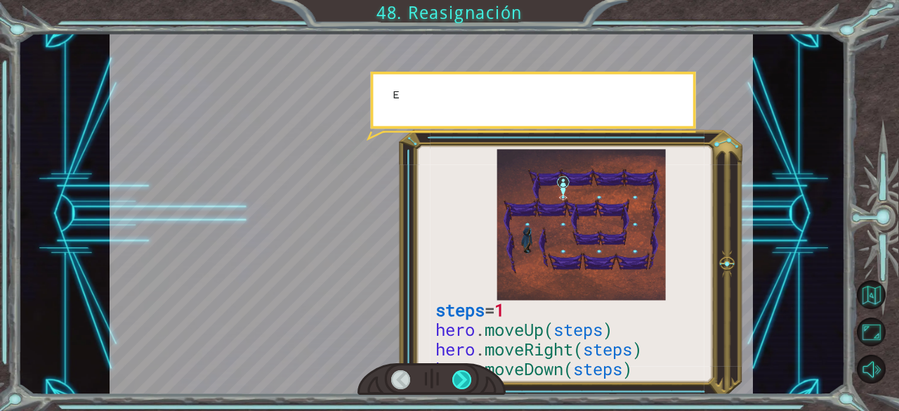
click at [469, 375] on div at bounding box center [462, 380] width 20 height 20
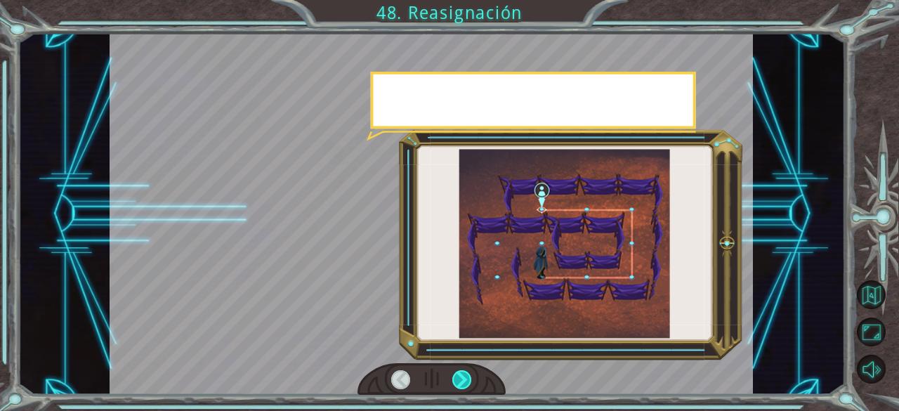
click at [469, 375] on div at bounding box center [462, 380] width 20 height 20
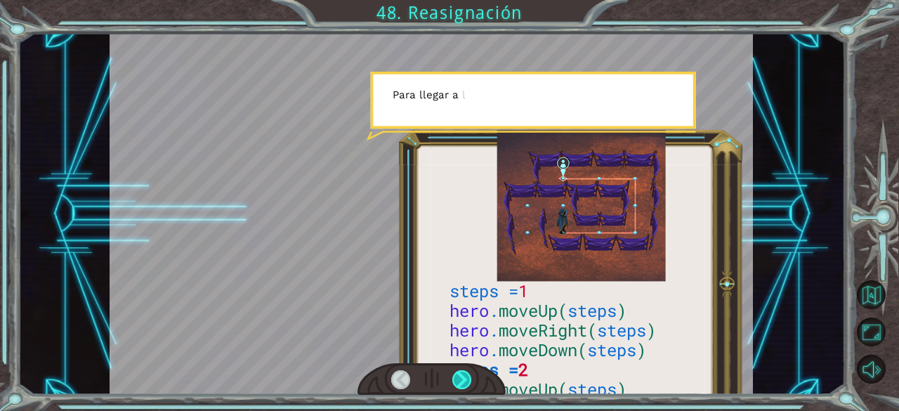
click at [469, 375] on div at bounding box center [462, 380] width 20 height 20
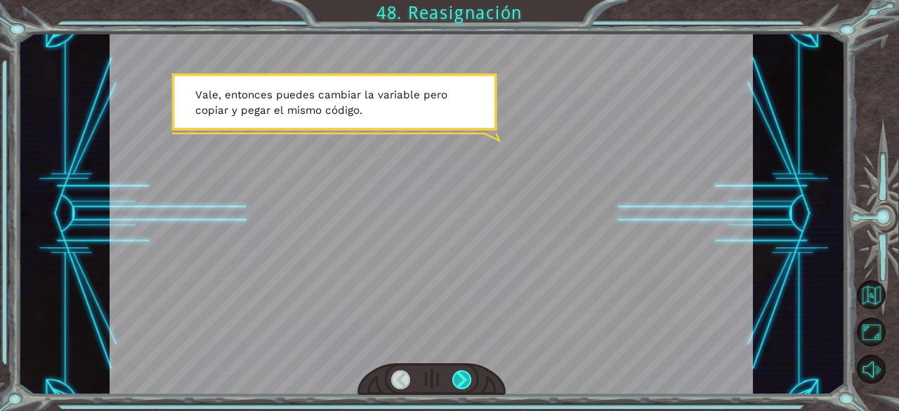
click at [466, 375] on div at bounding box center [462, 380] width 20 height 20
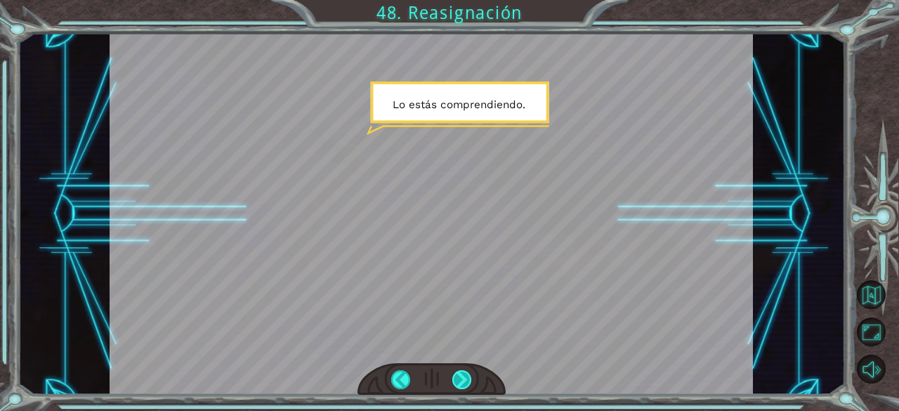
click at [466, 375] on div at bounding box center [462, 380] width 20 height 20
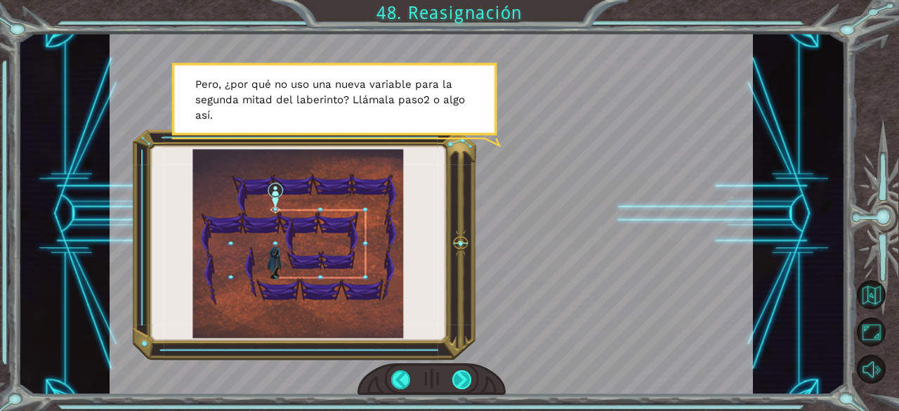
click at [466, 375] on div at bounding box center [462, 380] width 20 height 20
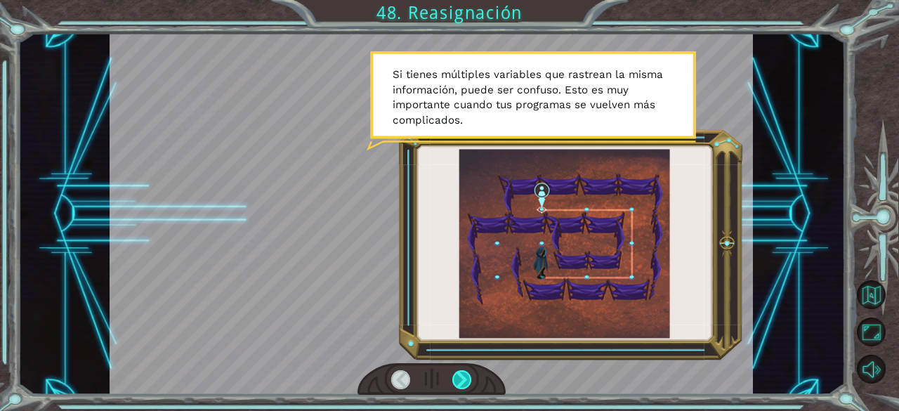
click at [466, 375] on div at bounding box center [462, 380] width 20 height 20
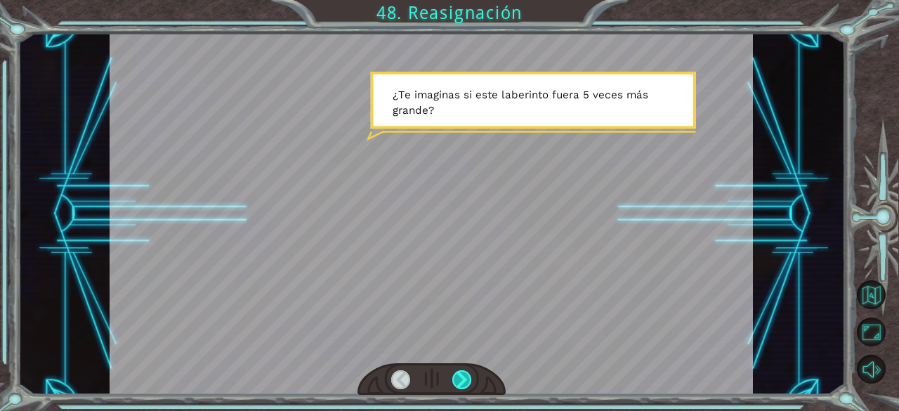
click at [466, 375] on div at bounding box center [462, 380] width 20 height 20
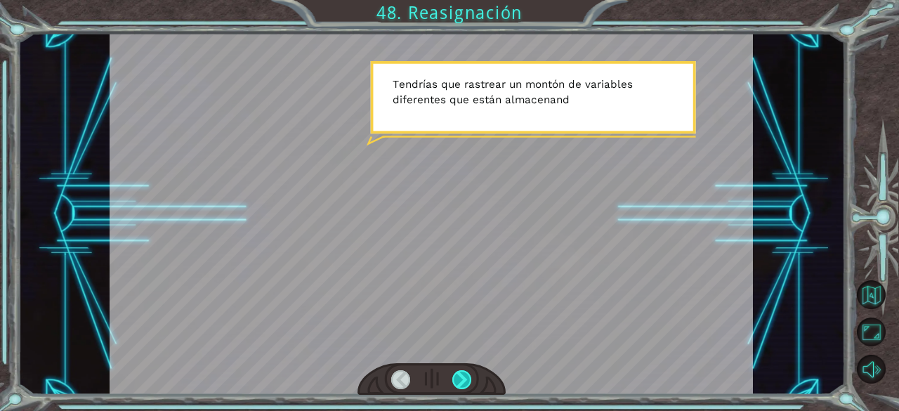
click at [466, 375] on div at bounding box center [462, 380] width 20 height 20
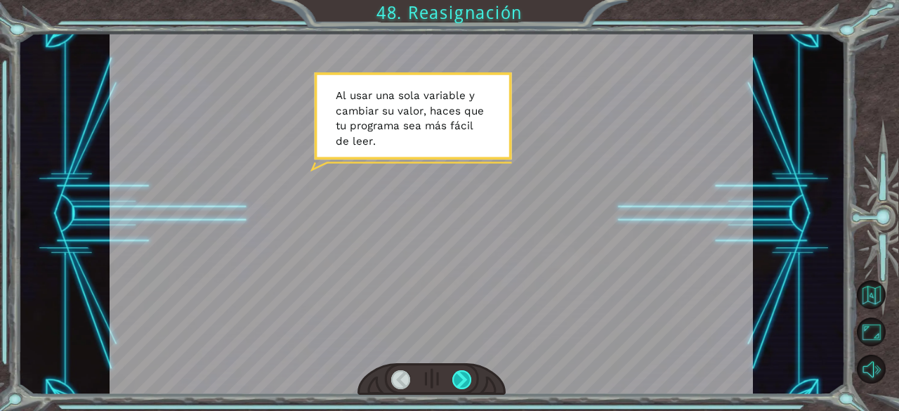
click at [466, 375] on div at bounding box center [462, 380] width 20 height 20
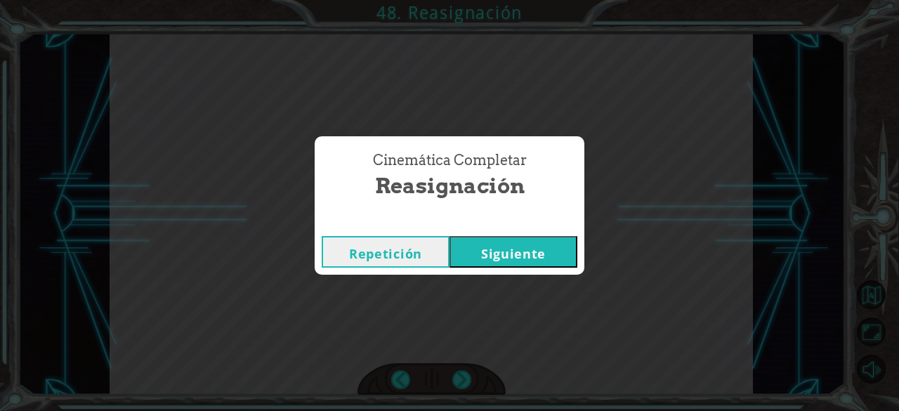
click at [534, 260] on button "Siguiente" at bounding box center [513, 252] width 128 height 32
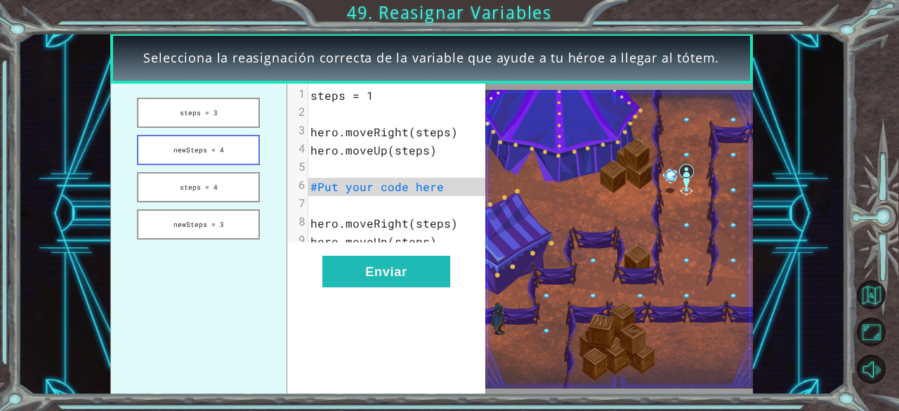
click at [237, 149] on button "newSteps = 4" at bounding box center [198, 150] width 123 height 30
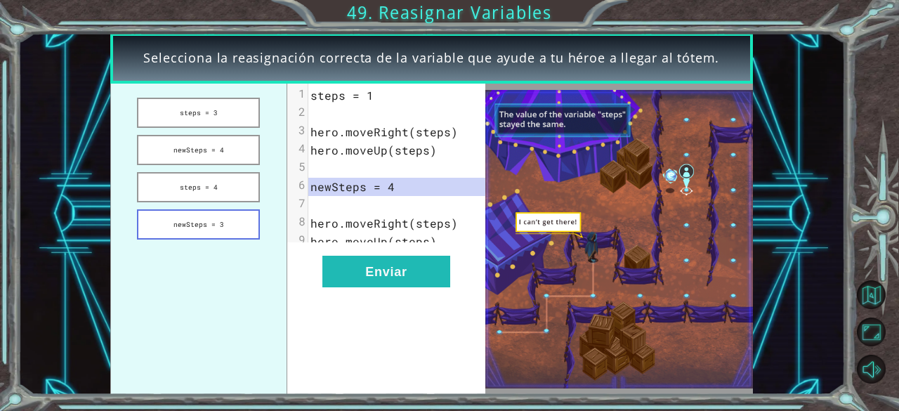
click at [206, 227] on button "newSteps = 3" at bounding box center [198, 224] width 123 height 30
click at [228, 148] on button "newSteps = 4" at bounding box center [198, 150] width 123 height 30
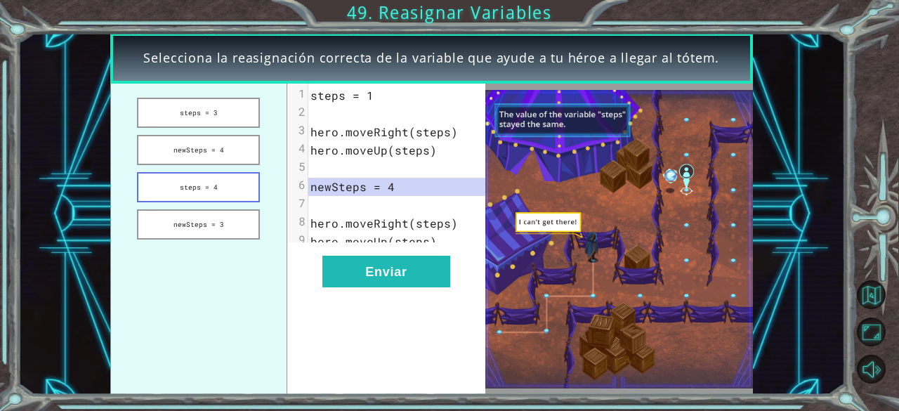
click at [249, 178] on button "steps = 4" at bounding box center [198, 187] width 123 height 30
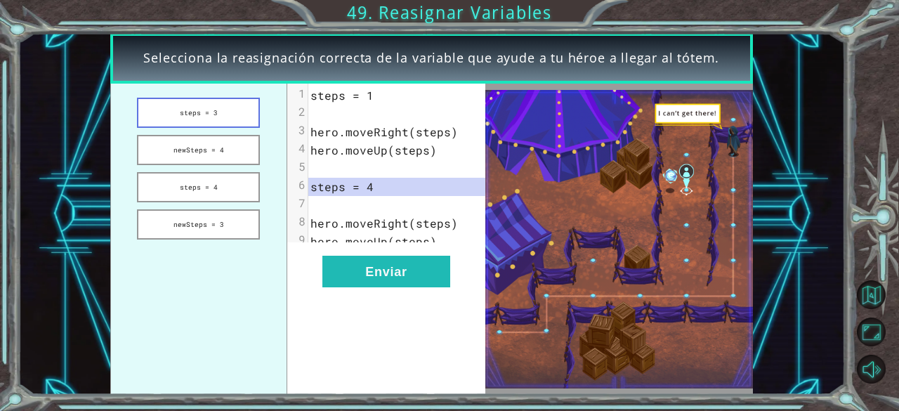
click at [226, 125] on button "steps = 3" at bounding box center [198, 113] width 123 height 30
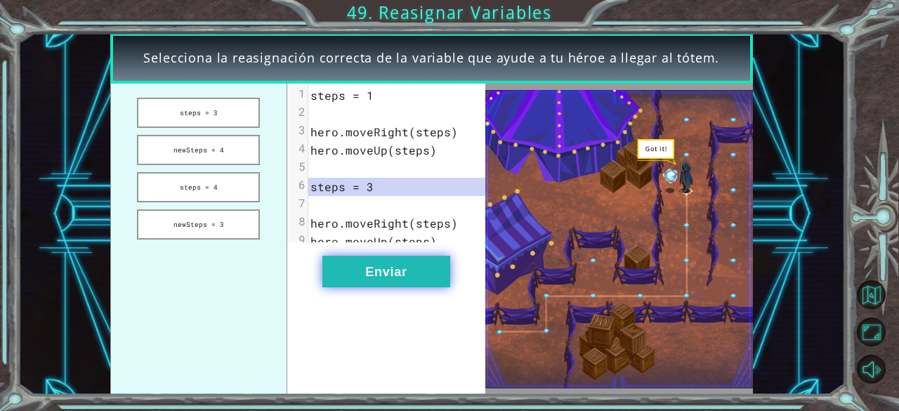
click at [371, 287] on button "Enviar" at bounding box center [386, 272] width 128 height 32
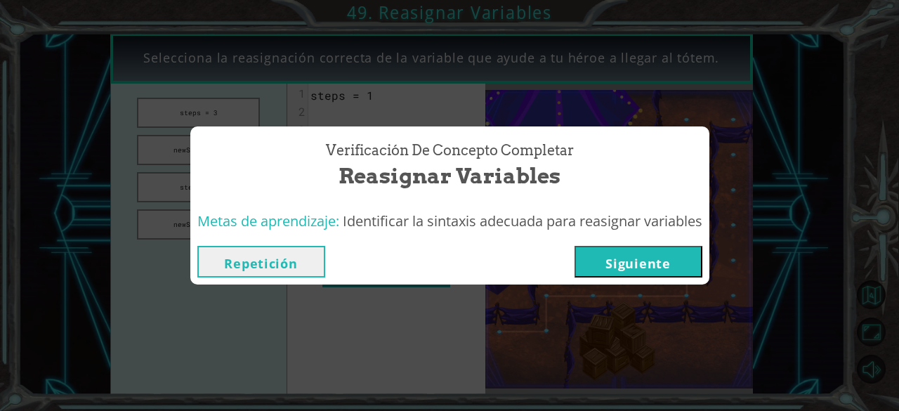
click at [659, 268] on button "Siguiente" at bounding box center [638, 262] width 128 height 32
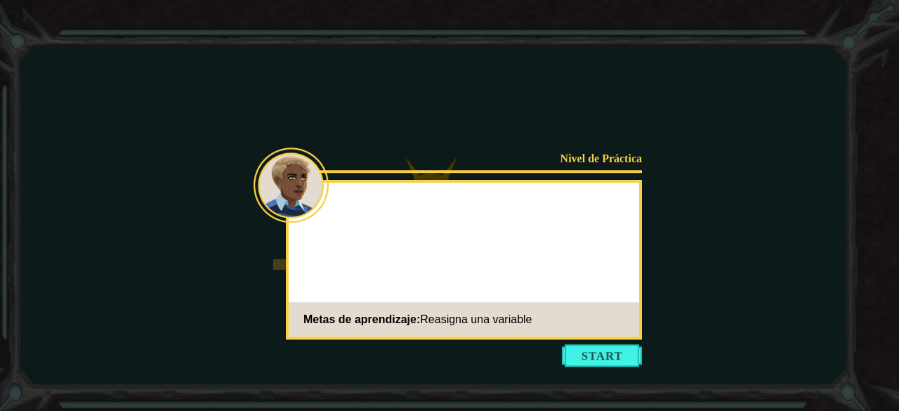
drag, startPoint x: 659, startPoint y: 268, endPoint x: 617, endPoint y: 258, distance: 43.3
click at [617, 258] on body "Goals Error al cargar desde el servidor. Intenta refrescar la página. Necesitar…" at bounding box center [449, 205] width 899 height 411
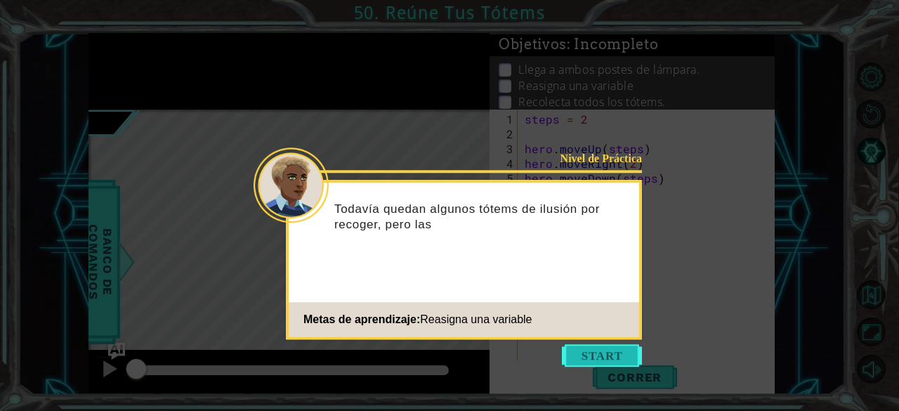
click at [619, 360] on button "Start" at bounding box center [602, 355] width 80 height 22
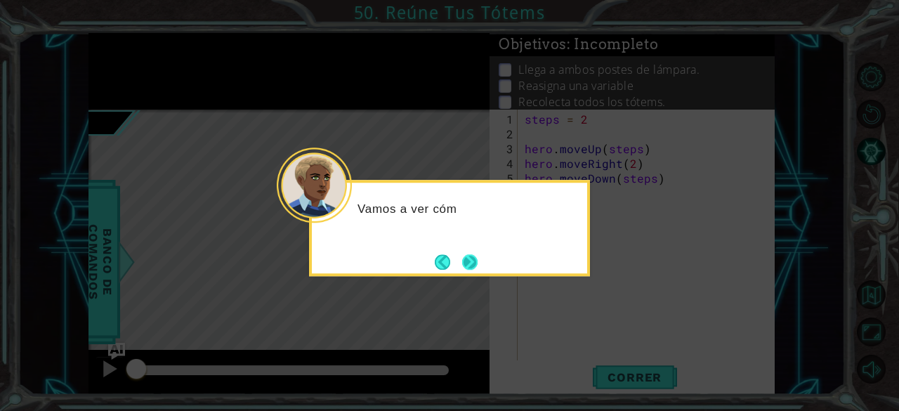
click at [470, 258] on button "Next" at bounding box center [469, 261] width 25 height 25
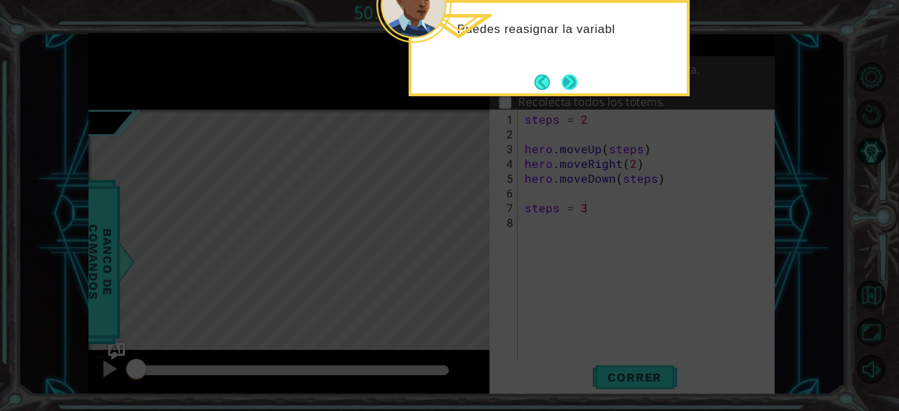
click at [575, 79] on button "Next" at bounding box center [570, 82] width 25 height 25
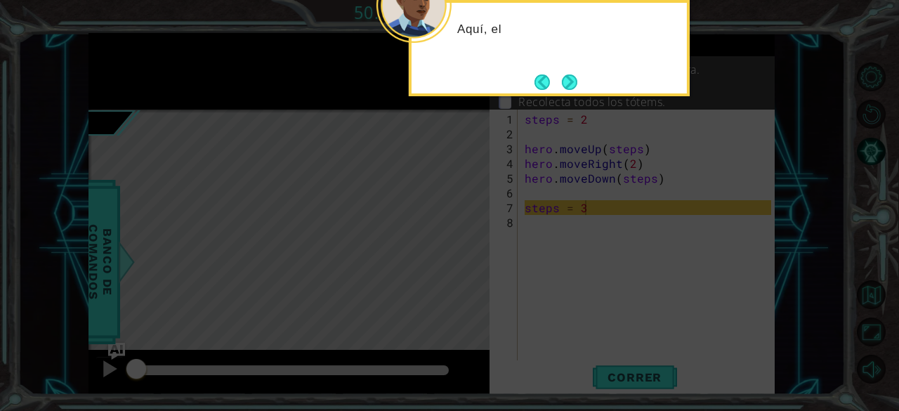
click at [575, 79] on button "Next" at bounding box center [569, 82] width 25 height 25
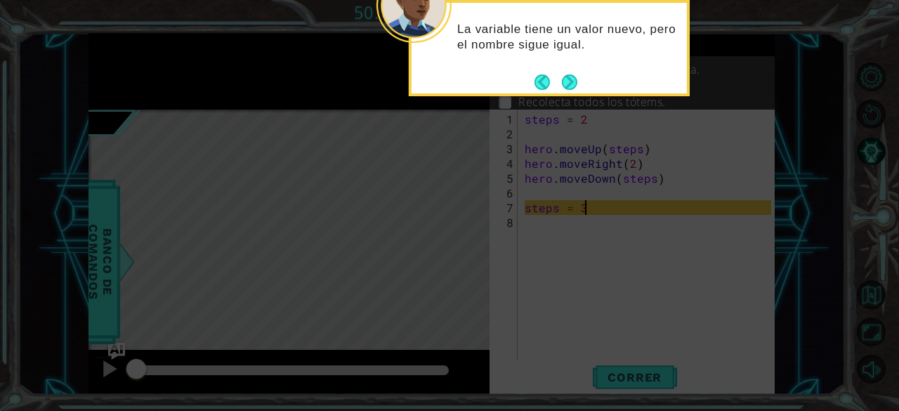
click at [575, 79] on button "Next" at bounding box center [569, 82] width 26 height 26
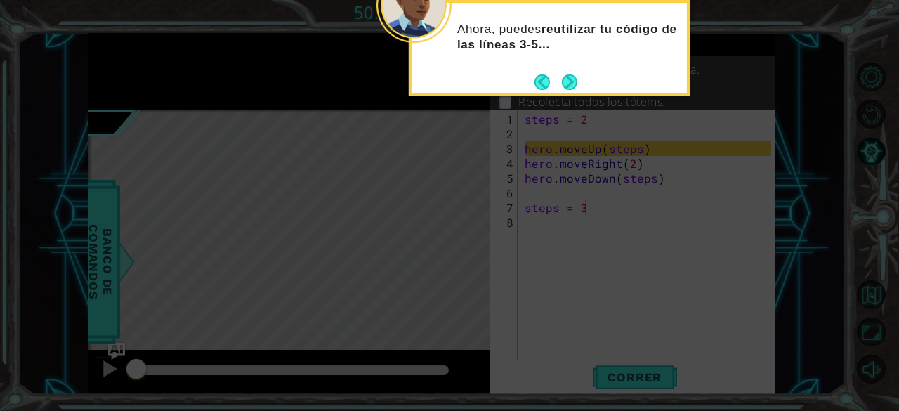
click at [575, 79] on button "Next" at bounding box center [570, 82] width 20 height 20
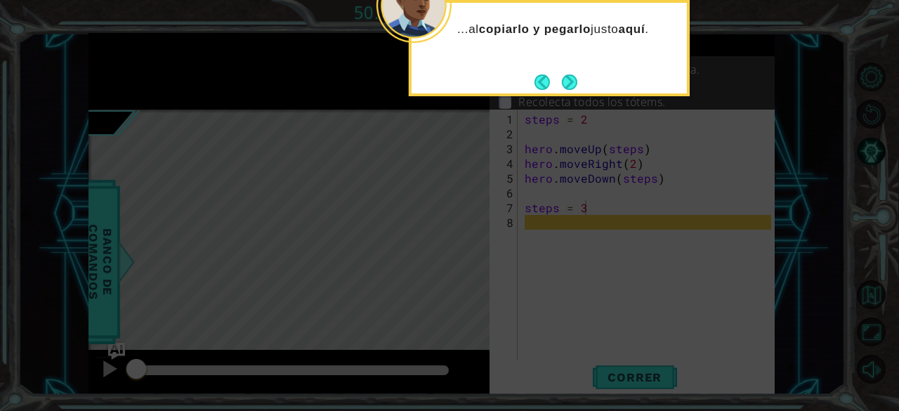
click at [575, 79] on button "Next" at bounding box center [570, 82] width 24 height 24
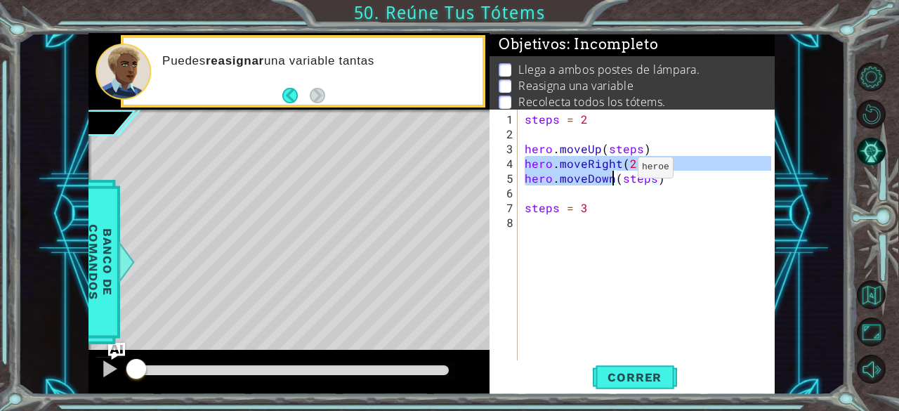
drag, startPoint x: 525, startPoint y: 154, endPoint x: 638, endPoint y: 179, distance: 115.0
click at [638, 179] on div "steps = 2 hero . moveUp ( steps ) hero . moveRight ( 2 ) hero . moveDown ( step…" at bounding box center [650, 252] width 257 height 280
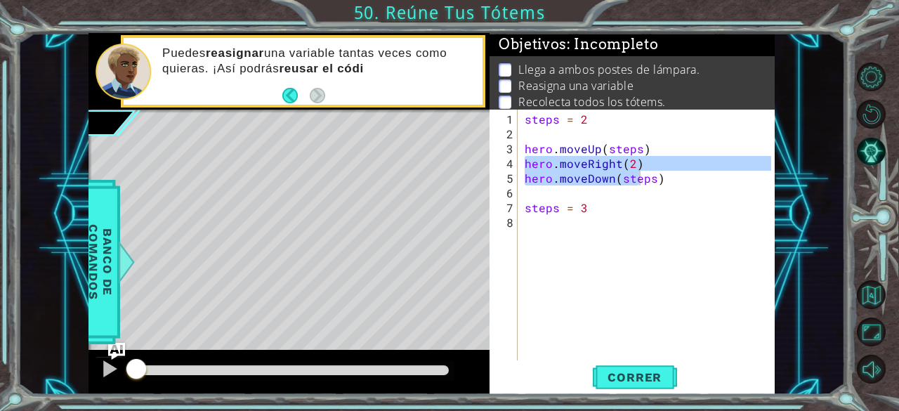
drag, startPoint x: 521, startPoint y: 144, endPoint x: 700, endPoint y: 176, distance: 181.9
click at [700, 176] on div "hero.moveRight(2) hero.moveDown(steps) 1 2 3 4 5 6 7 8 steps = 2 hero . moveUp …" at bounding box center [630, 235] width 282 height 251
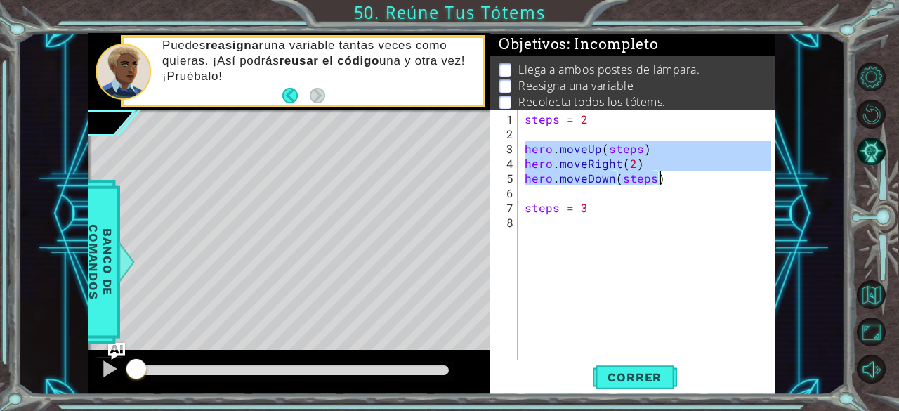
drag, startPoint x: 525, startPoint y: 145, endPoint x: 701, endPoint y: 182, distance: 179.3
click at [701, 182] on div "steps = 2 hero . moveUp ( steps ) hero . moveRight ( 2 ) hero . moveDown ( step…" at bounding box center [650, 252] width 257 height 280
click at [605, 211] on div "steps = 2 hero . moveUp ( steps ) hero . moveRight ( 2 ) hero . moveDown ( step…" at bounding box center [650, 252] width 257 height 280
type textarea "steps = 3"
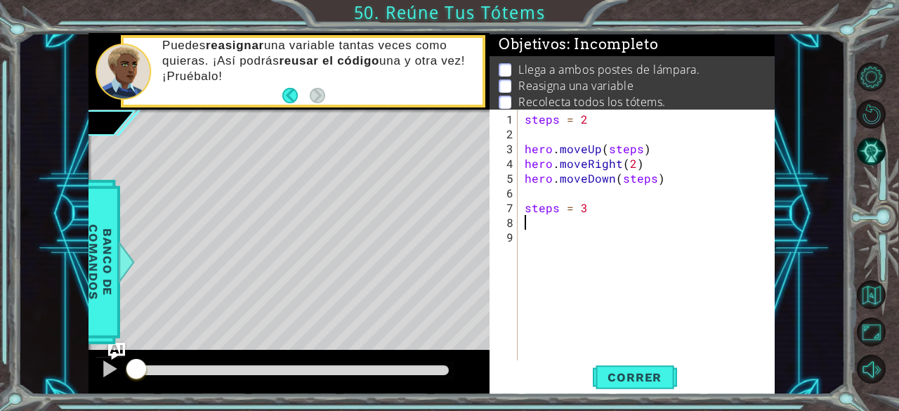
paste textarea "hero.moveDown(steps)"
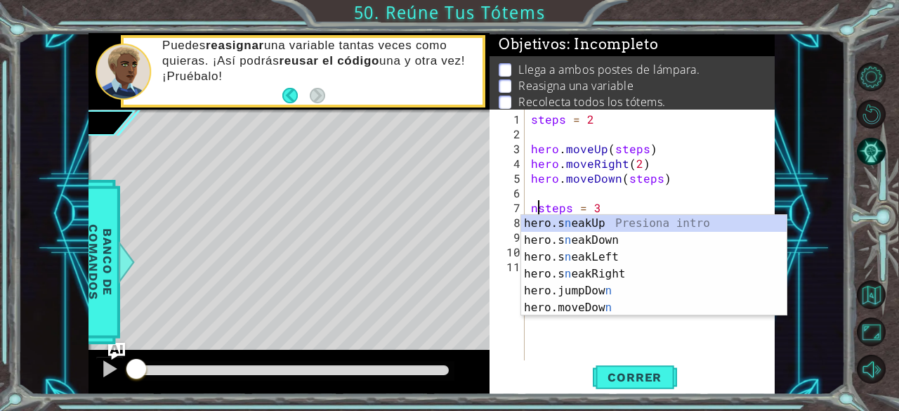
scroll to position [0, 1]
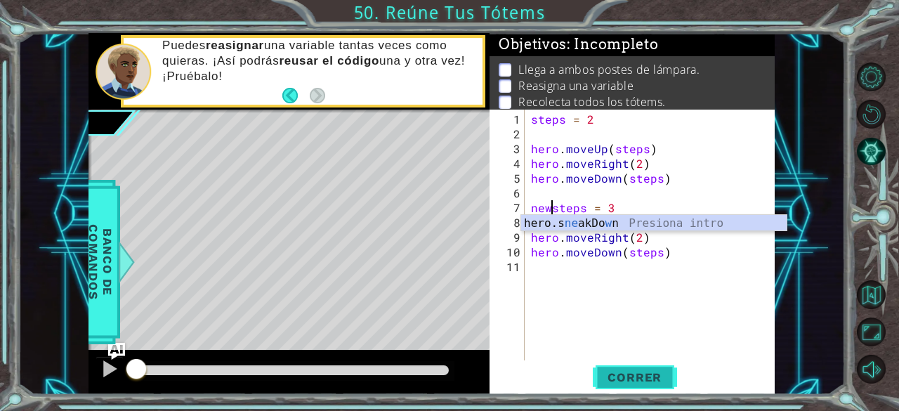
click at [635, 367] on button "Correr" at bounding box center [635, 377] width 84 height 29
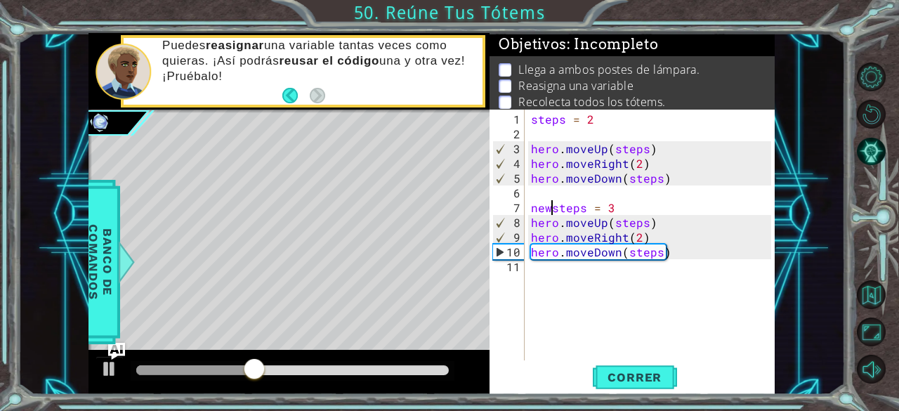
click at [616, 207] on div "steps = 2 hero . moveUp ( steps ) hero . moveRight ( 2 ) hero . moveDown ( step…" at bounding box center [653, 252] width 251 height 280
click at [636, 383] on span "Correr" at bounding box center [634, 377] width 82 height 14
click at [639, 235] on div "steps = 2 hero . moveUp ( steps ) hero . moveRight ( 2 ) hero . moveDown ( step…" at bounding box center [653, 252] width 251 height 280
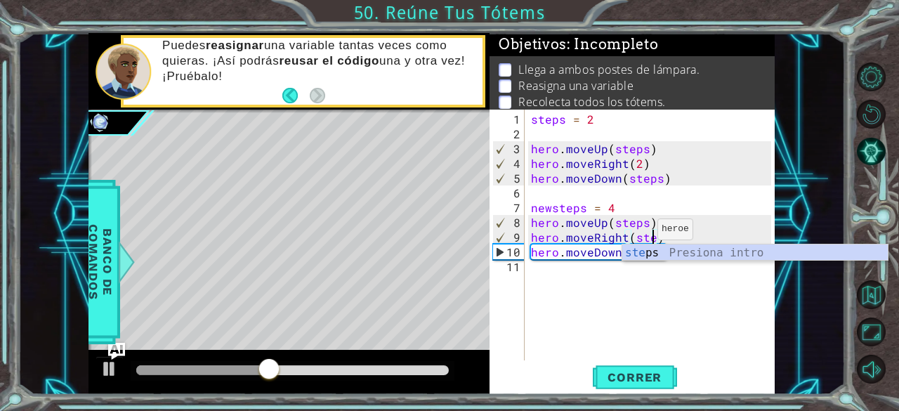
scroll to position [0, 8]
click at [614, 373] on span "Correr" at bounding box center [634, 377] width 82 height 14
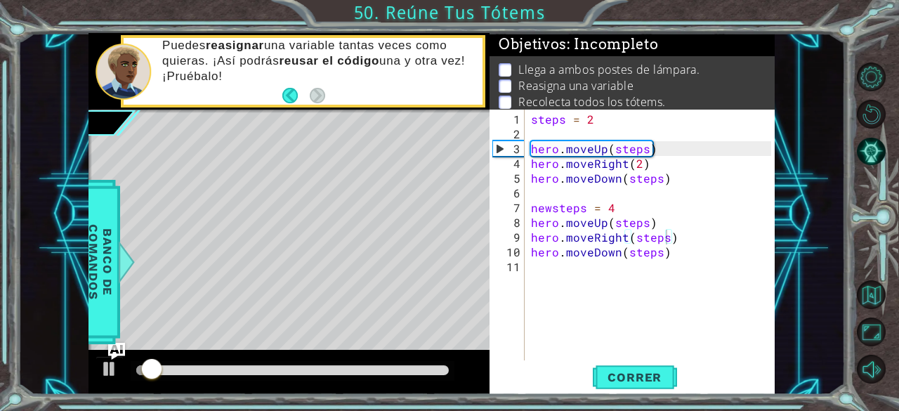
click at [378, 377] on div at bounding box center [293, 371] width 324 height 20
click at [330, 376] on div at bounding box center [293, 371] width 324 height 20
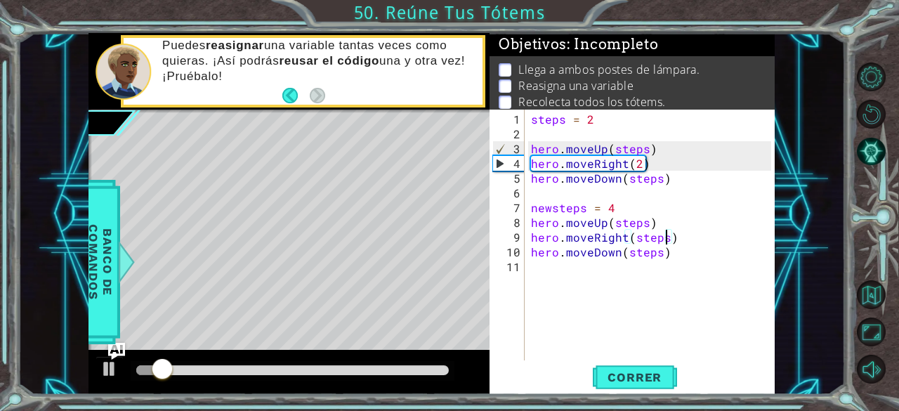
click at [310, 371] on div at bounding box center [292, 370] width 312 height 10
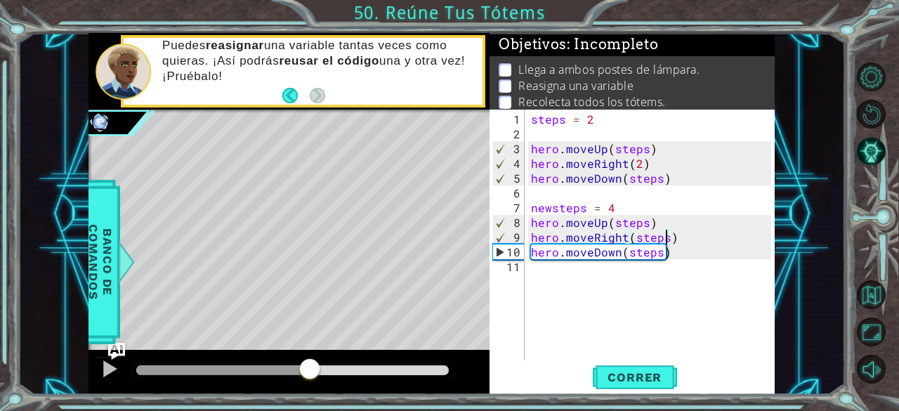
click at [256, 371] on div at bounding box center [222, 370] width 173 height 10
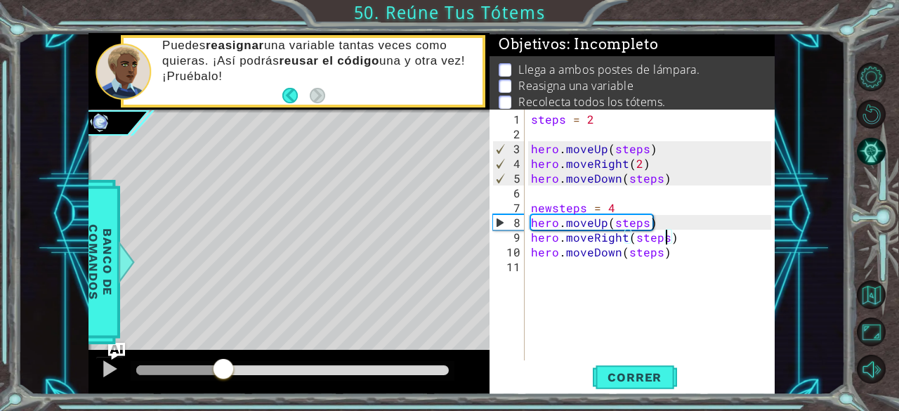
click at [223, 370] on div at bounding box center [179, 370] width 86 height 10
click at [115, 360] on div at bounding box center [109, 369] width 18 height 18
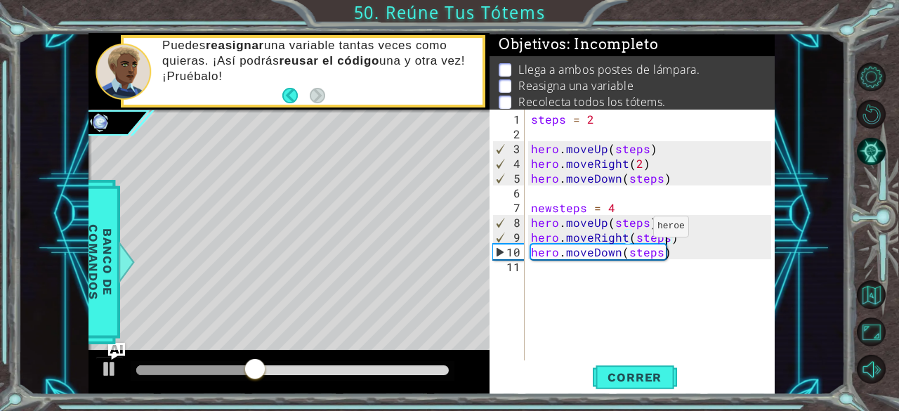
click at [635, 232] on div "steps = 2 hero . moveUp ( steps ) hero . moveRight ( 2 ) hero . moveDown ( step…" at bounding box center [653, 252] width 251 height 280
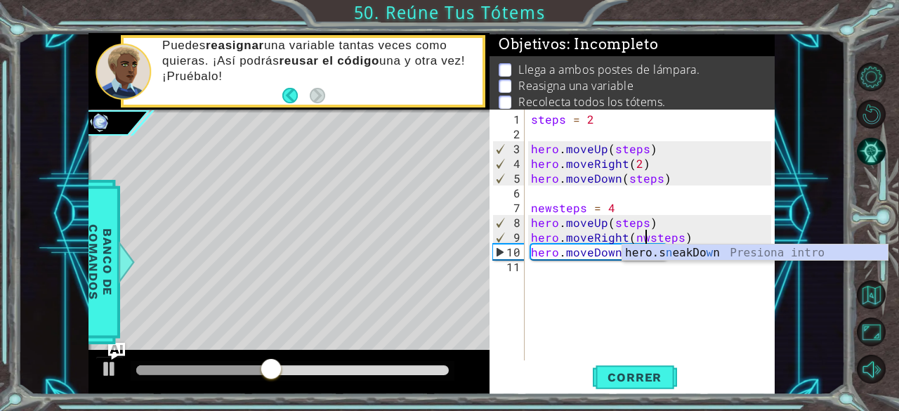
scroll to position [0, 7]
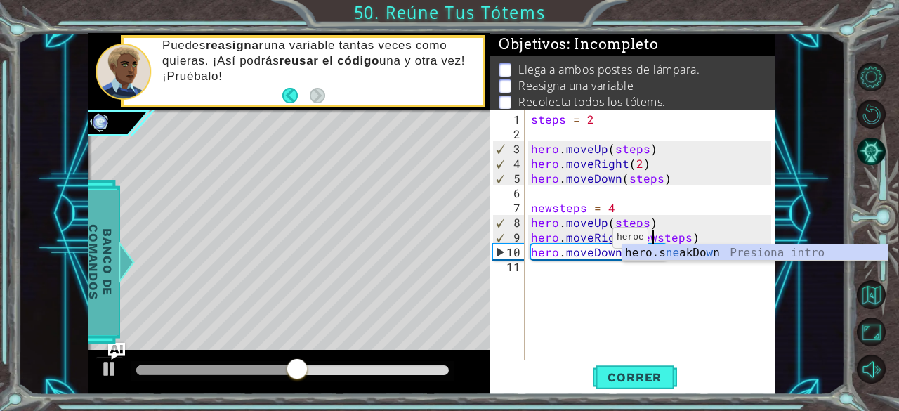
type textarea "hero.moveRight(newsteps)"
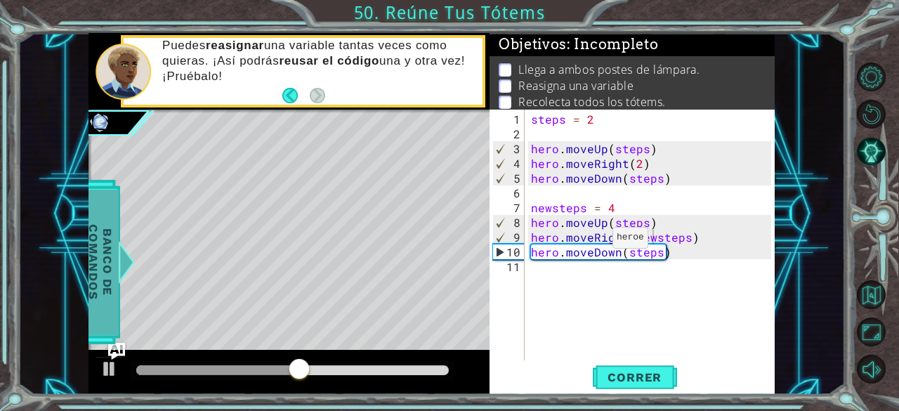
click at [112, 263] on span "Banco de comandos" at bounding box center [100, 261] width 37 height 145
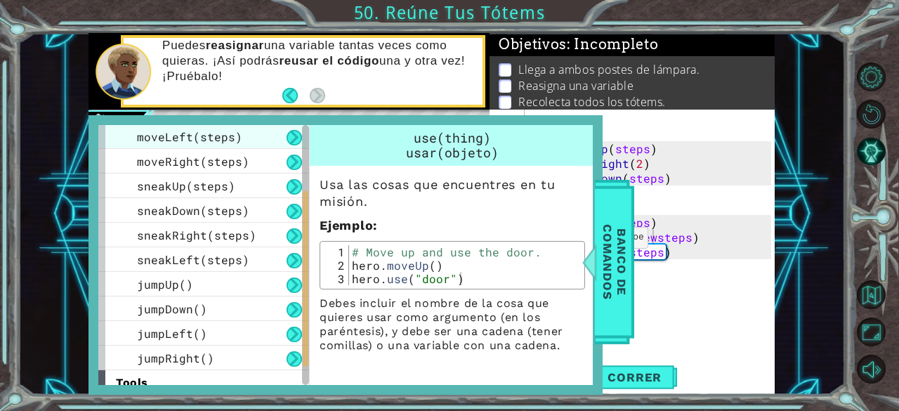
scroll to position [157, 0]
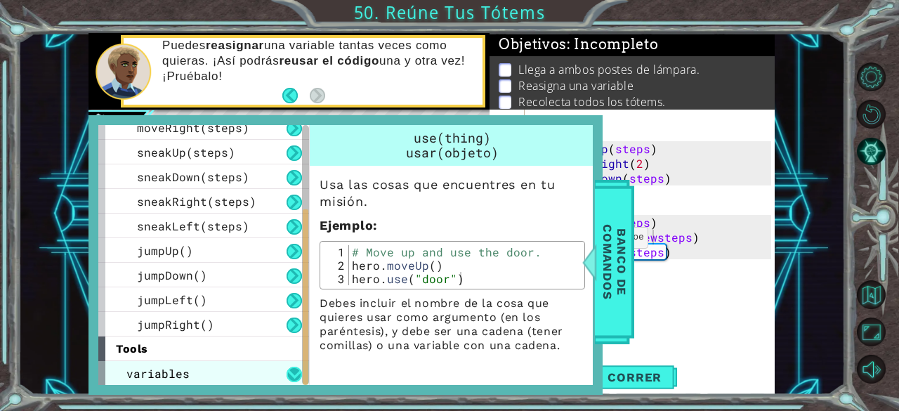
click at [294, 367] on button at bounding box center [293, 374] width 15 height 15
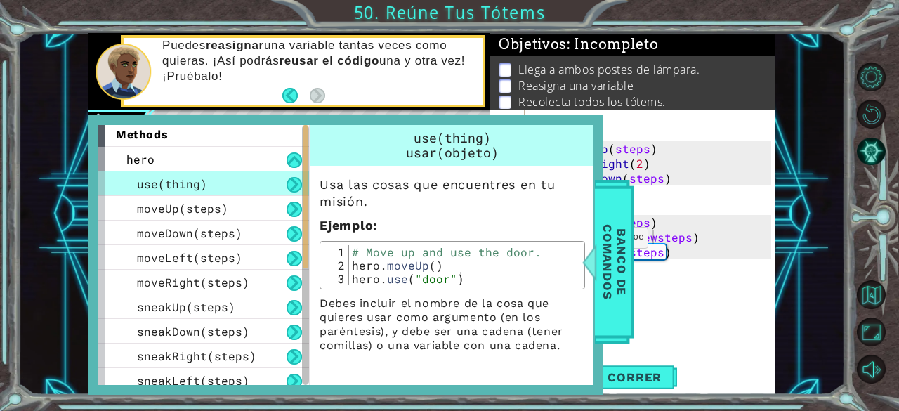
scroll to position [0, 0]
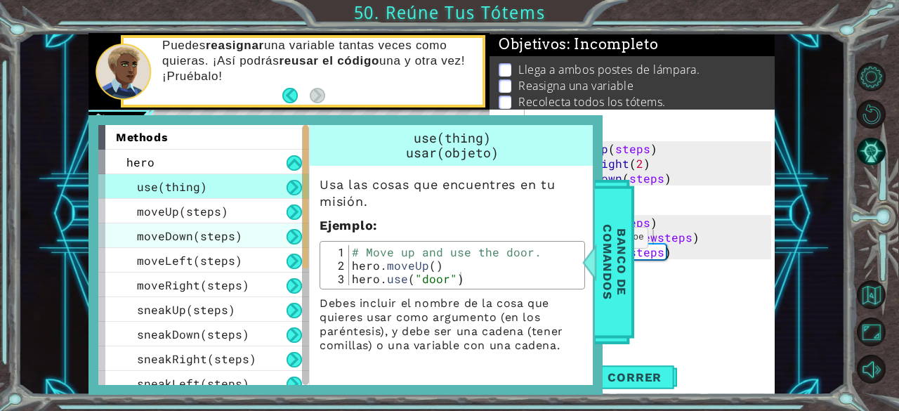
click at [216, 231] on span "moveDown(steps)" at bounding box center [189, 235] width 105 height 15
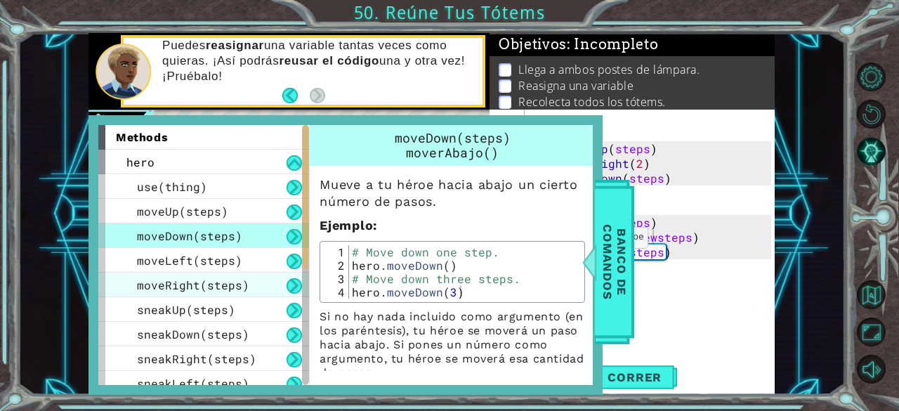
click at [228, 284] on span "moveRight(steps)" at bounding box center [193, 284] width 112 height 15
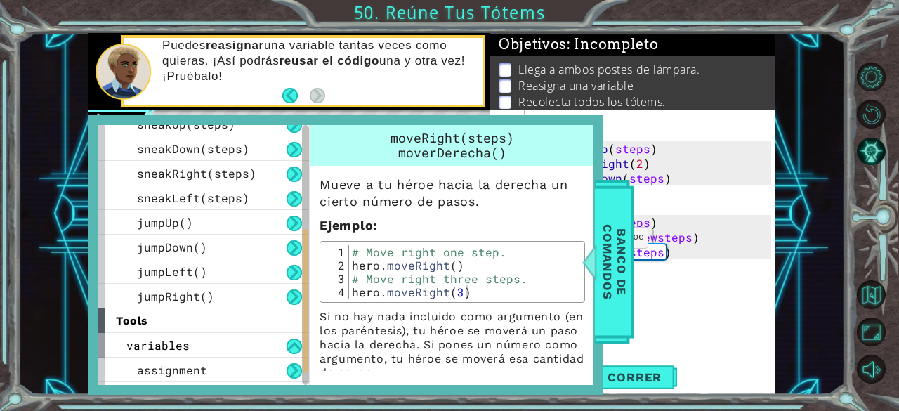
scroll to position [187, 0]
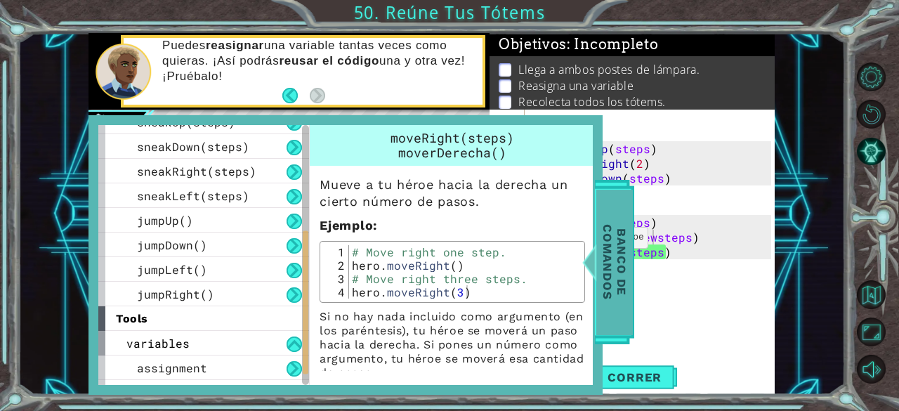
click at [619, 271] on span "Banco de comandos" at bounding box center [614, 261] width 37 height 145
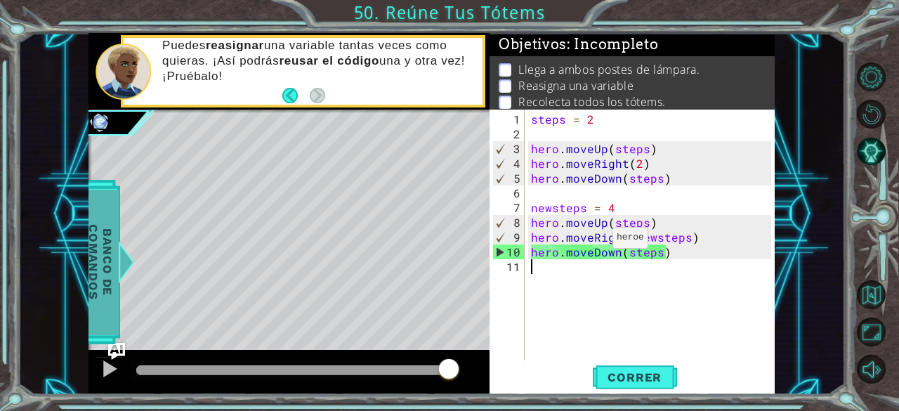
scroll to position [0, 0]
click at [619, 271] on div "steps = 2 hero . moveUp ( steps ) hero . moveRight ( 2 ) hero . moveDown ( step…" at bounding box center [653, 252] width 251 height 280
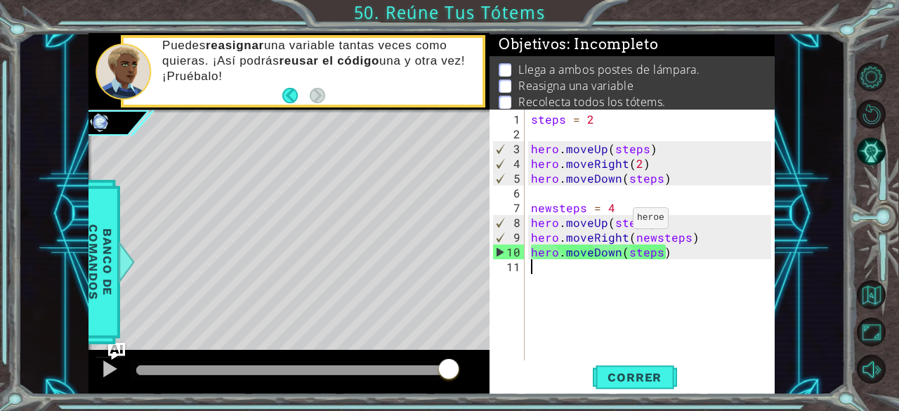
click at [616, 223] on div "steps = 2 hero . moveUp ( steps ) hero . moveRight ( 2 ) hero . moveDown ( step…" at bounding box center [653, 252] width 251 height 280
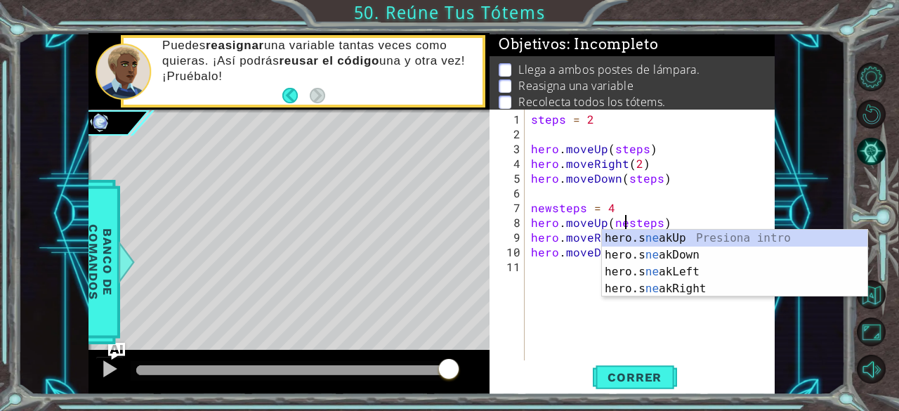
type textarea "hero.moveUp(newsteps)"
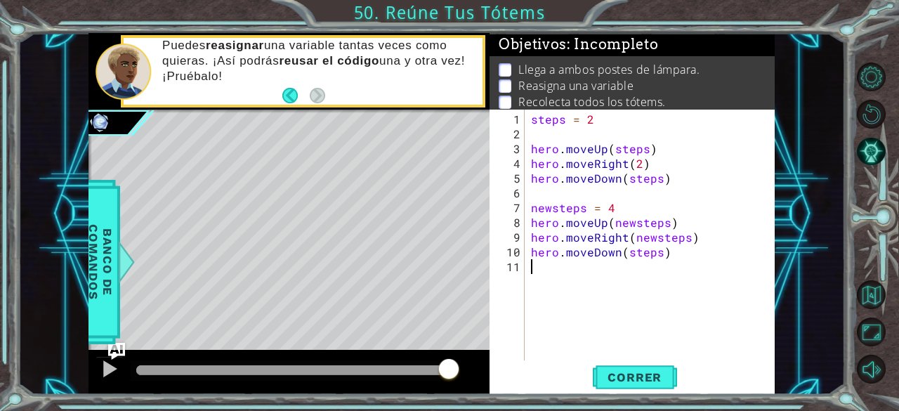
click at [671, 279] on div "steps = 2 hero . moveUp ( steps ) hero . moveRight ( 2 ) hero . moveDown ( step…" at bounding box center [653, 252] width 251 height 280
click at [624, 249] on div "steps = 2 hero . moveUp ( steps ) hero . moveRight ( 2 ) hero . moveDown ( step…" at bounding box center [653, 252] width 251 height 280
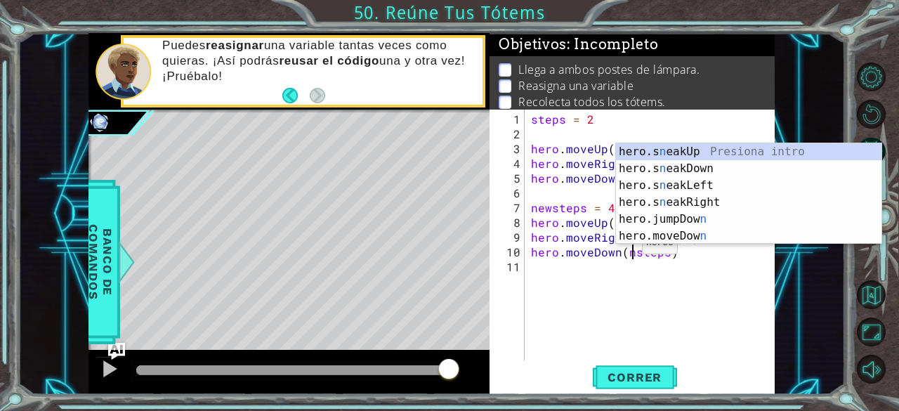
scroll to position [0, 7]
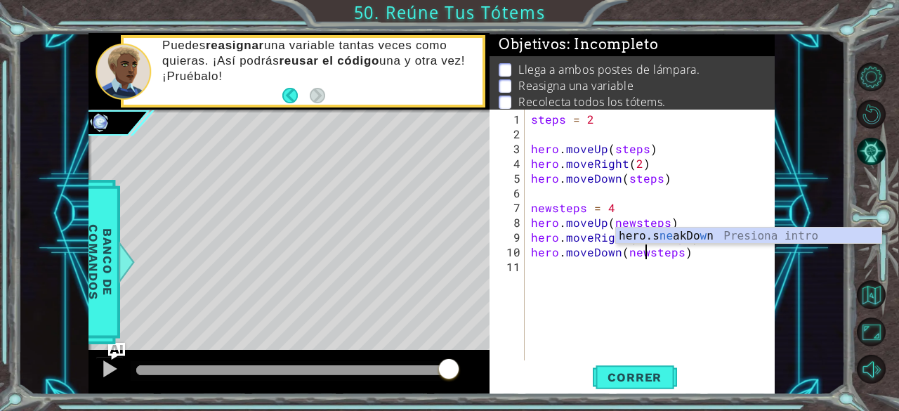
click at [631, 395] on div "1 ההההההההההההההההההההההההההההההההההההההההההההההההההההההההההההההההההההההההההההה…" at bounding box center [449, 205] width 899 height 411
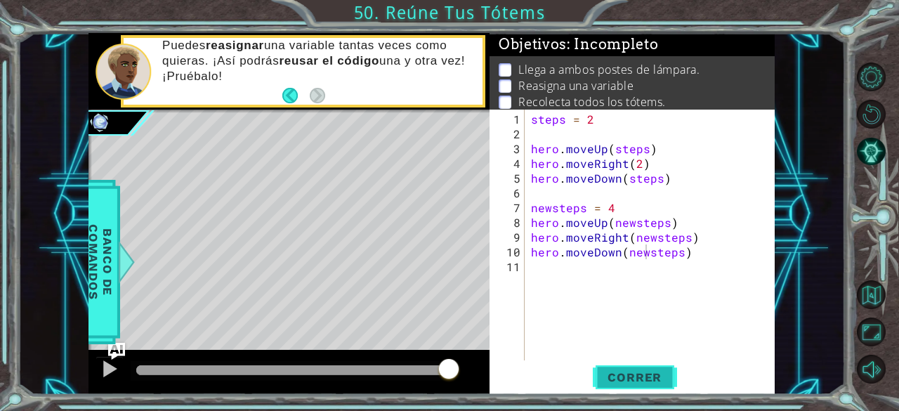
click at [653, 384] on button "Correr" at bounding box center [635, 377] width 84 height 29
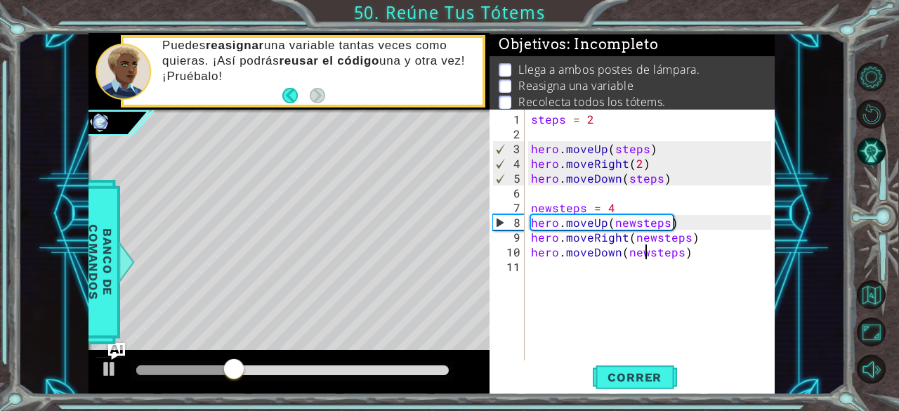
click at [617, 208] on div "steps = 2 hero . moveUp ( steps ) hero . moveRight ( 2 ) hero . moveDown ( step…" at bounding box center [653, 252] width 251 height 280
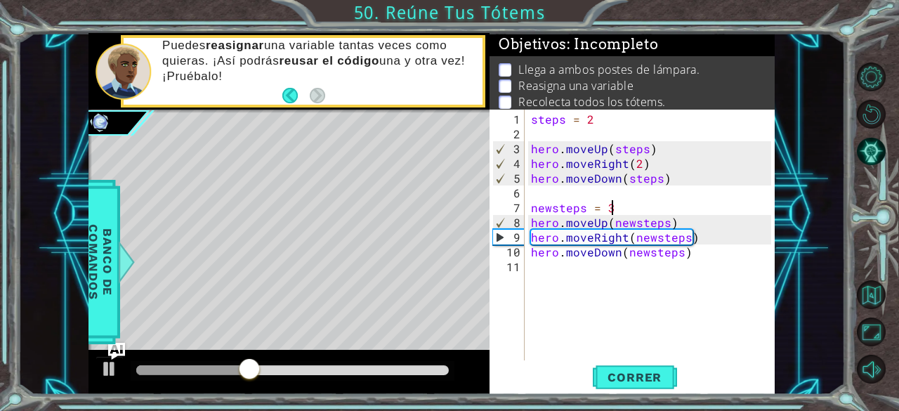
scroll to position [0, 4]
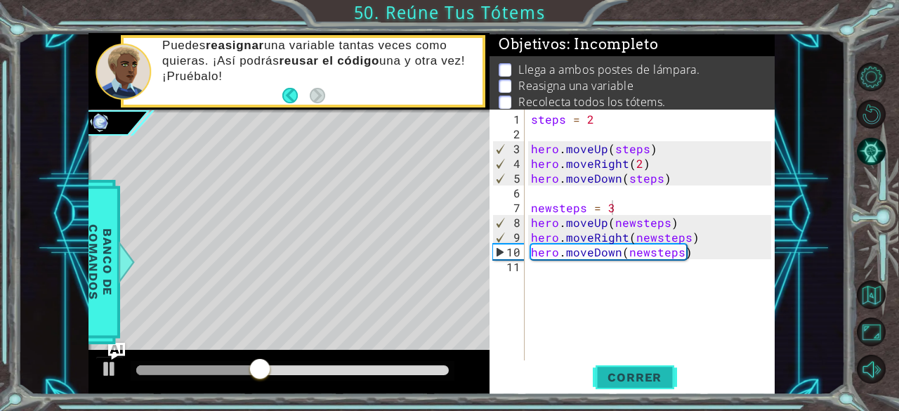
click at [640, 369] on button "Correr" at bounding box center [635, 377] width 84 height 29
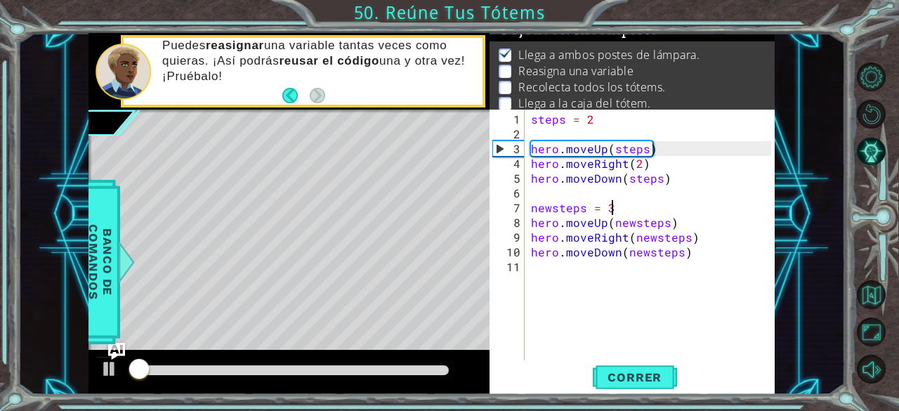
scroll to position [20, 0]
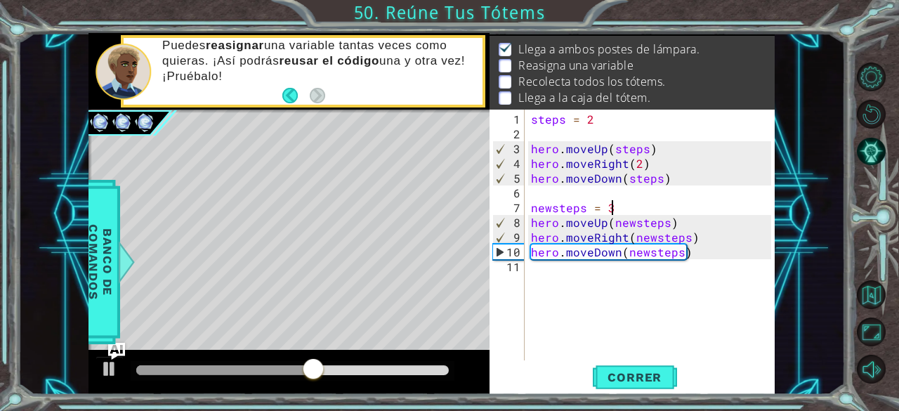
click at [687, 241] on div "steps = 2 hero . moveUp ( steps ) hero . moveRight ( 2 ) hero . moveDown ( step…" at bounding box center [653, 252] width 251 height 280
drag, startPoint x: 645, startPoint y: 393, endPoint x: 664, endPoint y: 360, distance: 38.1
click at [664, 360] on div "hero.moveRight(2) 1 2 3 4 5 6 7 8 9 10 11 steps = 2 hero . moveUp ( steps ) her…" at bounding box center [631, 252] width 285 height 284
click at [654, 381] on span "Correr" at bounding box center [634, 377] width 82 height 14
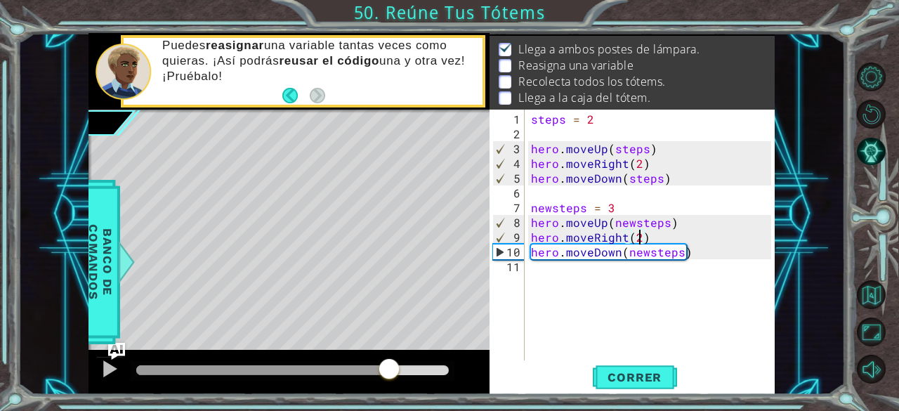
click at [390, 374] on div at bounding box center [292, 370] width 312 height 10
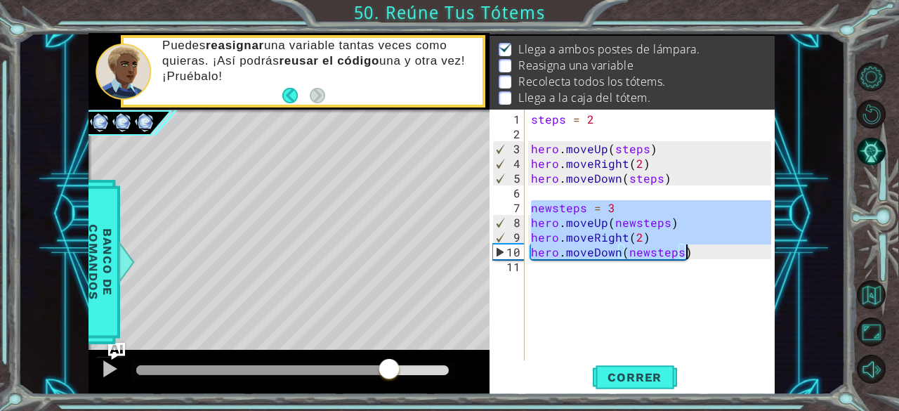
drag, startPoint x: 528, startPoint y: 204, endPoint x: 707, endPoint y: 254, distance: 186.1
click at [707, 254] on div "steps = 2 hero . moveUp ( steps ) hero . moveRight ( 2 ) hero . moveDown ( step…" at bounding box center [653, 252] width 251 height 280
click at [707, 254] on div "steps = 2 hero . moveUp ( steps ) hero . moveRight ( 2 ) hero . moveDown ( step…" at bounding box center [649, 235] width 243 height 251
type textarea "hero.moveDown(newsteps)"
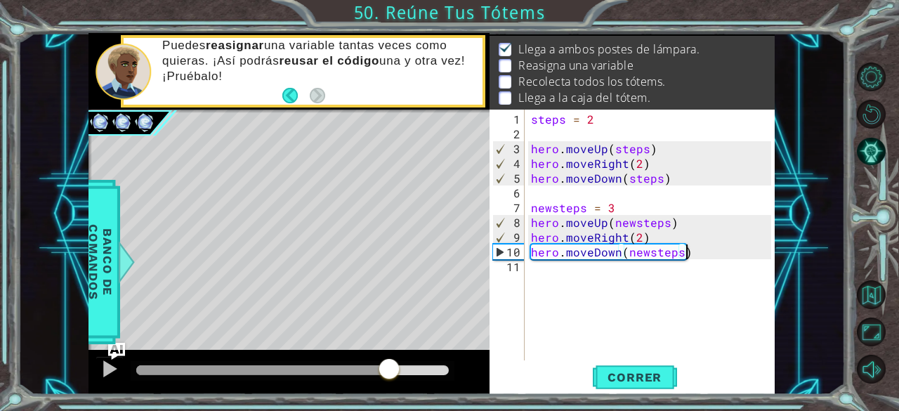
scroll to position [0, 0]
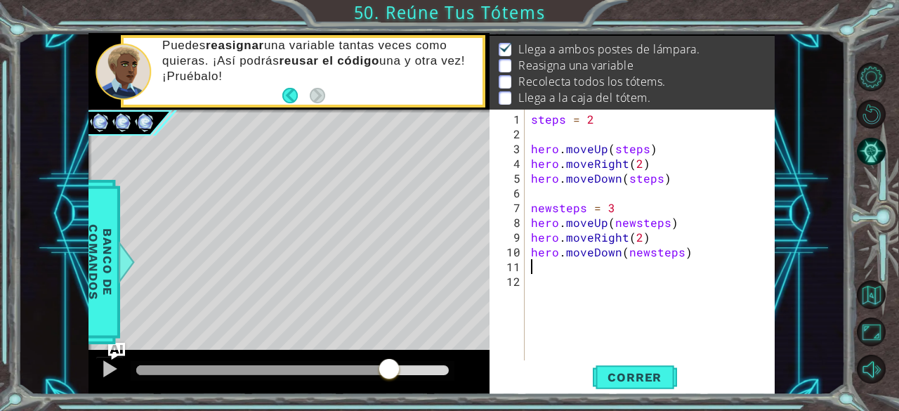
paste textarea "hero.moveDown(newsteps)"
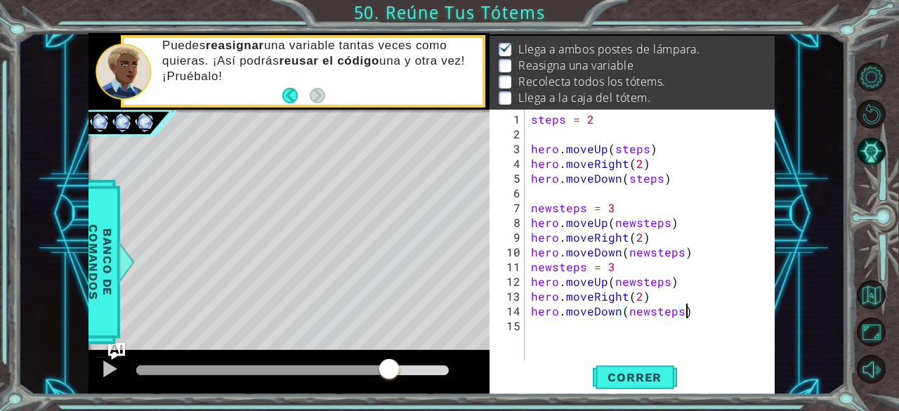
click at [610, 265] on div "steps = 2 hero . moveUp ( steps ) hero . moveRight ( 2 ) hero . moveDown ( step…" at bounding box center [653, 252] width 251 height 280
click at [701, 257] on div "steps = 2 hero . moveUp ( steps ) hero . moveRight ( 2 ) hero . moveDown ( step…" at bounding box center [653, 252] width 251 height 280
type textarea "hero.moveDown(newsteps)"
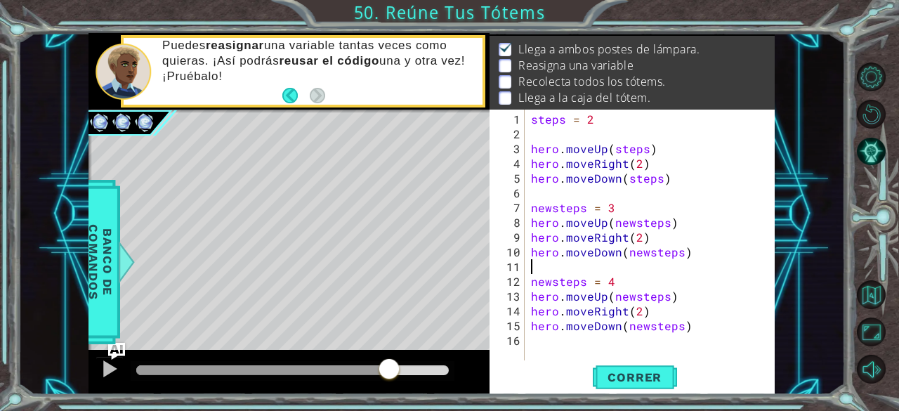
scroll to position [0, 0]
click at [648, 371] on span "Correr" at bounding box center [634, 377] width 82 height 14
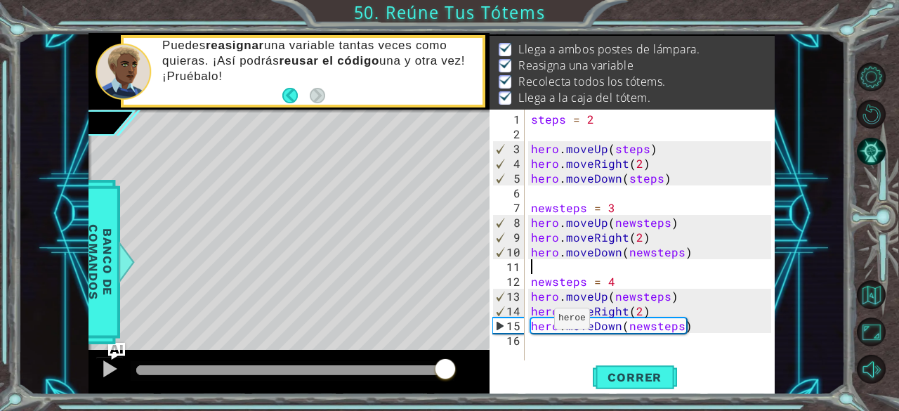
click at [516, 372] on body "1 ההההההההההההההההההההההההההההההההההההההההההההההההההההההההההההההההההההההההההההה…" at bounding box center [449, 205] width 899 height 411
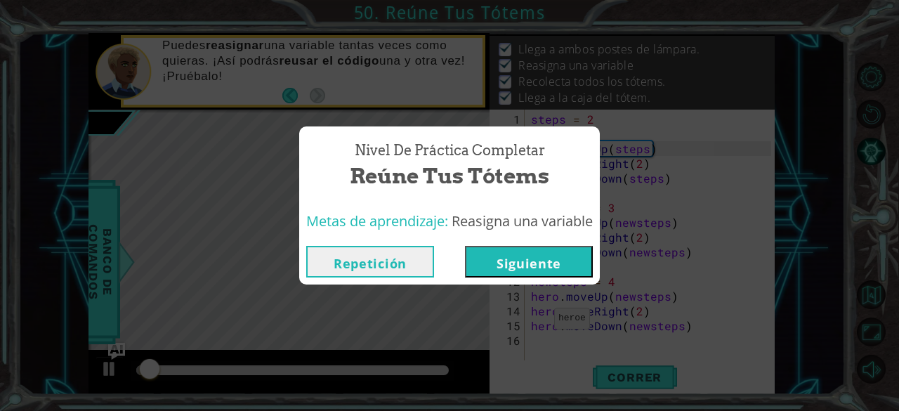
click at [531, 260] on button "Siguiente" at bounding box center [529, 262] width 128 height 32
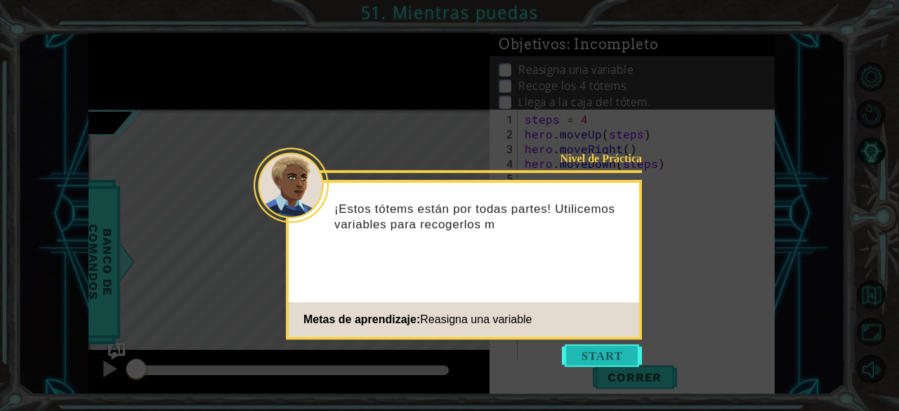
click at [594, 360] on button "Start" at bounding box center [602, 355] width 80 height 22
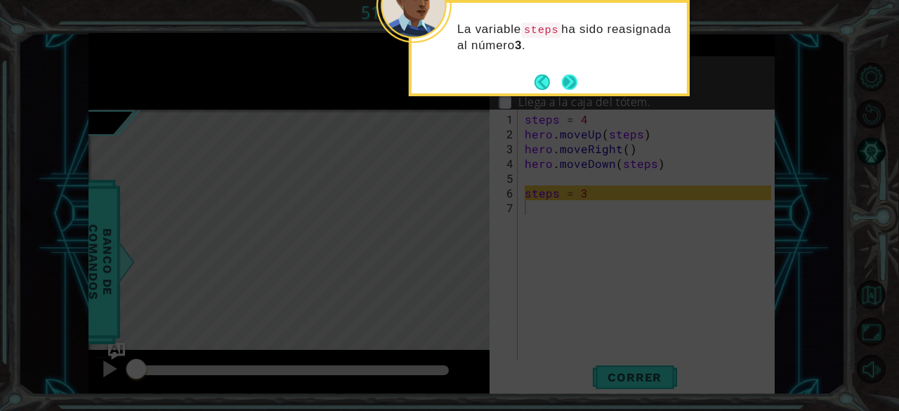
click at [564, 86] on button "Next" at bounding box center [570, 82] width 24 height 24
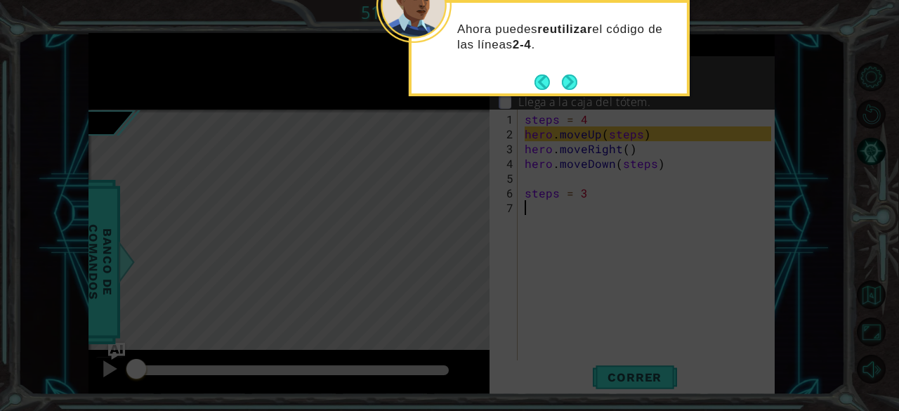
click at [564, 86] on button "Next" at bounding box center [569, 82] width 22 height 22
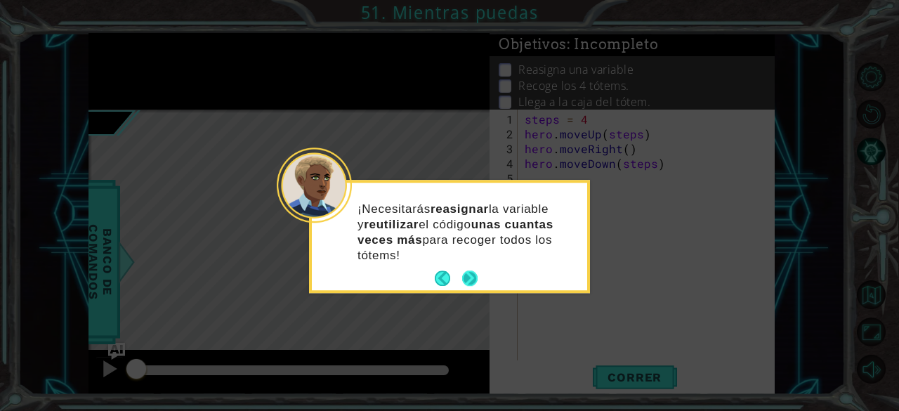
click at [465, 280] on button "Next" at bounding box center [470, 279] width 22 height 22
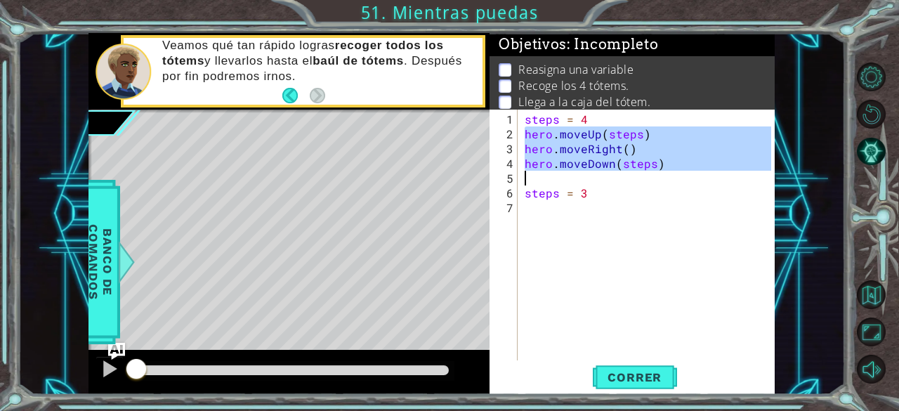
drag, startPoint x: 522, startPoint y: 132, endPoint x: 686, endPoint y: 180, distance: 171.1
click at [686, 180] on div "steps = 4 hero . moveUp ( steps ) hero . moveRight ( ) hero . moveDown ( steps …" at bounding box center [650, 252] width 257 height 280
type textarea "hero.moveDown(steps)"
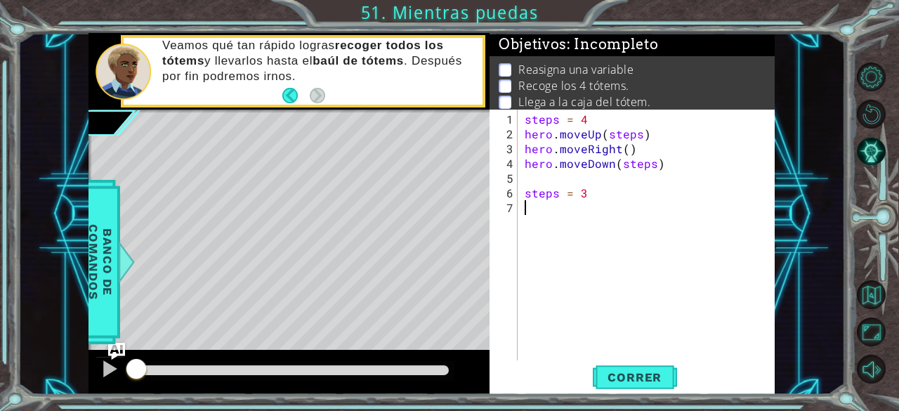
click at [595, 206] on div "steps = 4 hero . moveUp ( steps ) hero . moveRight ( ) hero . moveDown ( steps …" at bounding box center [650, 252] width 257 height 280
paste textarea "steps = 3"
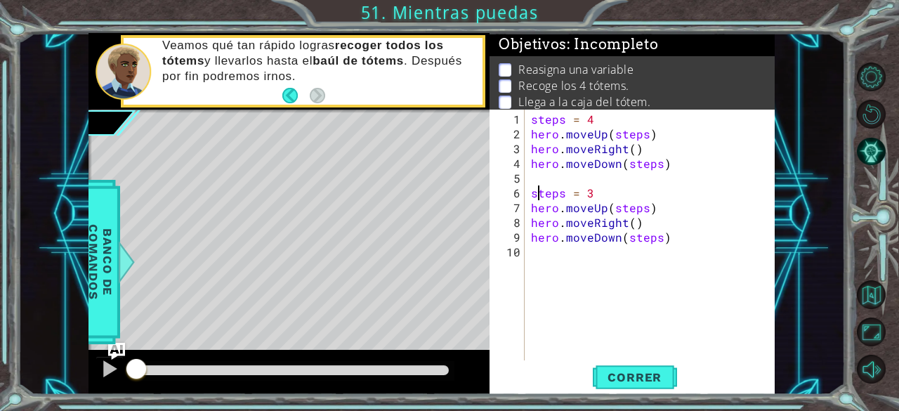
drag, startPoint x: 535, startPoint y: 192, endPoint x: 548, endPoint y: 196, distance: 13.1
click at [548, 196] on div "steps = 4 hero . moveUp ( steps ) hero . moveRight ( ) hero . moveDown ( steps …" at bounding box center [653, 252] width 251 height 280
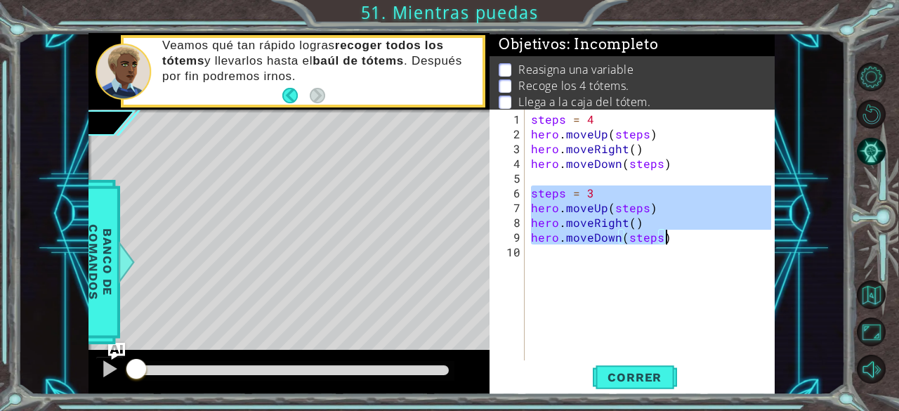
drag, startPoint x: 530, startPoint y: 193, endPoint x: 712, endPoint y: 238, distance: 187.3
click at [712, 238] on div "steps = 4 hero . moveUp ( steps ) hero . moveRight ( ) hero . moveDown ( steps …" at bounding box center [653, 252] width 251 height 280
click at [678, 237] on div "steps = 4 hero . moveUp ( steps ) hero . moveRight ( ) hero . moveDown ( steps …" at bounding box center [649, 235] width 243 height 251
type textarea "hero.moveDown(steps)"
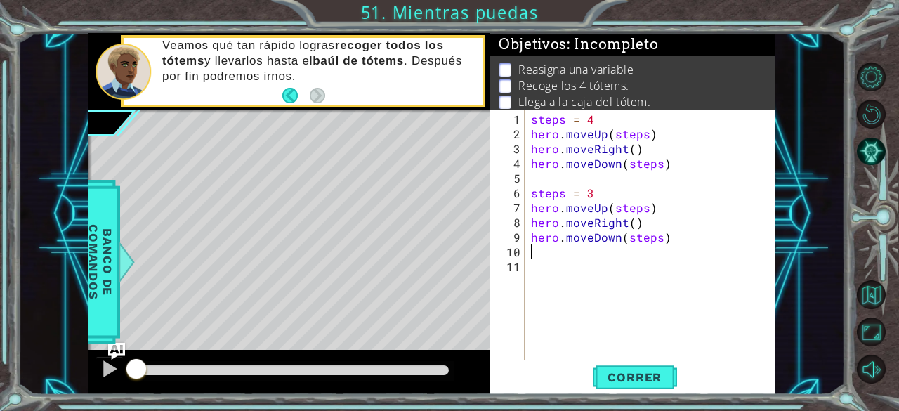
paste textarea "hero.moveDown(steps)"
type textarea "hero.moveDown(steps)"
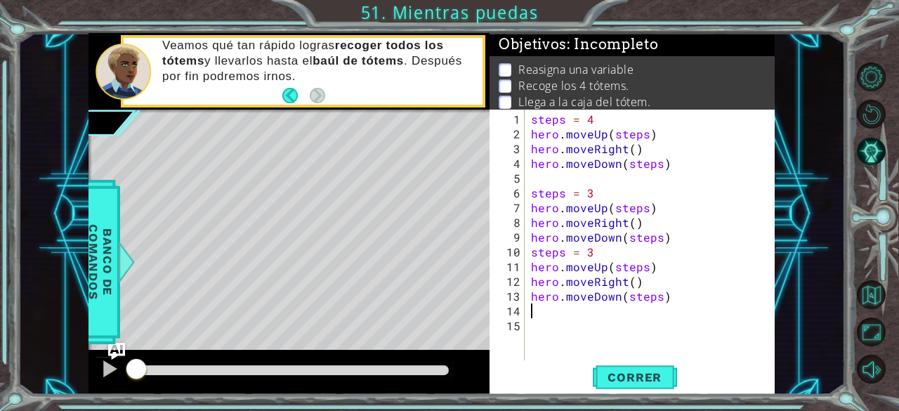
paste textarea "hero.moveDown(steps)"
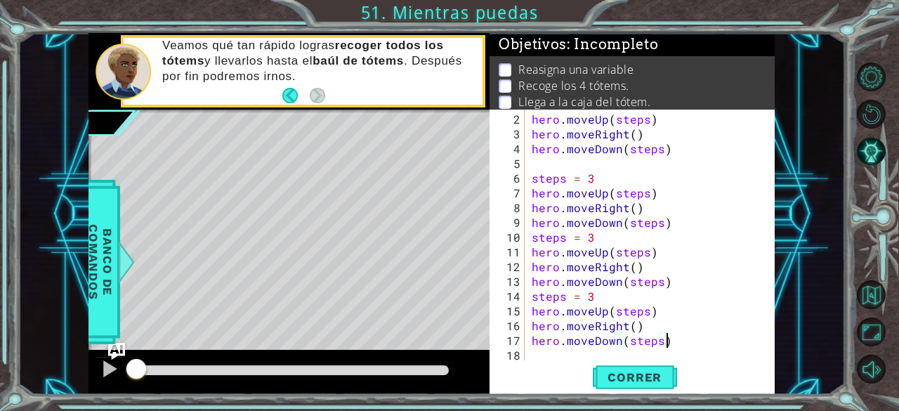
scroll to position [14, 0]
click at [607, 235] on div "hero . moveUp ( steps ) hero . moveRight ( ) hero . moveDown ( steps ) steps = …" at bounding box center [648, 252] width 239 height 280
type textarea "steps = 1"
click at [654, 383] on span "Correr" at bounding box center [634, 377] width 82 height 14
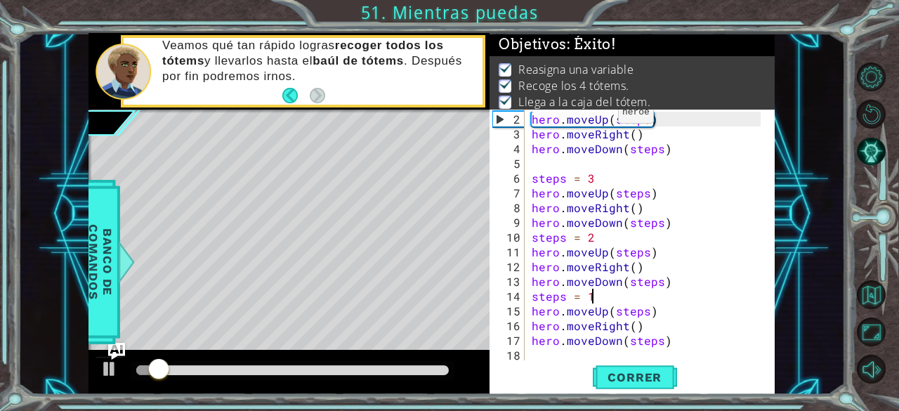
scroll to position [25, 0]
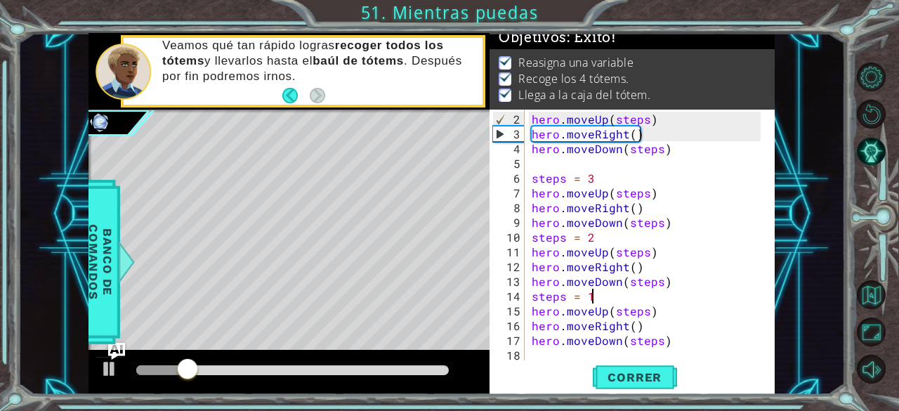
click at [407, 370] on div at bounding box center [292, 370] width 312 height 10
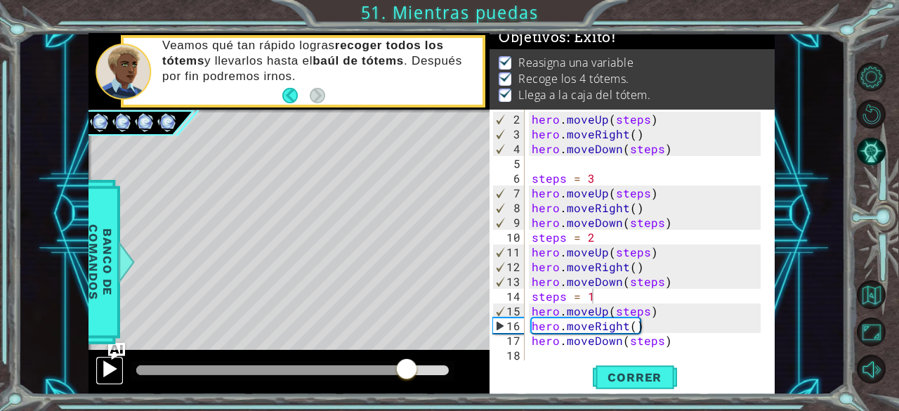
click at [108, 367] on div at bounding box center [109, 369] width 18 height 18
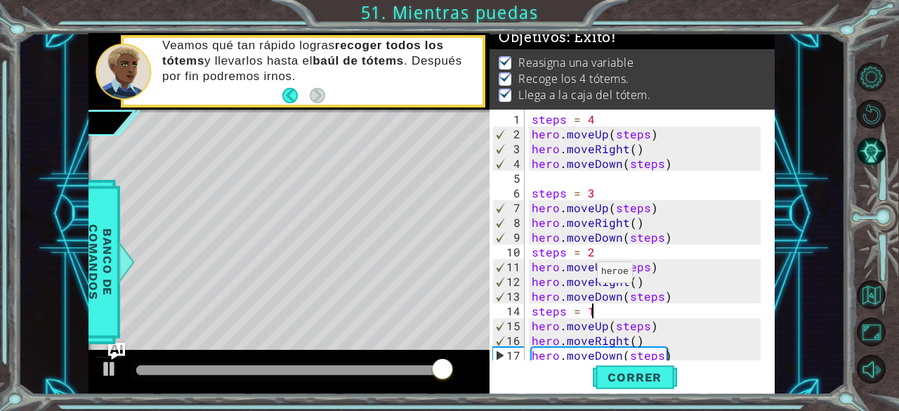
scroll to position [0, 0]
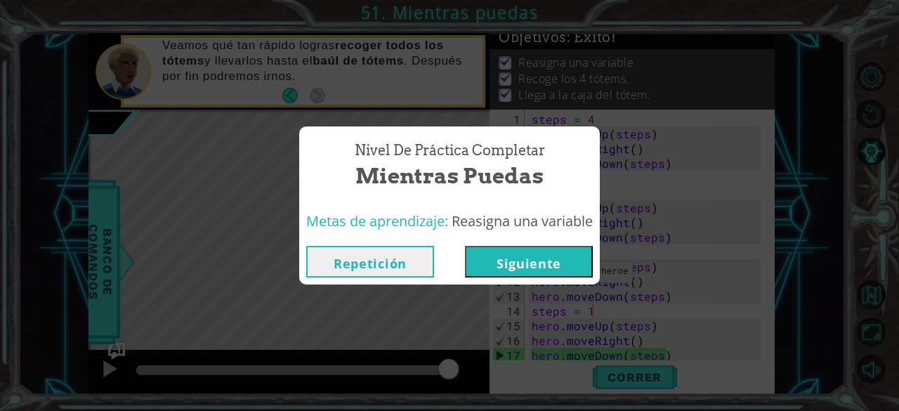
click at [541, 260] on button "Siguiente" at bounding box center [529, 262] width 128 height 32
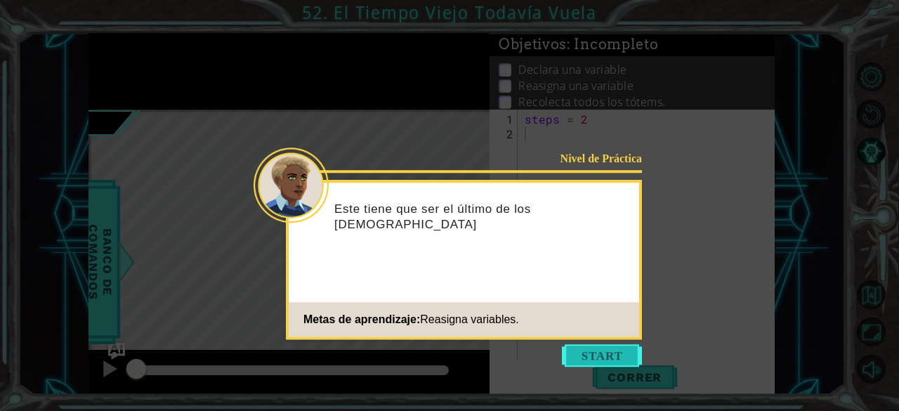
click at [594, 348] on button "Start" at bounding box center [602, 355] width 80 height 22
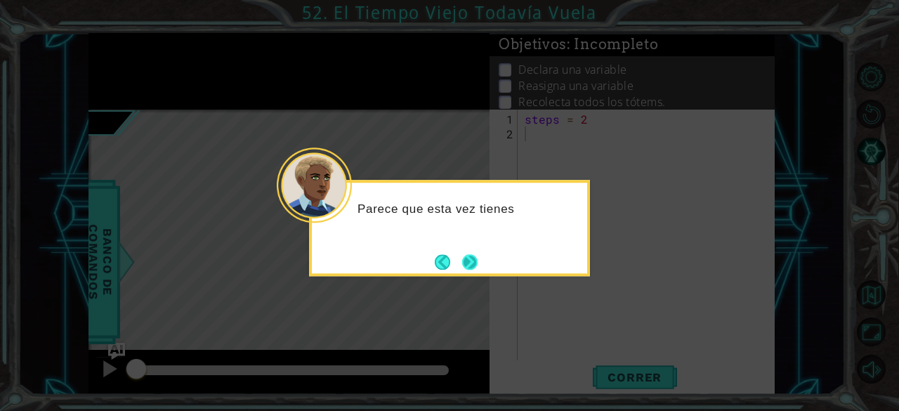
click at [468, 268] on button "Next" at bounding box center [469, 261] width 15 height 15
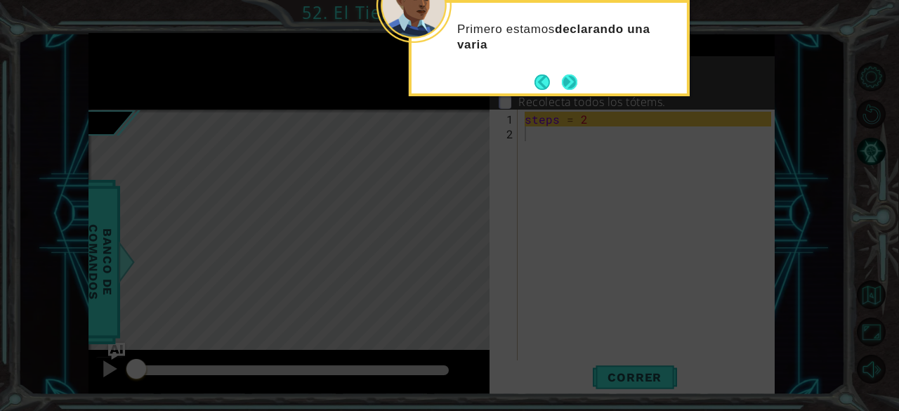
click at [572, 84] on button "Next" at bounding box center [570, 82] width 18 height 18
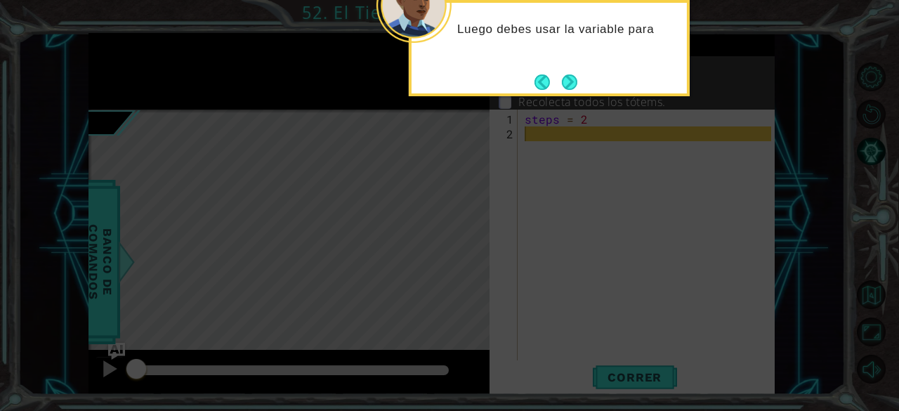
click at [572, 84] on button "Next" at bounding box center [569, 82] width 26 height 26
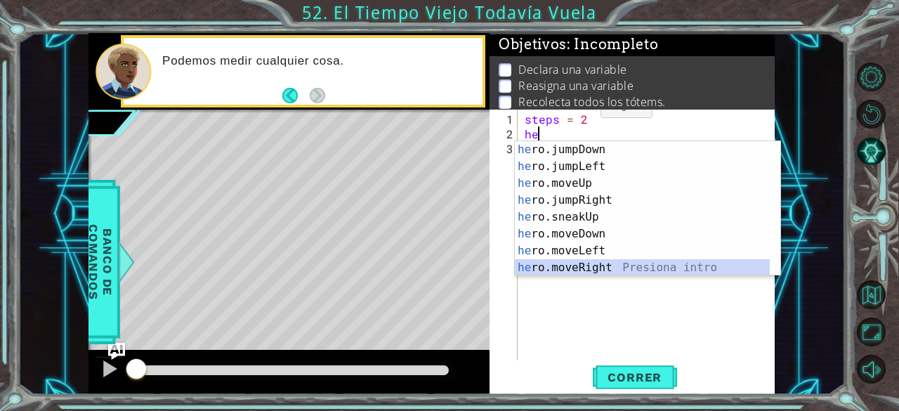
scroll to position [34, 0]
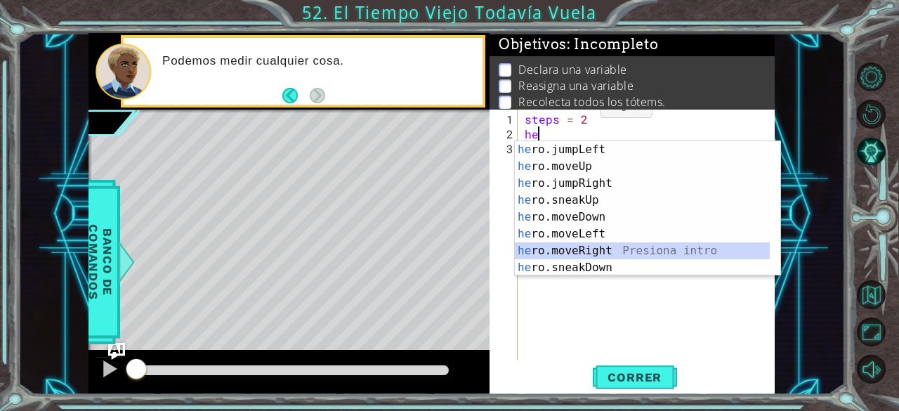
type textarea "hero.moveRight(1)"
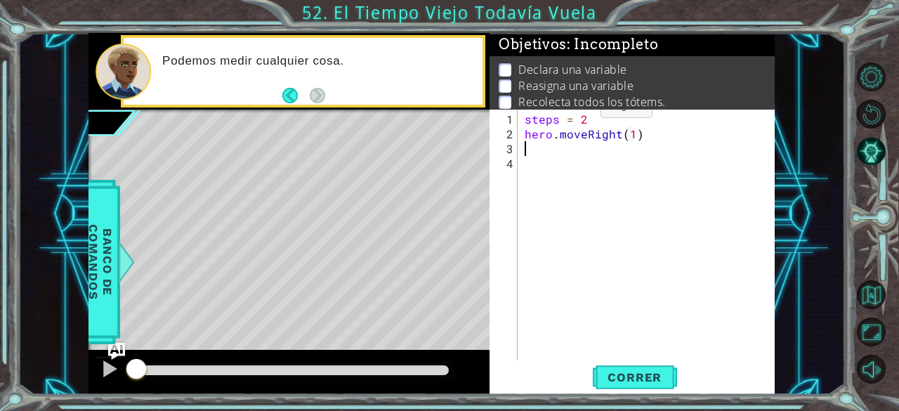
scroll to position [0, 0]
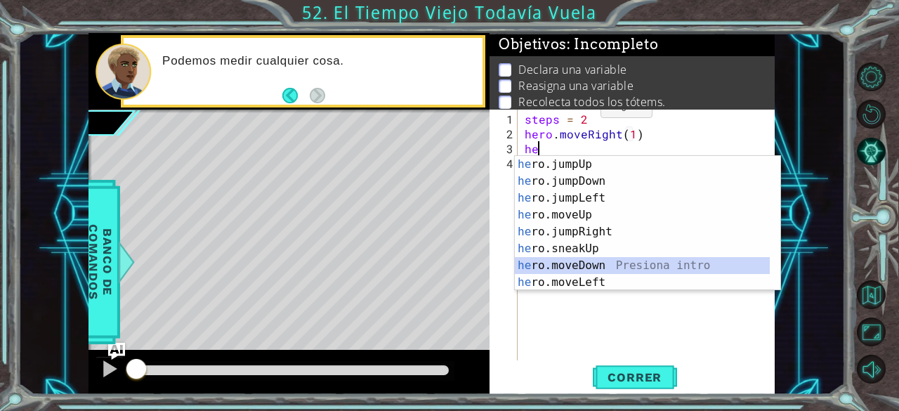
type textarea "hero.moveDown(1)"
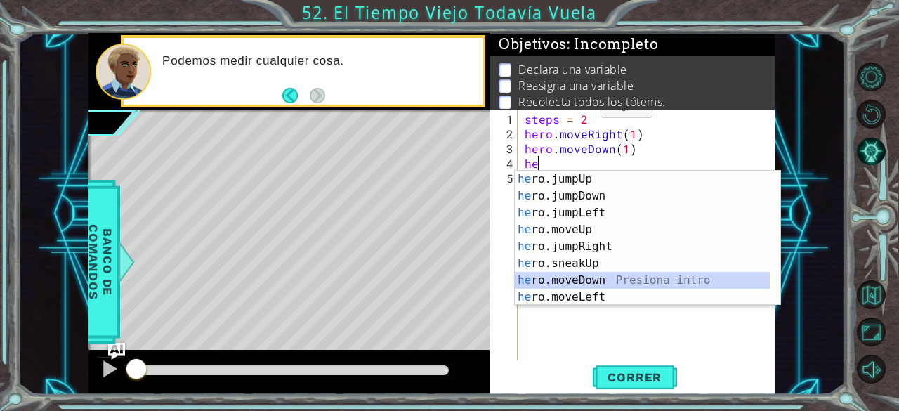
scroll to position [34, 0]
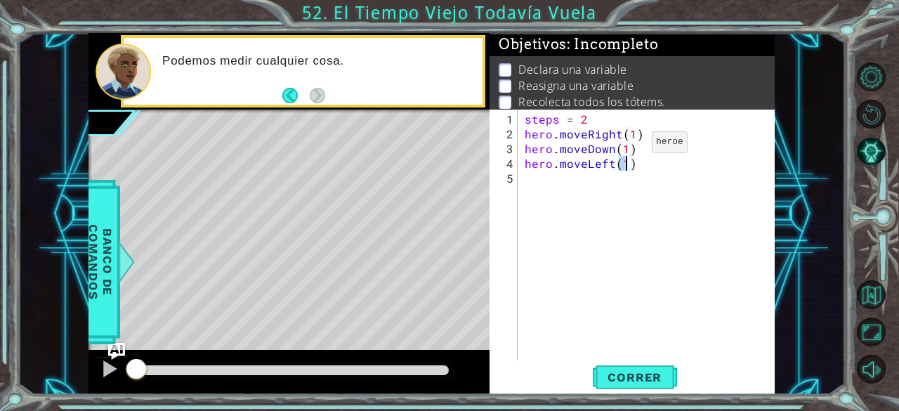
click at [632, 151] on div "steps = 2 hero . moveRight ( 1 ) hero . moveDown ( 1 ) hero . moveLeft ( 1 )" at bounding box center [650, 252] width 257 height 280
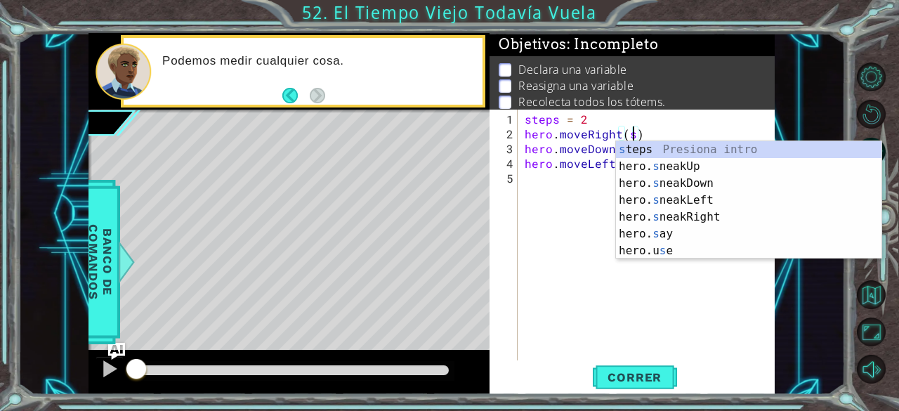
scroll to position [0, 6]
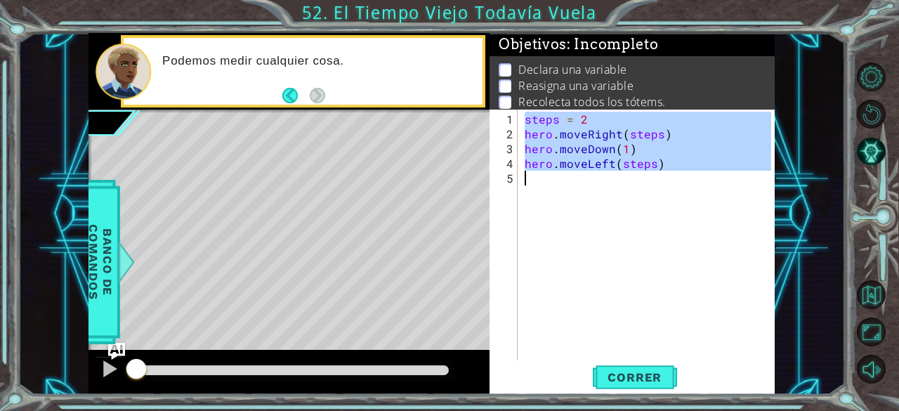
drag, startPoint x: 522, startPoint y: 112, endPoint x: 723, endPoint y: 171, distance: 209.1
click at [723, 171] on div "steps = 2 hero . moveRight ( steps ) hero . moveDown ( 1 ) hero . moveLeft ( st…" at bounding box center [650, 252] width 257 height 280
drag, startPoint x: 723, startPoint y: 171, endPoint x: 748, endPoint y: 165, distance: 25.2
click at [748, 165] on div "steps = 2 hero . moveRight ( steps ) hero . moveDown ( 1 ) hero . moveLeft ( st…" at bounding box center [647, 235] width 250 height 251
type textarea "hero.moveLeft(steps)"
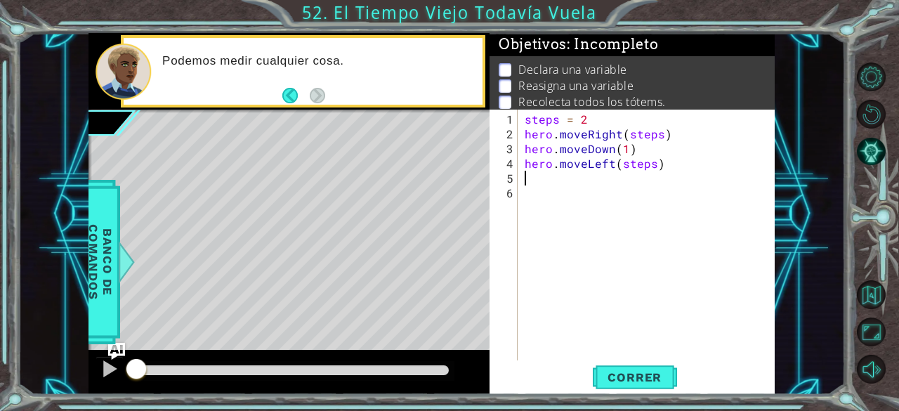
scroll to position [0, 0]
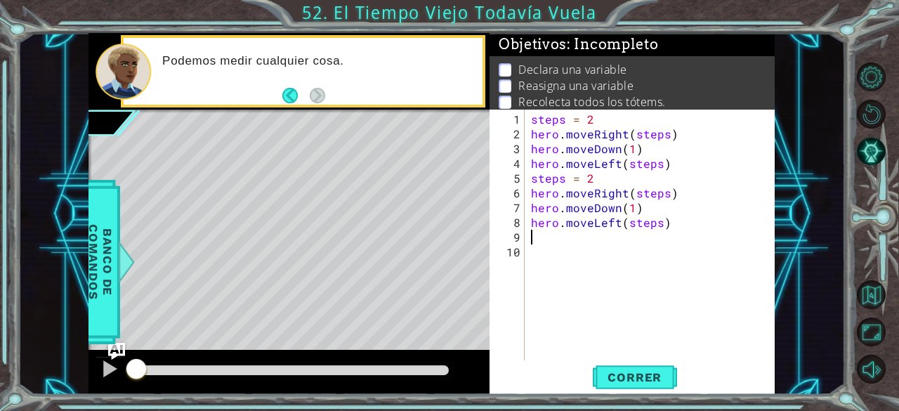
paste textarea "hero.moveLeft(steps)"
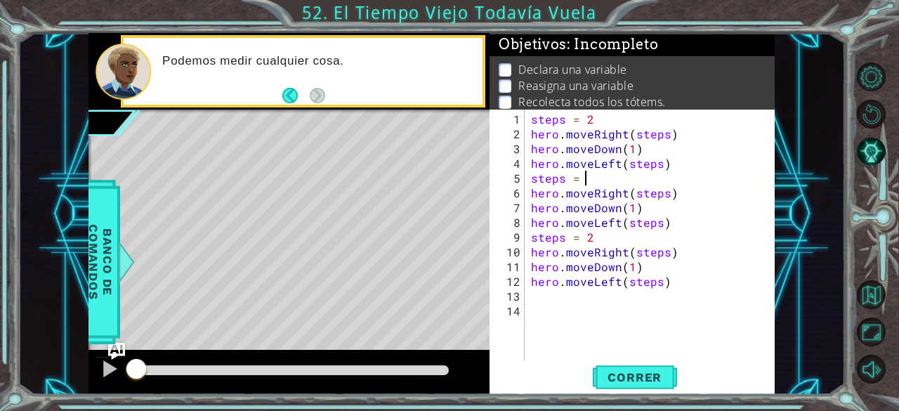
scroll to position [0, 3]
type textarea "steps = 6"
click at [669, 387] on button "Correr" at bounding box center [635, 377] width 84 height 29
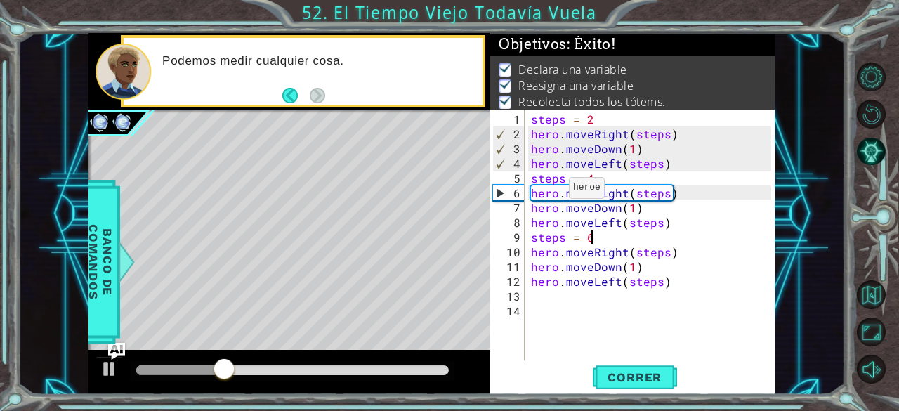
click at [428, 370] on div at bounding box center [292, 370] width 312 height 10
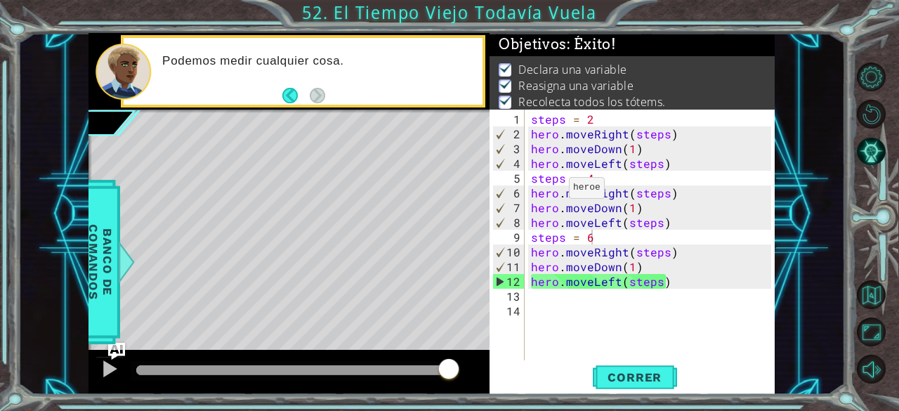
drag, startPoint x: 428, startPoint y: 370, endPoint x: 541, endPoint y: 368, distance: 112.4
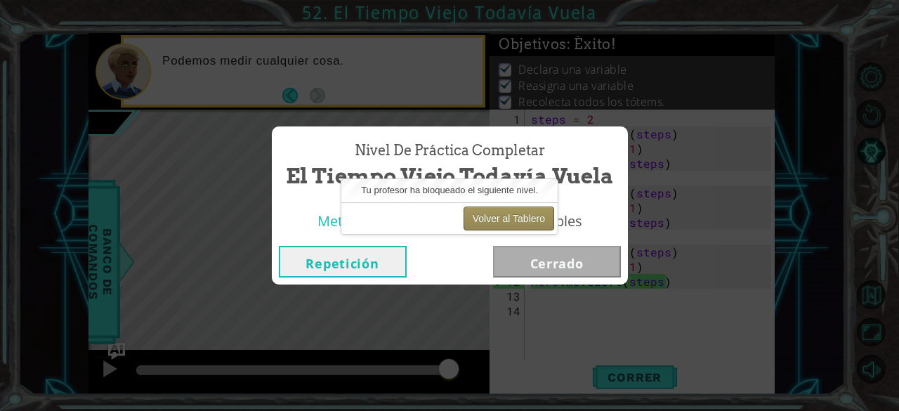
click at [538, 220] on button "Volver al Tablero" at bounding box center [508, 218] width 91 height 24
click at [500, 220] on button "Volver al Tablero" at bounding box center [508, 218] width 91 height 24
click at [385, 263] on button "Repetición" at bounding box center [343, 262] width 128 height 32
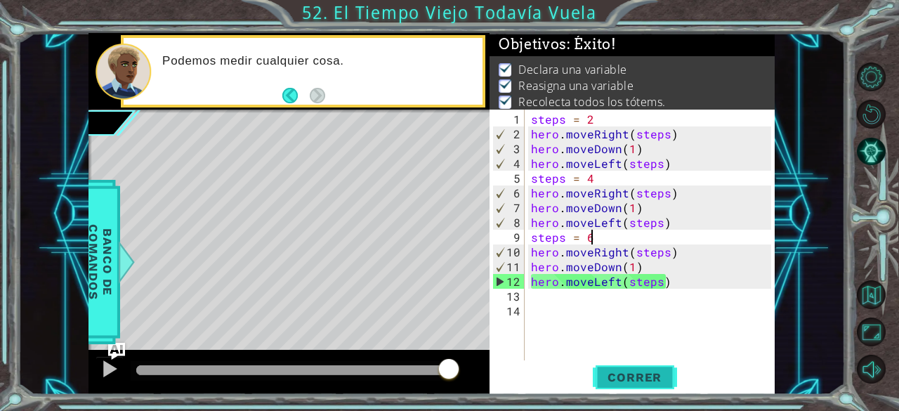
click at [622, 374] on span "Correr" at bounding box center [634, 377] width 82 height 14
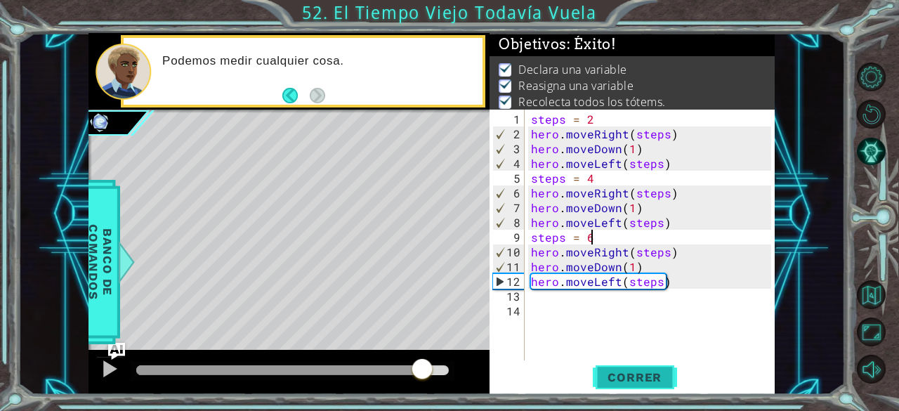
click at [638, 376] on body "1 ההההההההההההההההההההההההההההההההההההההההההההההההההההההההההההההההההההההההההההה…" at bounding box center [449, 205] width 899 height 411
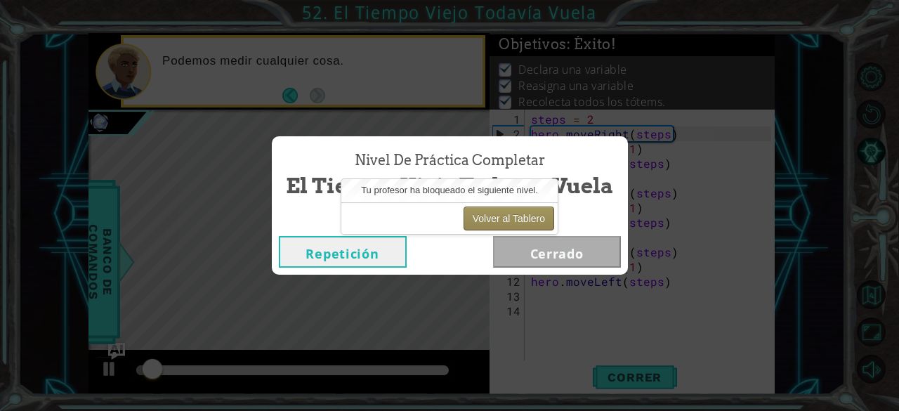
click at [507, 226] on button "Volver al Tablero" at bounding box center [508, 218] width 91 height 24
click at [518, 224] on button "Volver al Tablero" at bounding box center [508, 218] width 91 height 24
